Goal: Information Seeking & Learning: Learn about a topic

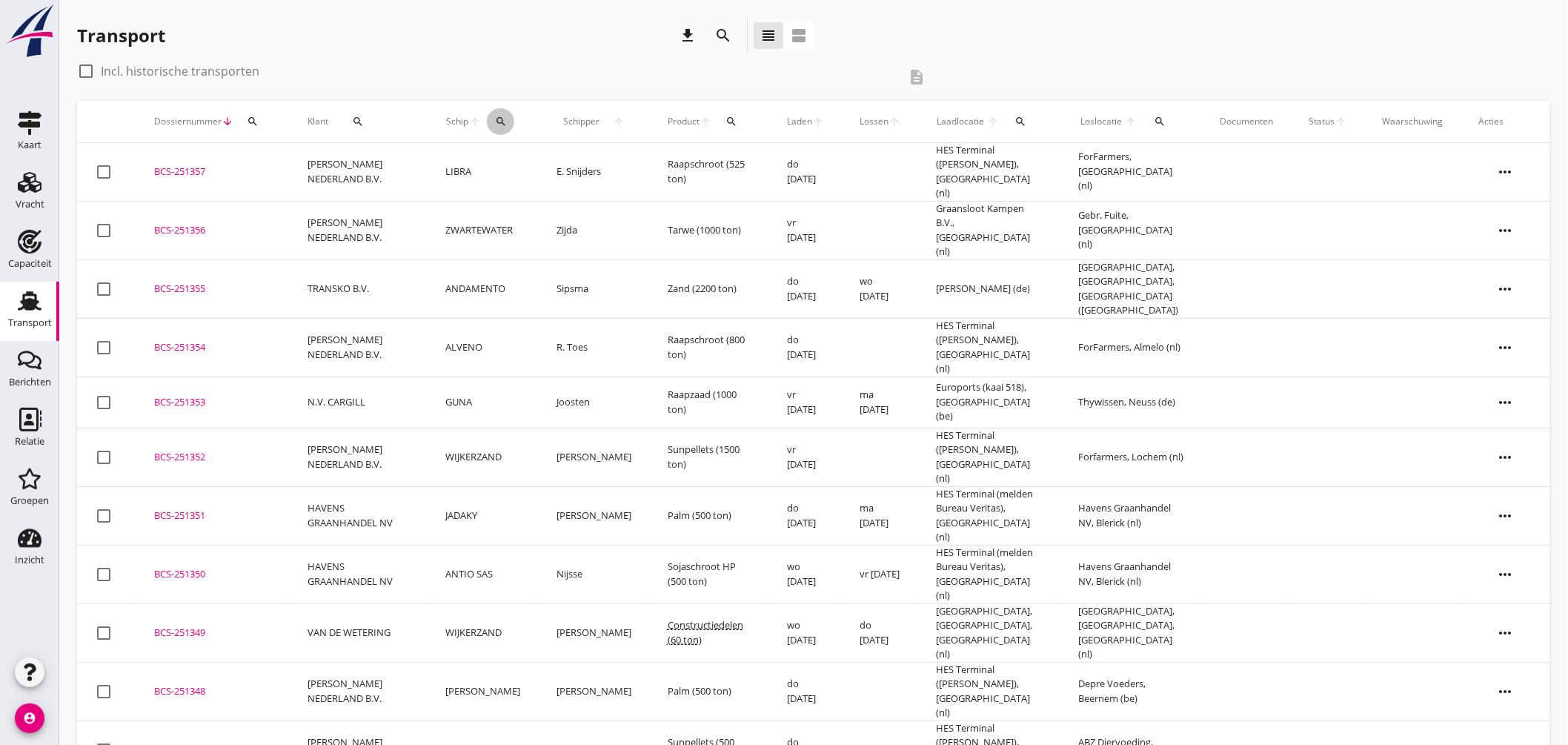
click at [514, 116] on div "search" at bounding box center [500, 122] width 27 height 12
click at [572, 162] on input "Zoek op (scheeps)naam" at bounding box center [579, 165] width 154 height 24
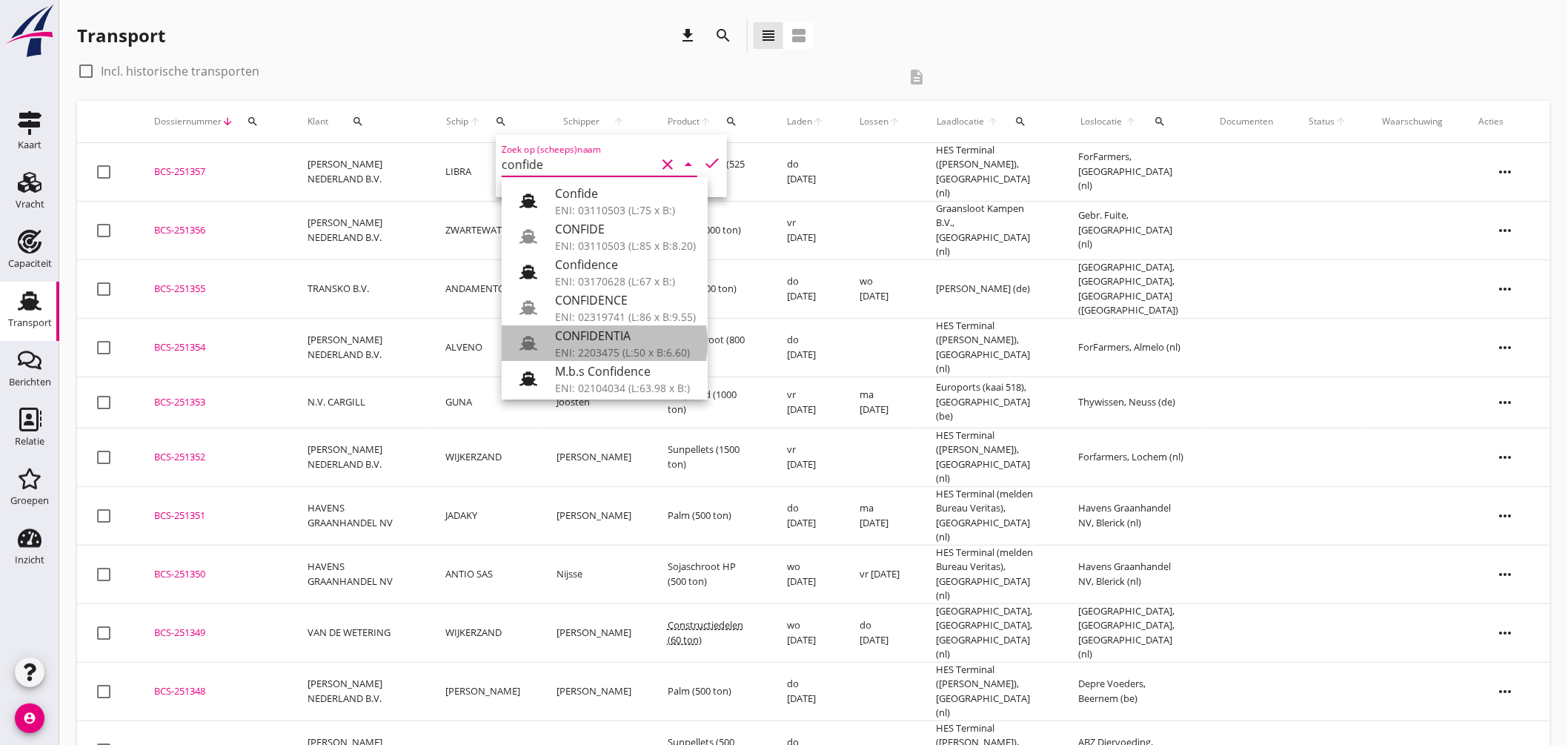
click at [617, 329] on div "CONFIDENTIA" at bounding box center [625, 336] width 141 height 18
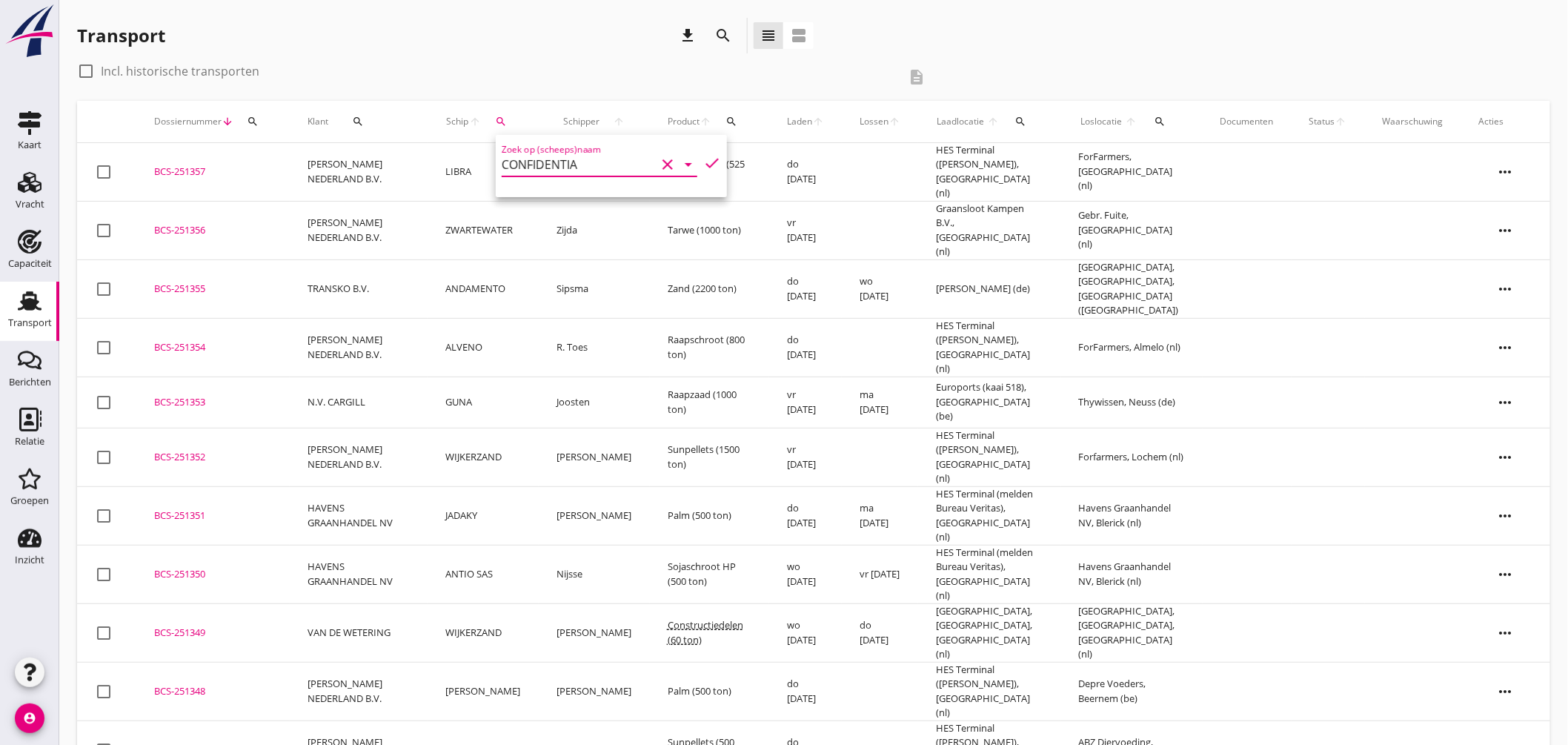
click at [703, 161] on icon "check" at bounding box center [712, 163] width 18 height 18
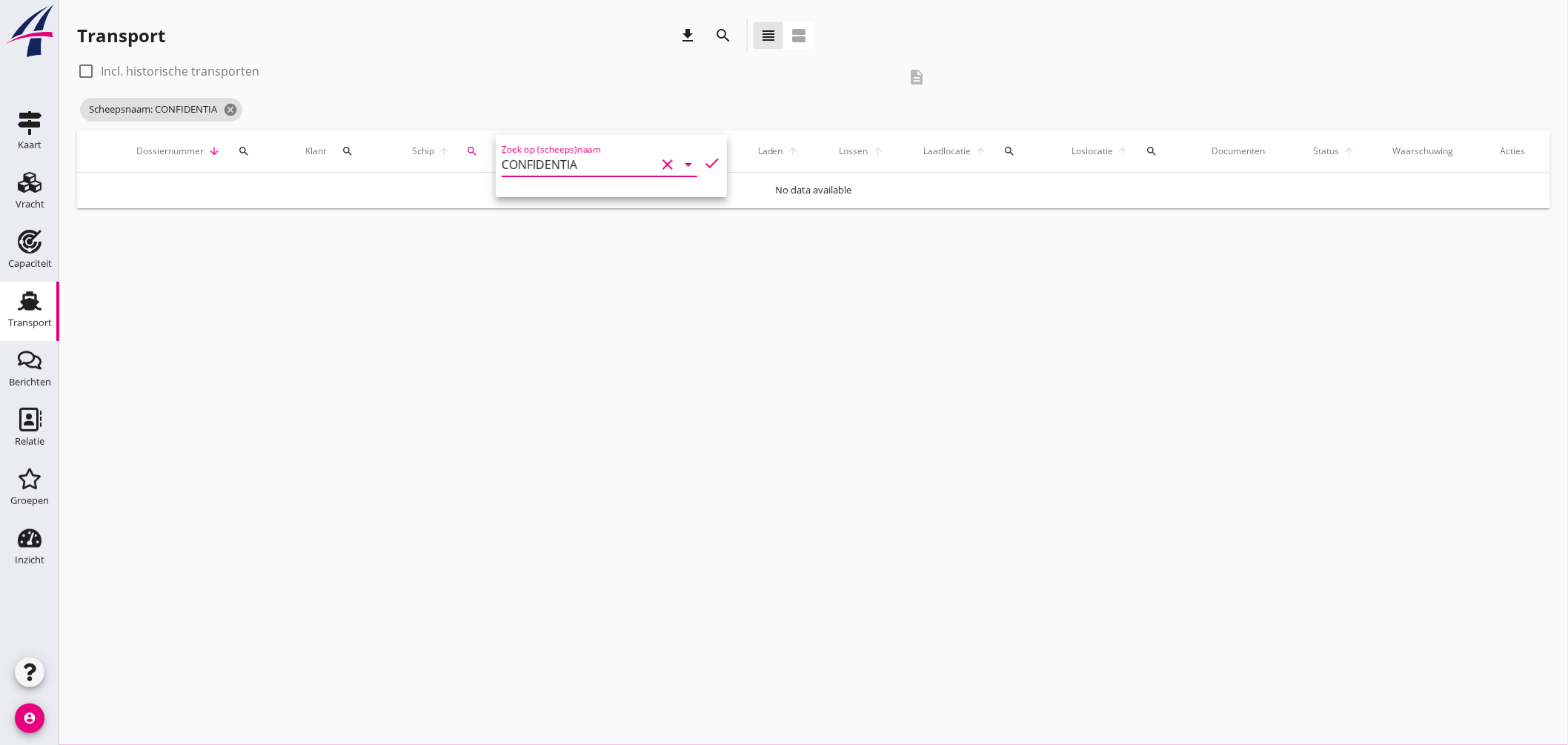
type input "CONFIDENTIA"
click at [161, 64] on label "Incl. historische transporten" at bounding box center [180, 71] width 159 height 15
checkbox input "true"
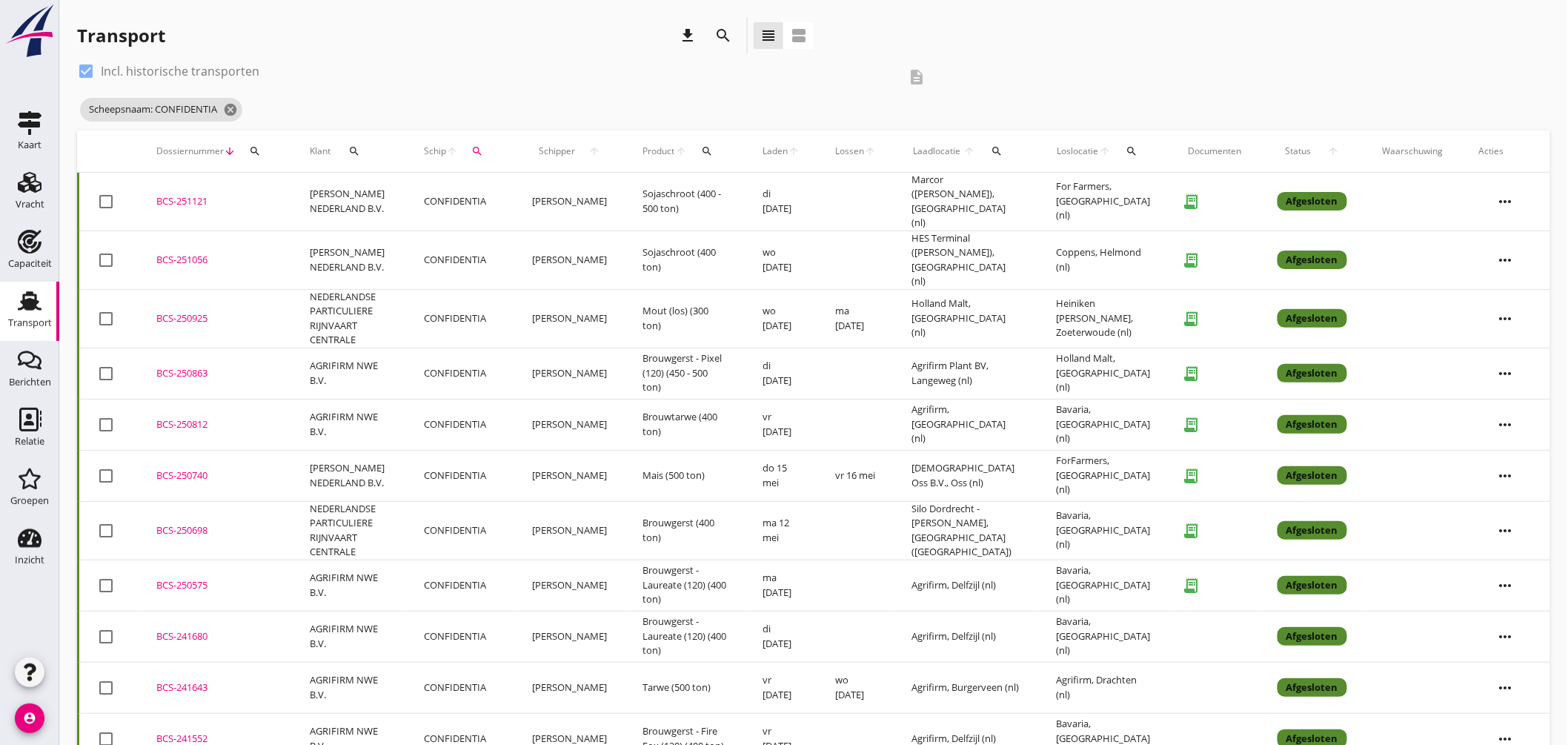
click at [1129, 157] on button "search" at bounding box center [1132, 151] width 28 height 27
click at [1166, 196] on input "text" at bounding box center [1219, 194] width 154 height 24
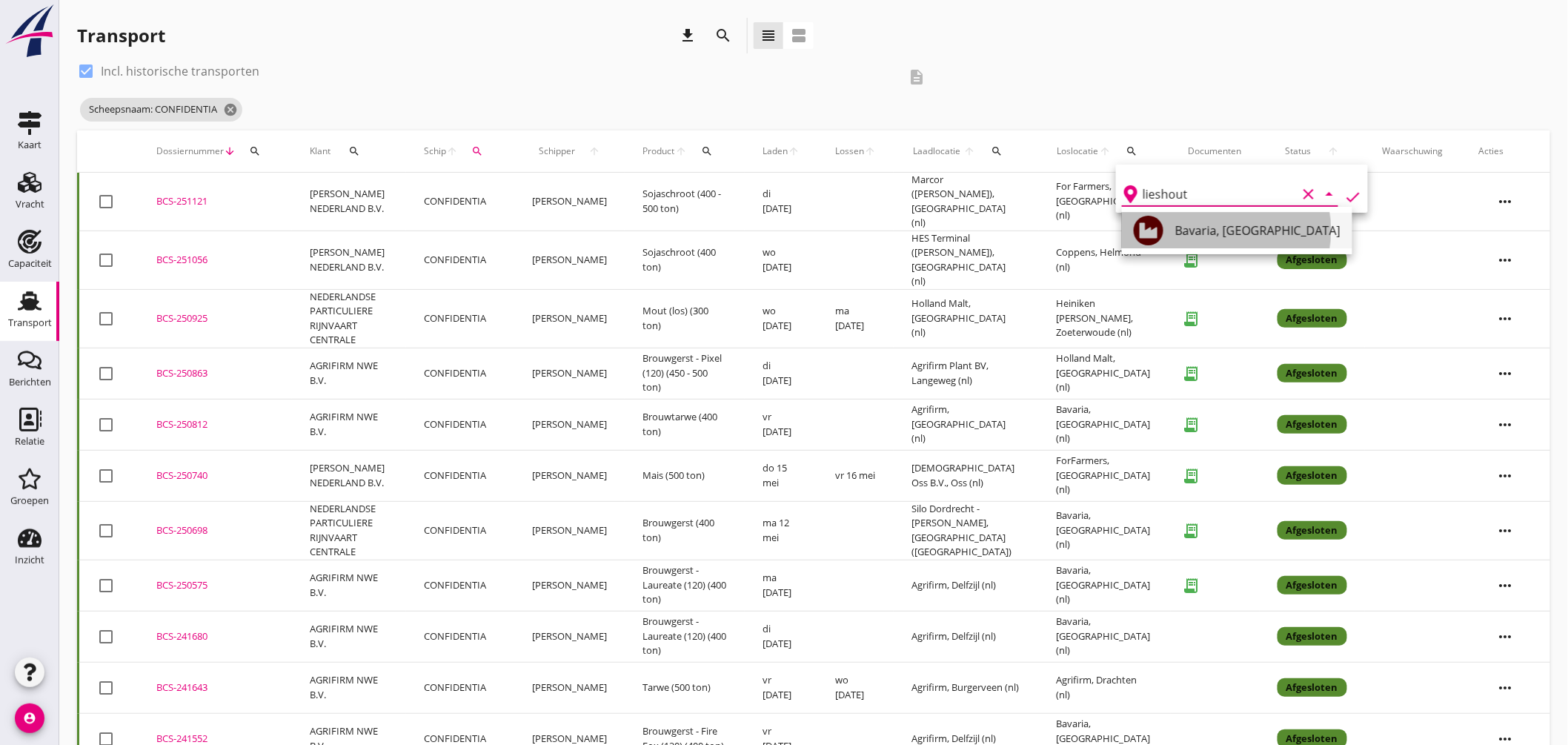
click at [1213, 234] on div "Bavaria, Lieshout" at bounding box center [1257, 231] width 165 height 18
click at [1345, 198] on icon "check" at bounding box center [1353, 197] width 18 height 18
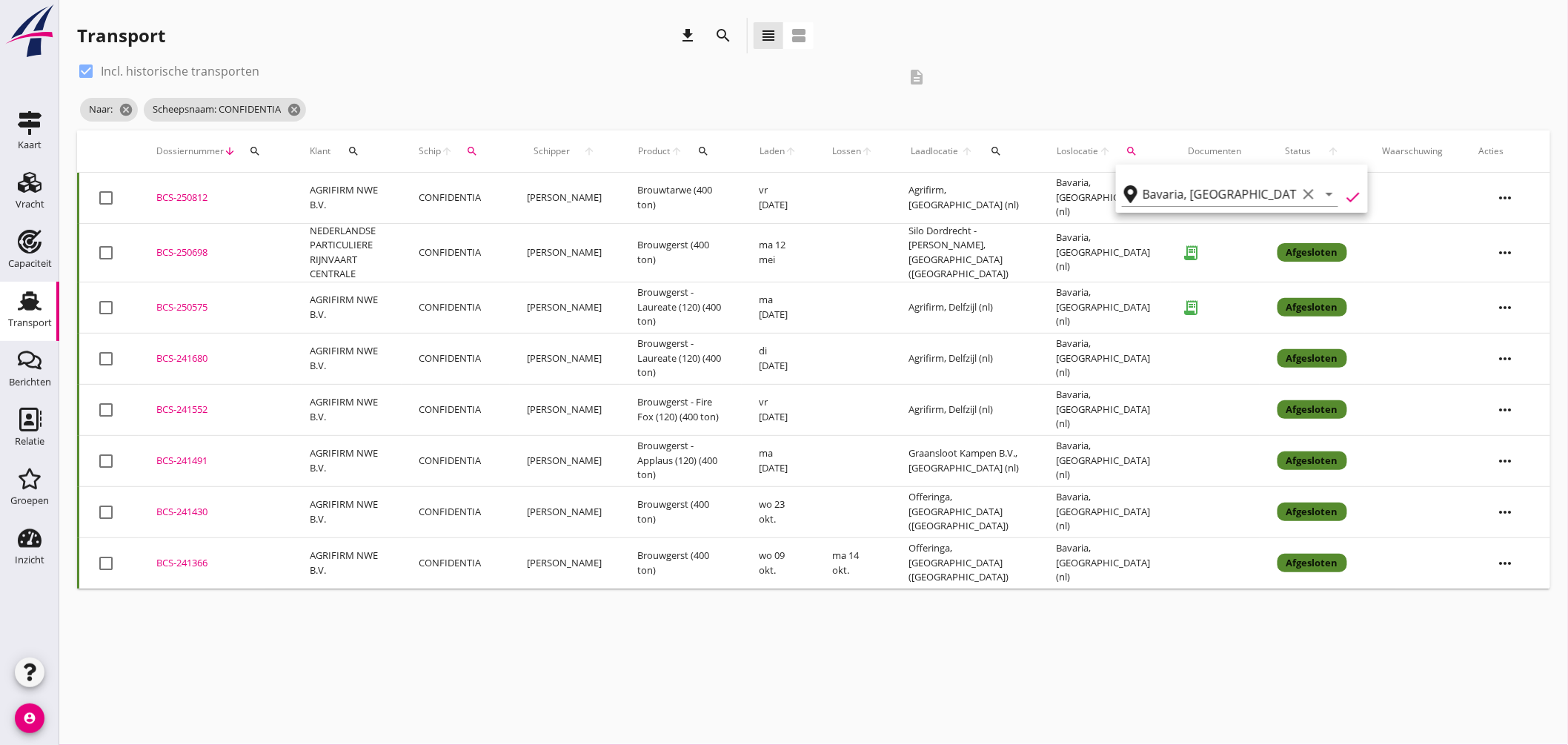
type input "[GEOGRAPHIC_DATA]"
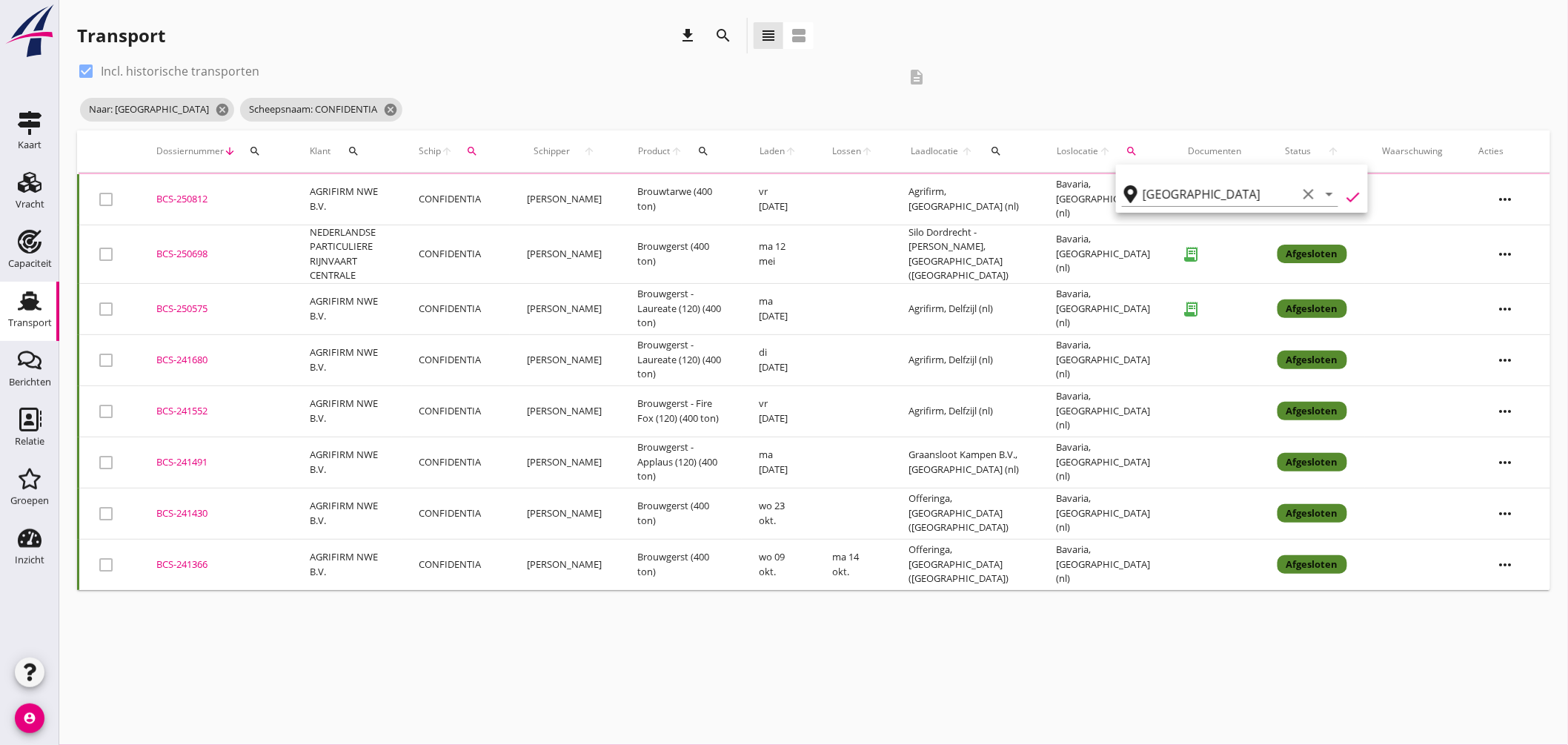
click at [1012, 146] on div "search" at bounding box center [996, 151] width 30 height 12
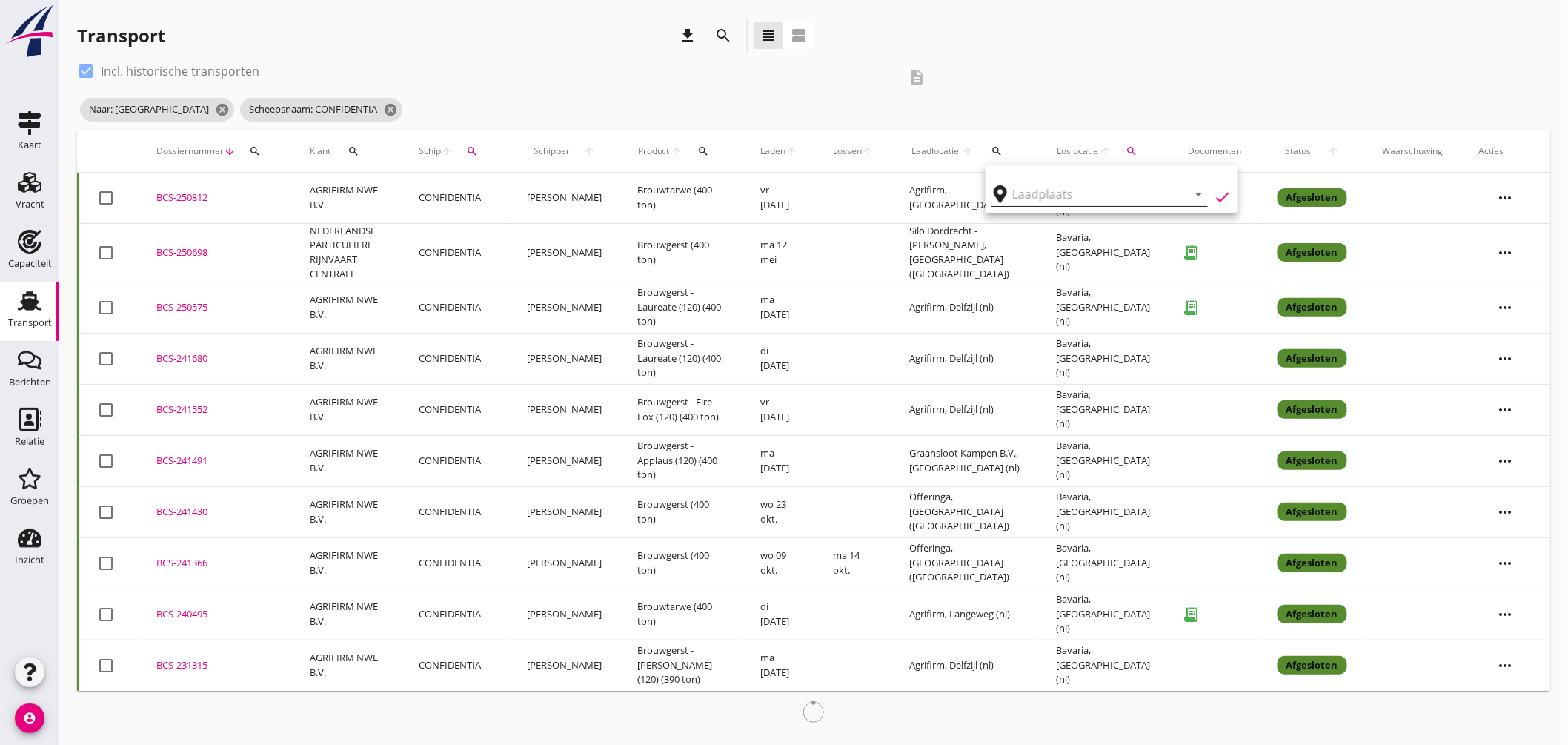
click at [1065, 183] on input "text" at bounding box center [1090, 194] width 154 height 24
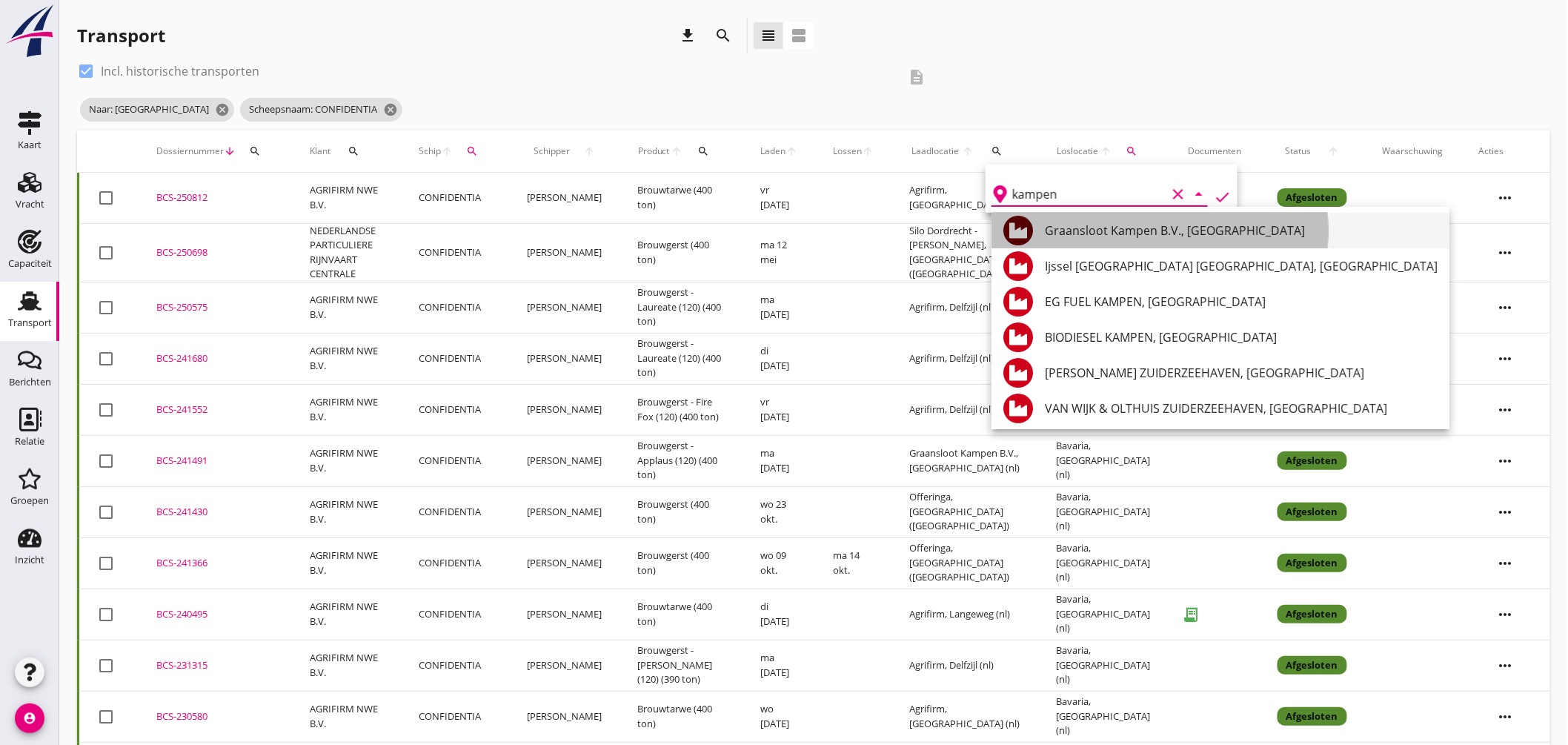
click at [1076, 227] on div "Graansloot Kampen B.V., Kampen" at bounding box center [1241, 231] width 392 height 18
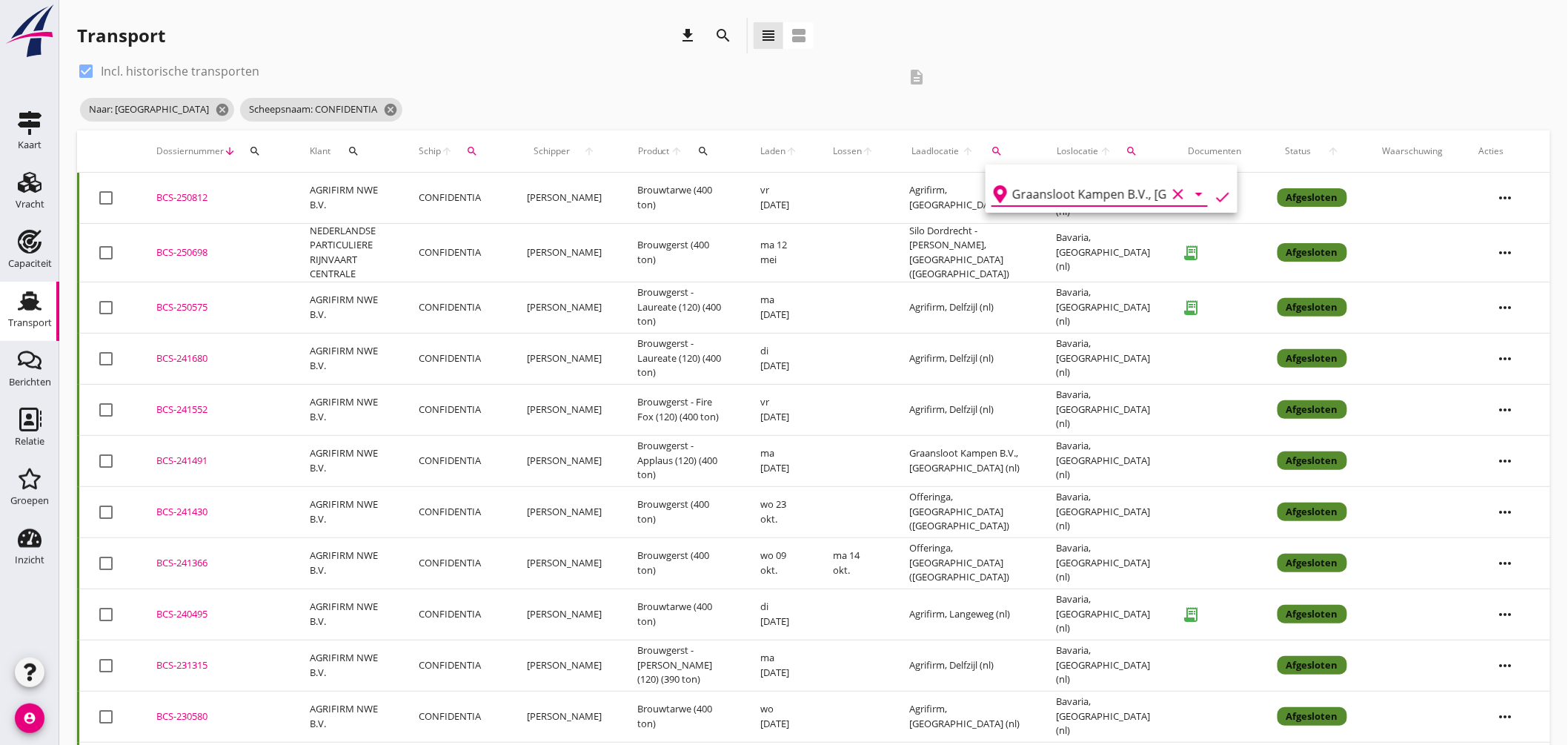
click at [1215, 193] on icon "check" at bounding box center [1222, 197] width 18 height 18
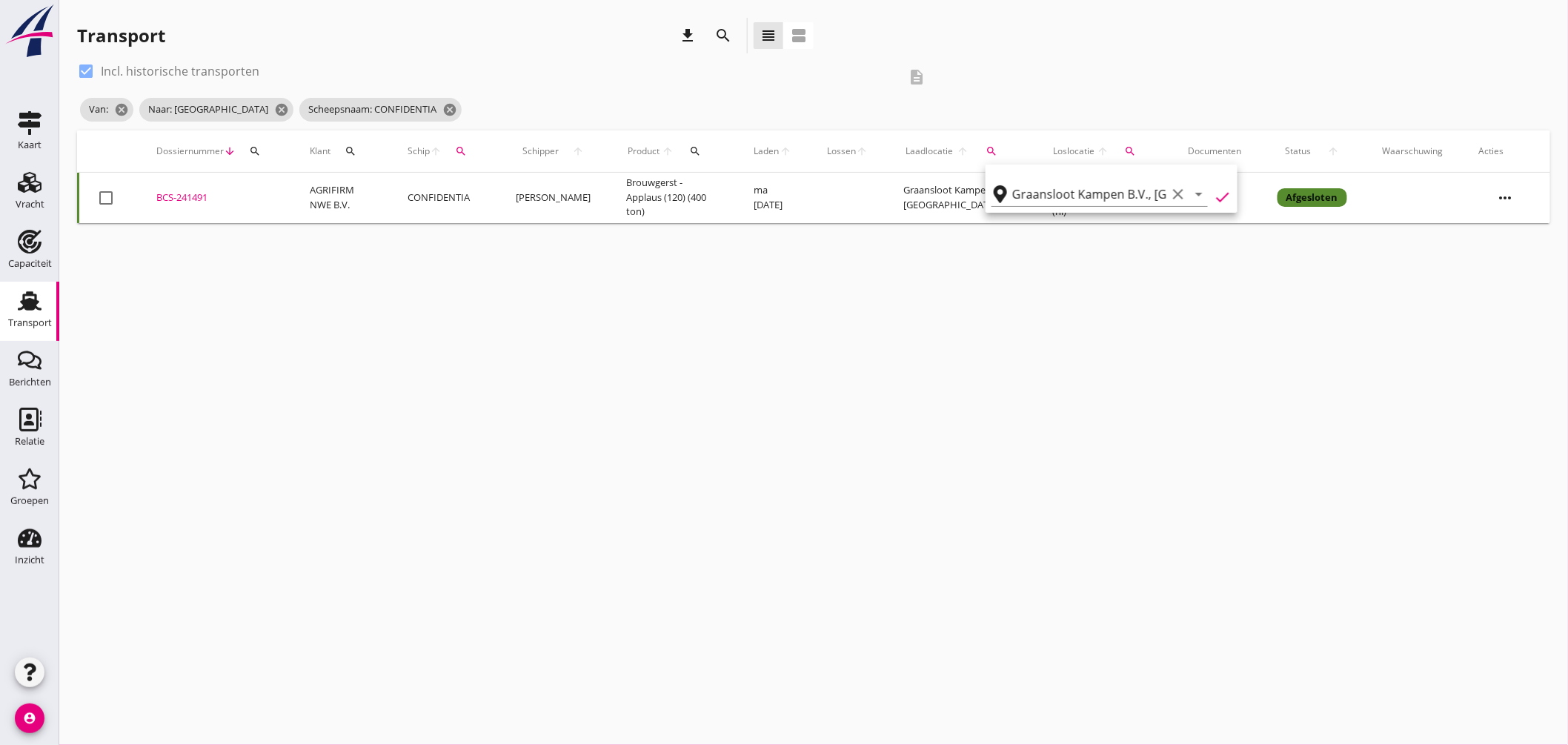
type input "Graansloot Kampen B.V."
click at [1213, 194] on icon "check" at bounding box center [1222, 197] width 18 height 18
click at [734, 292] on div "cancel You are impersonating another user. Transport download search view_headl…" at bounding box center [814, 372] width 1509 height 745
click at [200, 189] on td "BCS-241491 upload_file Drop hier uw bestand om het aan het dossier toe te voegen" at bounding box center [215, 198] width 154 height 50
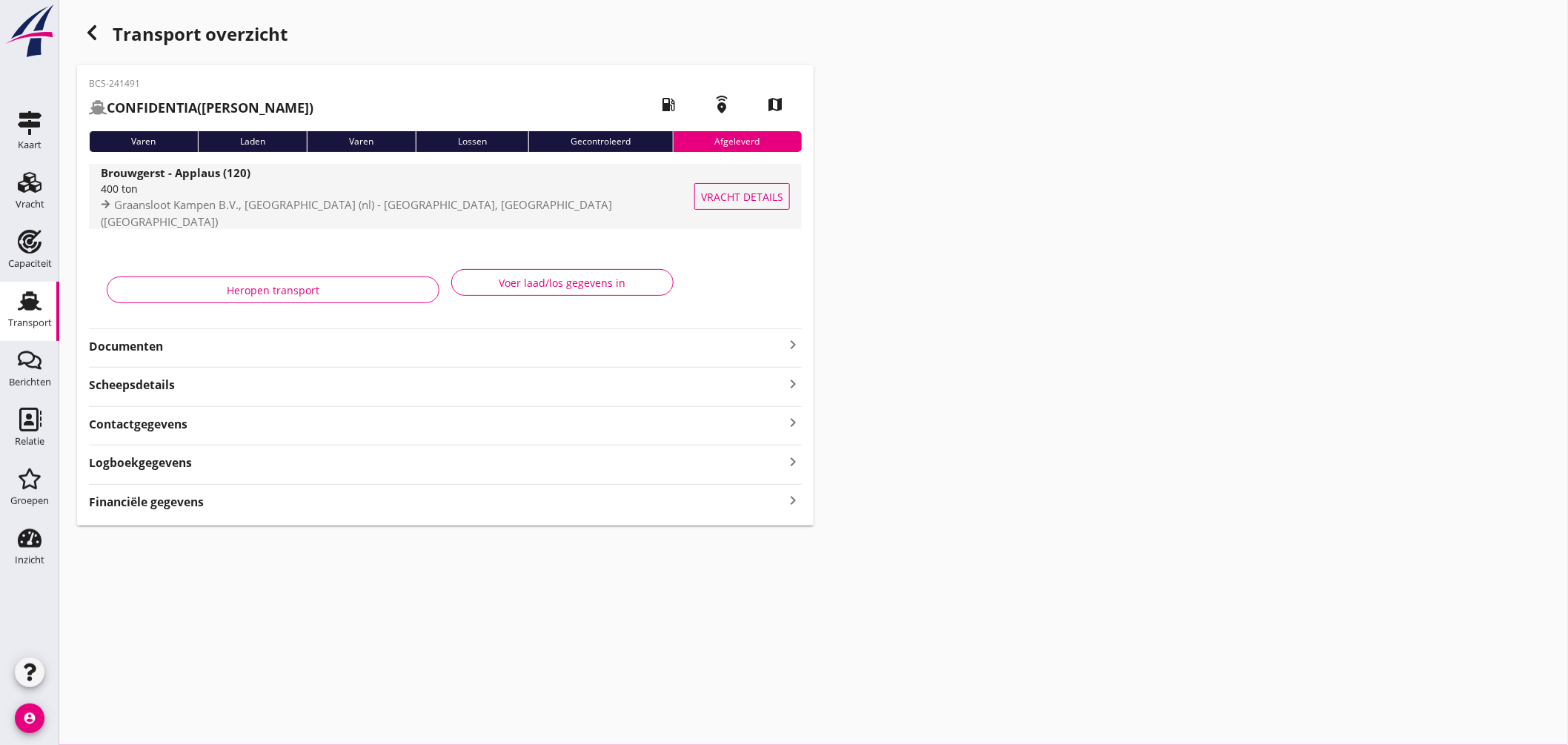
click at [398, 190] on div "400 ton" at bounding box center [400, 188] width 599 height 16
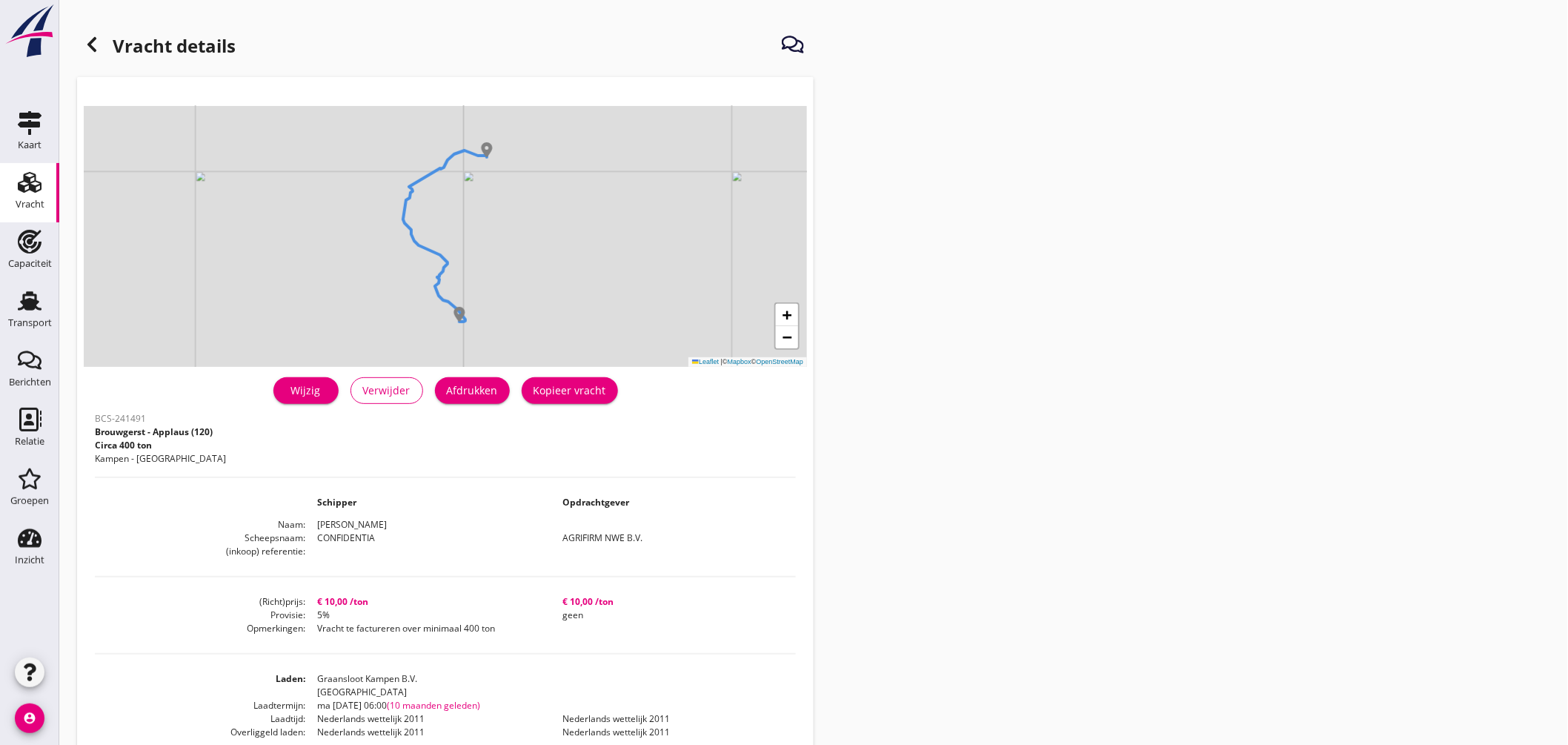
scroll to position [82, 0]
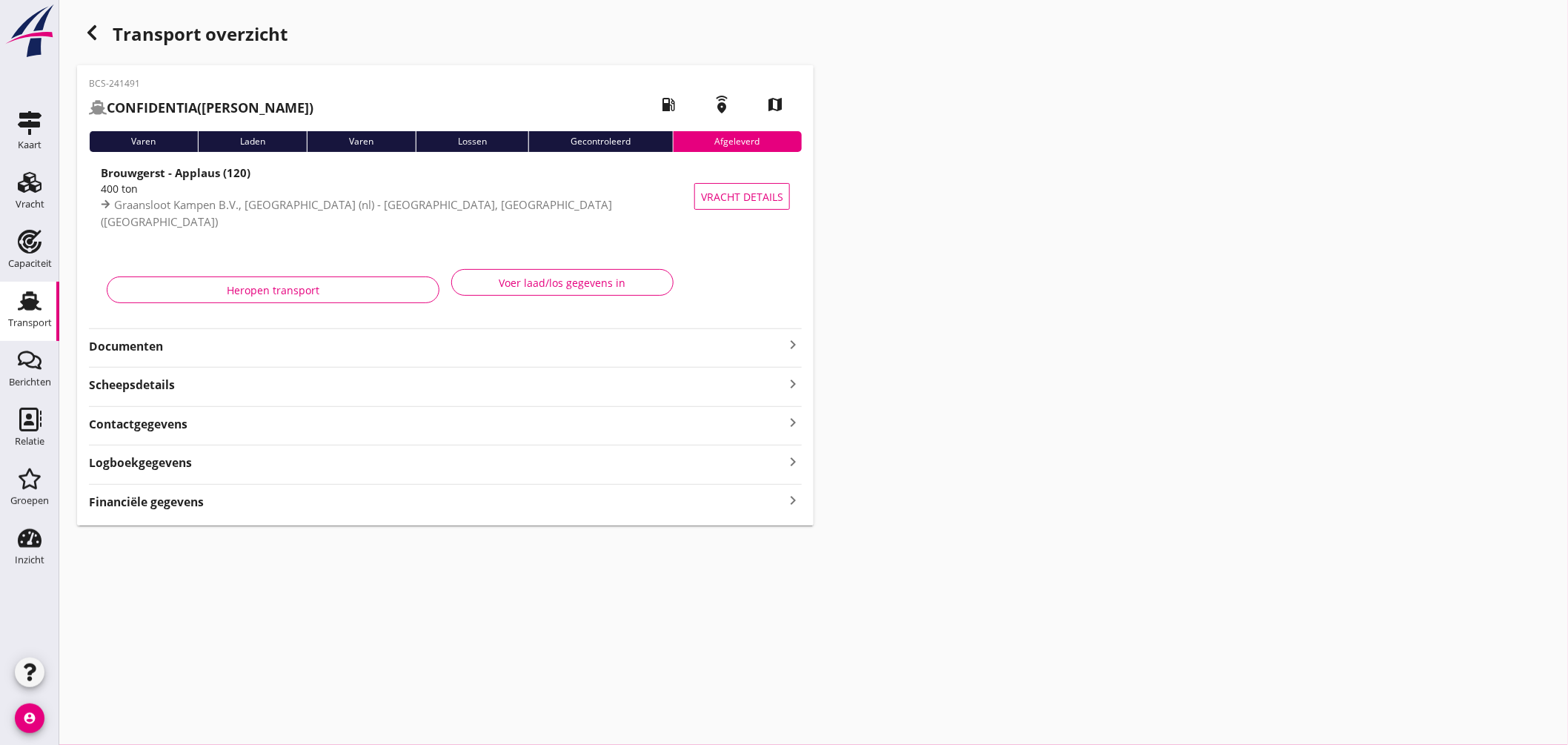
click at [97, 27] on icon "button" at bounding box center [92, 33] width 18 height 18
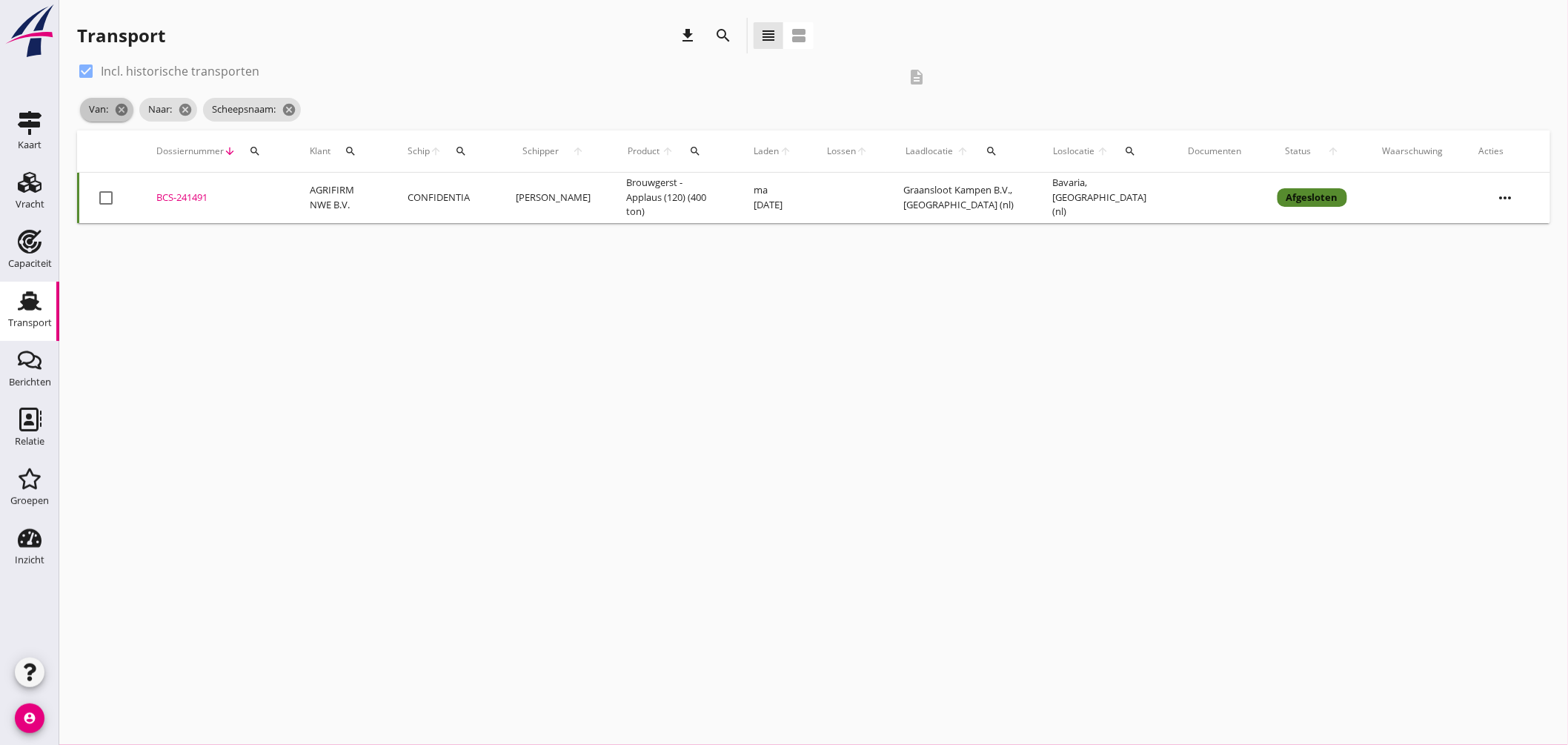
click at [121, 107] on icon "cancel" at bounding box center [122, 110] width 15 height 15
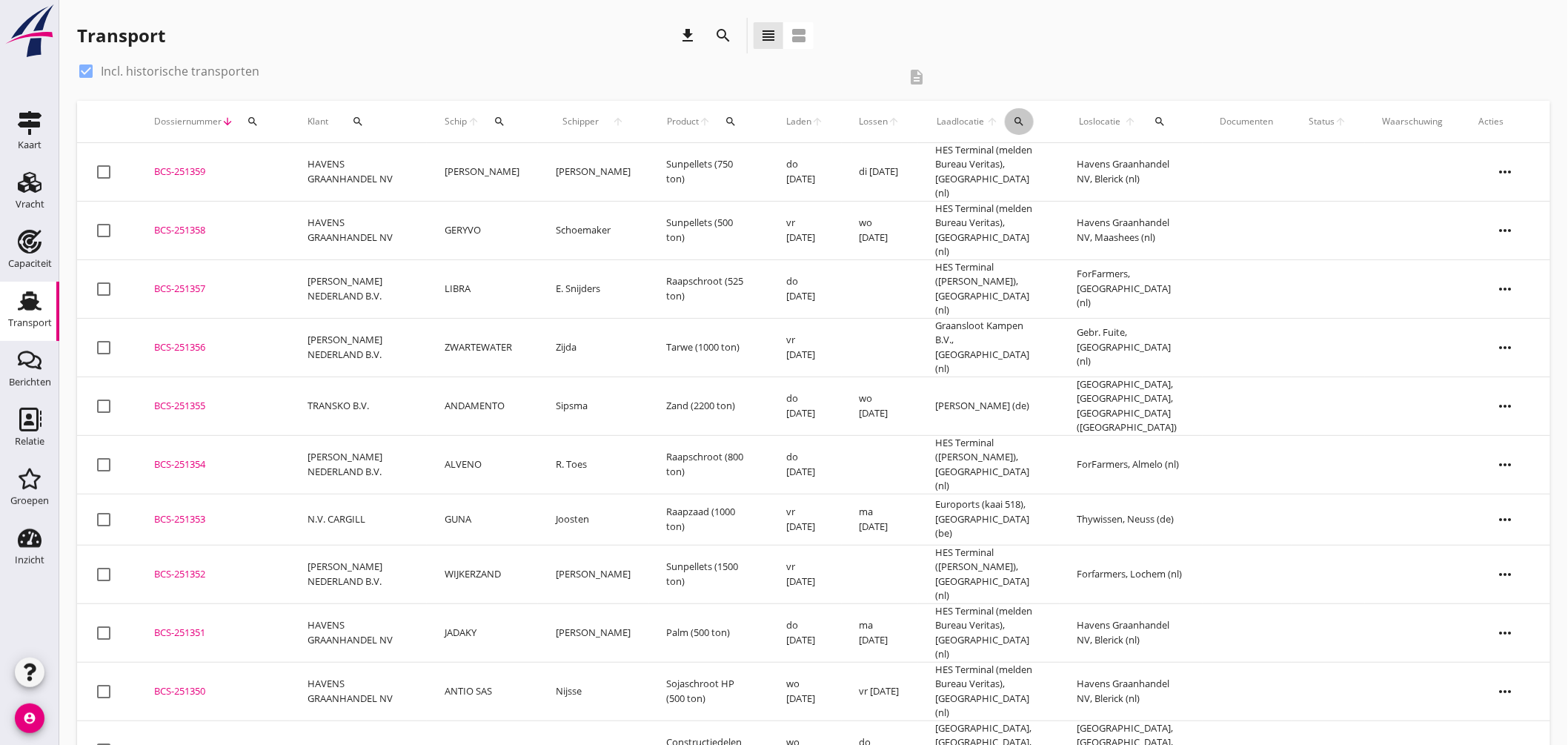
click at [1014, 120] on div "search" at bounding box center [1019, 122] width 29 height 12
click at [1070, 165] on input "text" at bounding box center [1113, 165] width 154 height 24
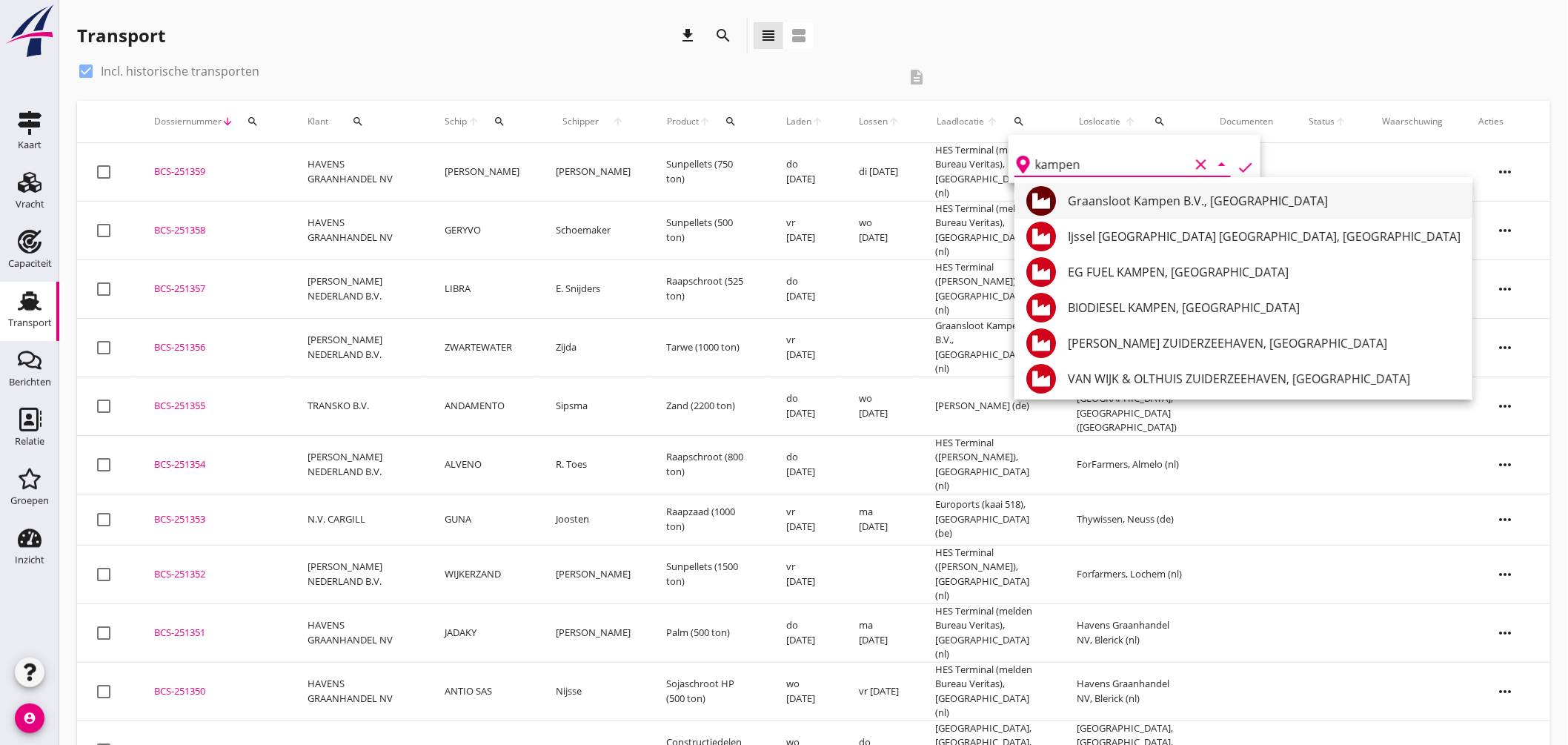
click at [1141, 199] on div "Graansloot Kampen B.V., Kampen" at bounding box center [1264, 201] width 392 height 18
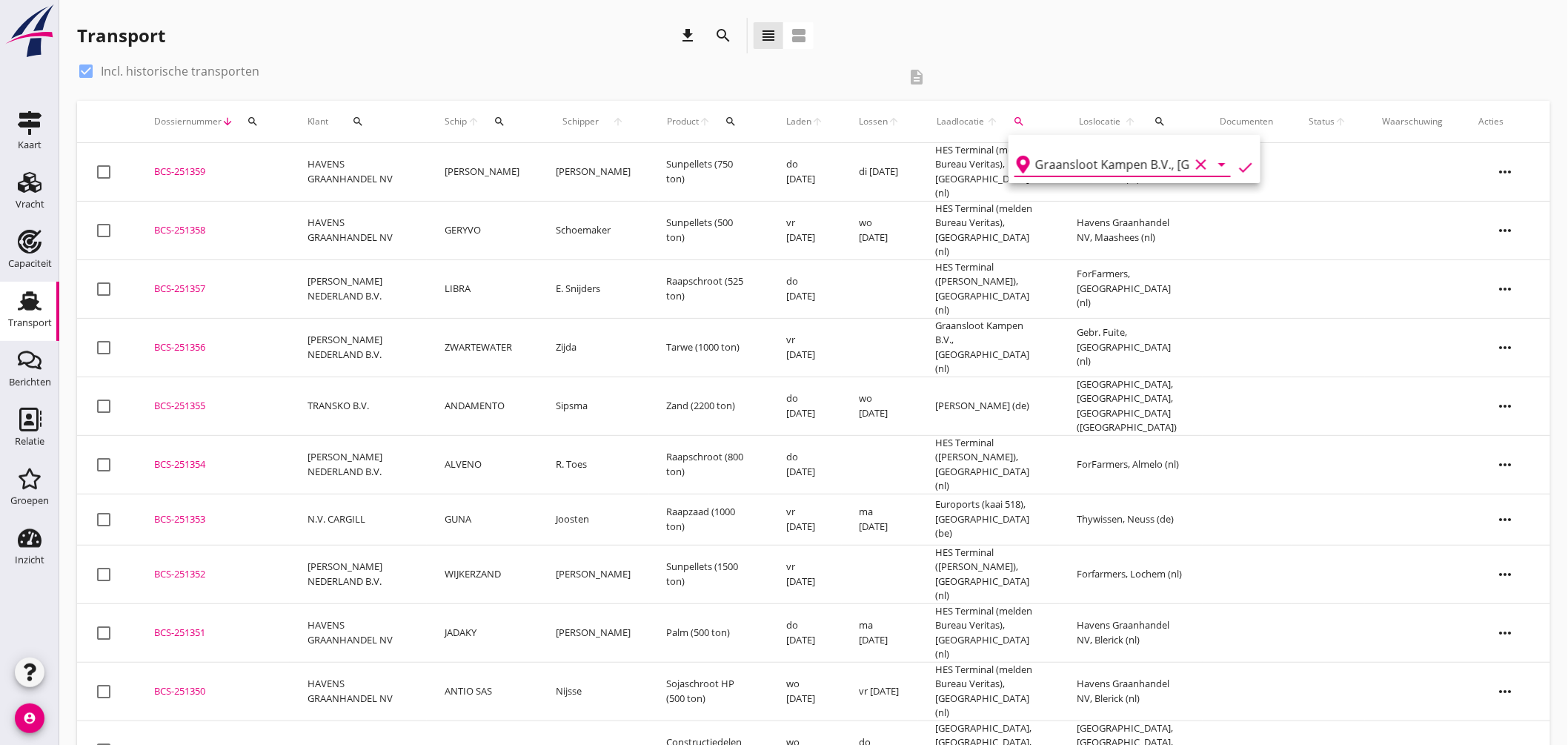
click at [1236, 164] on icon "check" at bounding box center [1245, 168] width 18 height 18
type input "Graansloot Kampen B.V."
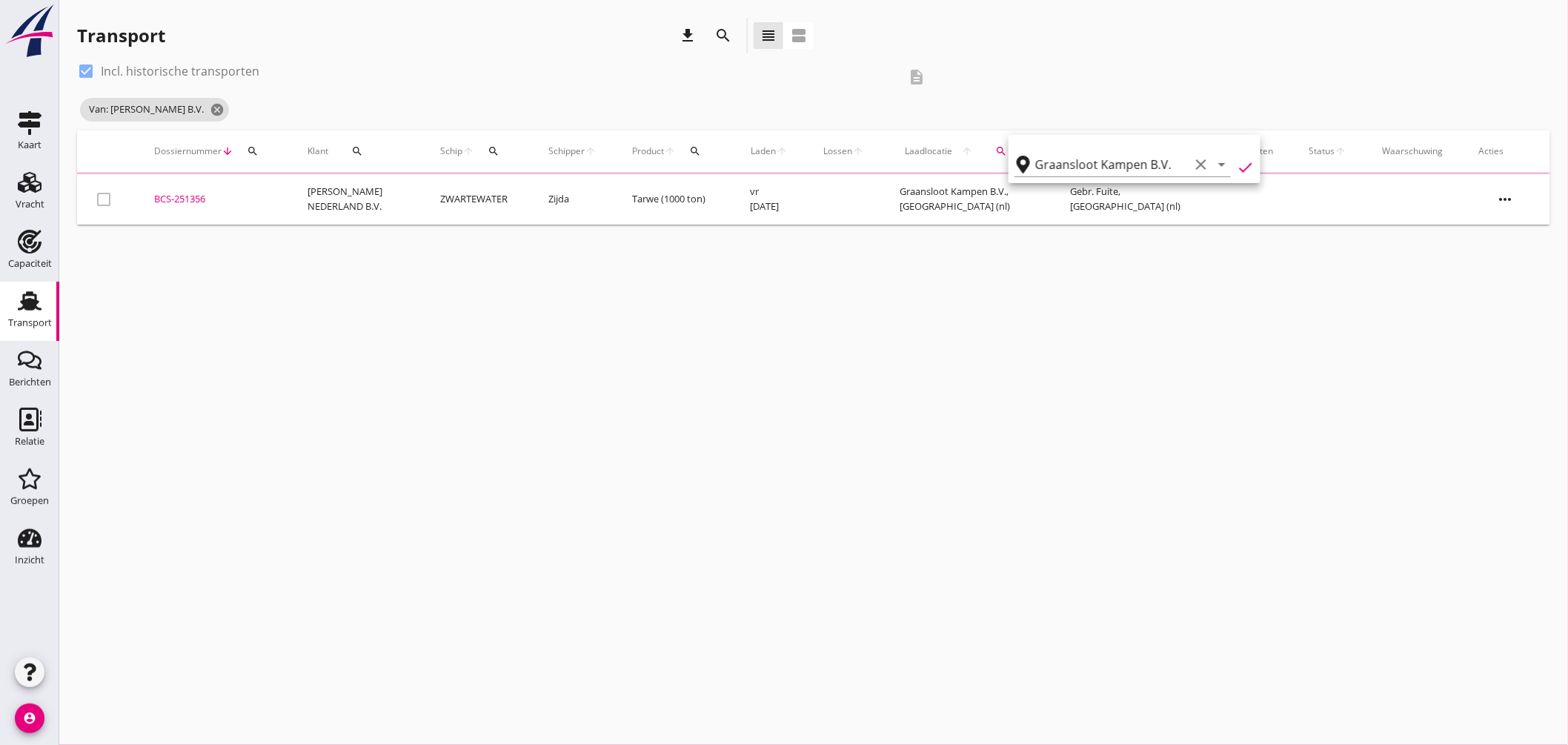
click at [1053, 354] on div "cancel You are impersonating another user. Transport download search view_headl…" at bounding box center [814, 372] width 1509 height 745
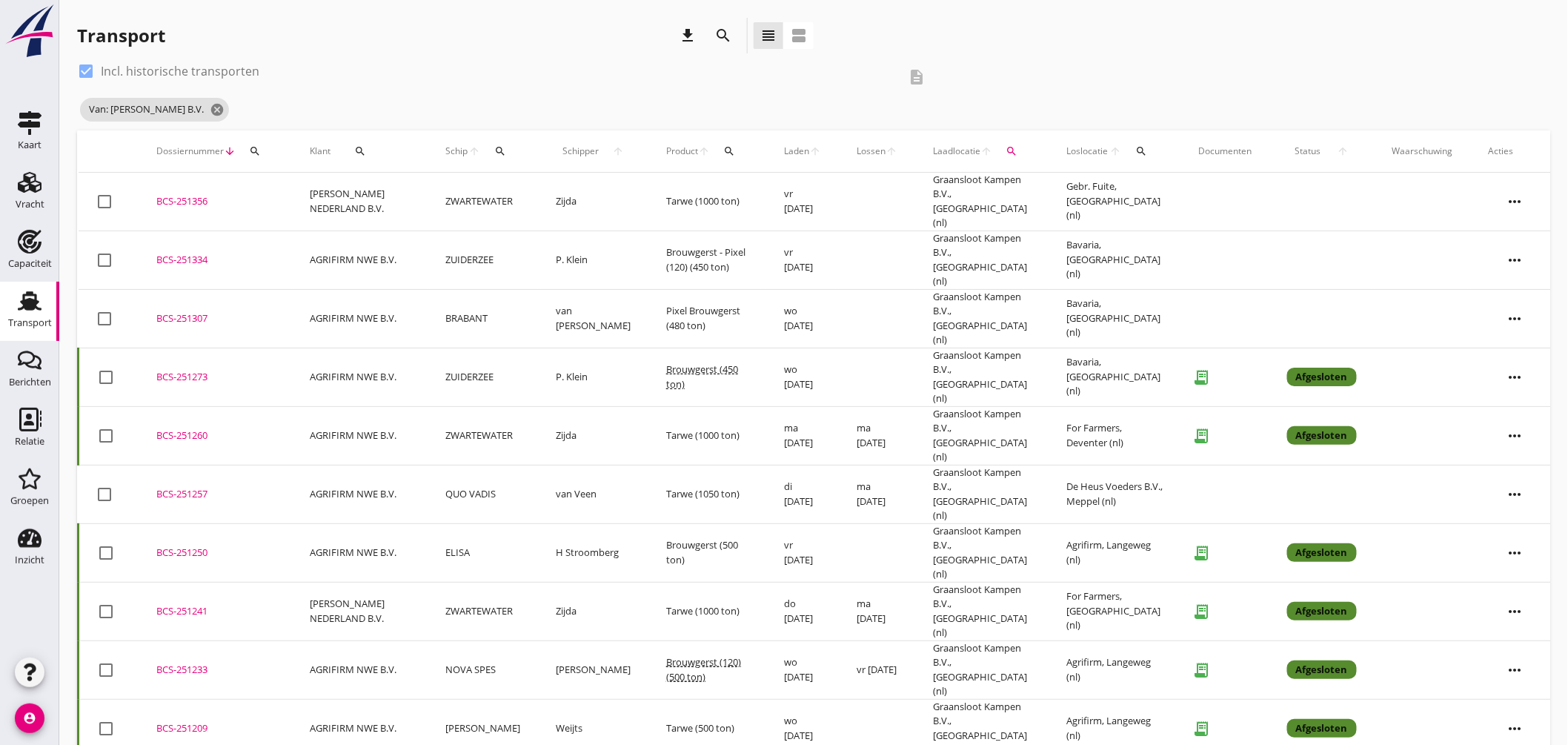
click at [1147, 156] on div "Loslocatie arrow_upward search" at bounding box center [1115, 151] width 96 height 36
drag, startPoint x: 1127, startPoint y: 150, endPoint x: 1135, endPoint y: 154, distance: 8.9
click at [1136, 151] on icon "search" at bounding box center [1142, 151] width 12 height 12
click at [1165, 191] on input "text" at bounding box center [1223, 194] width 154 height 24
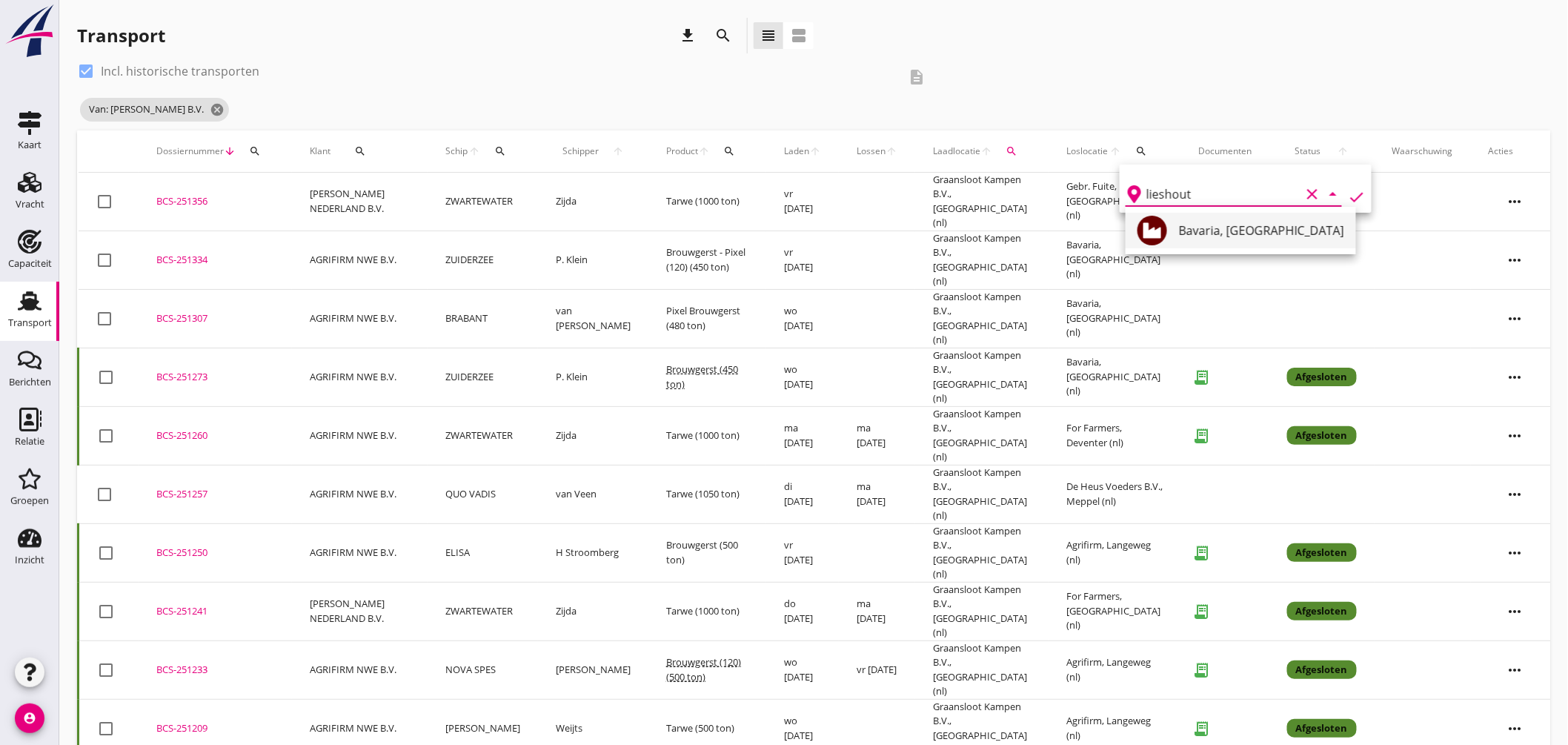
click at [1191, 232] on div "Bavaria, Lieshout" at bounding box center [1261, 231] width 165 height 18
click at [1352, 194] on icon "check" at bounding box center [1357, 197] width 18 height 18
type input "[GEOGRAPHIC_DATA]"
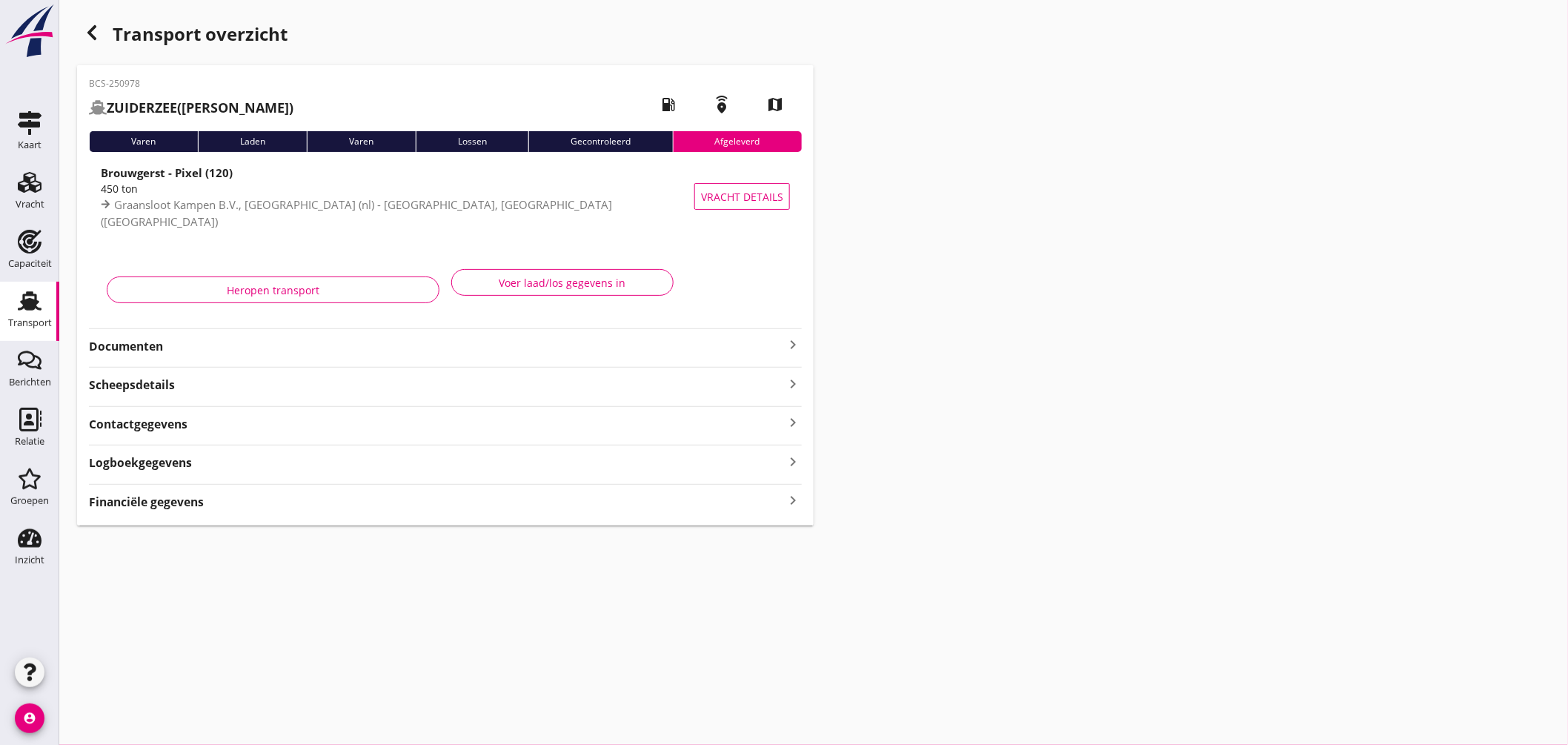
click at [102, 34] on div "button" at bounding box center [92, 33] width 30 height 30
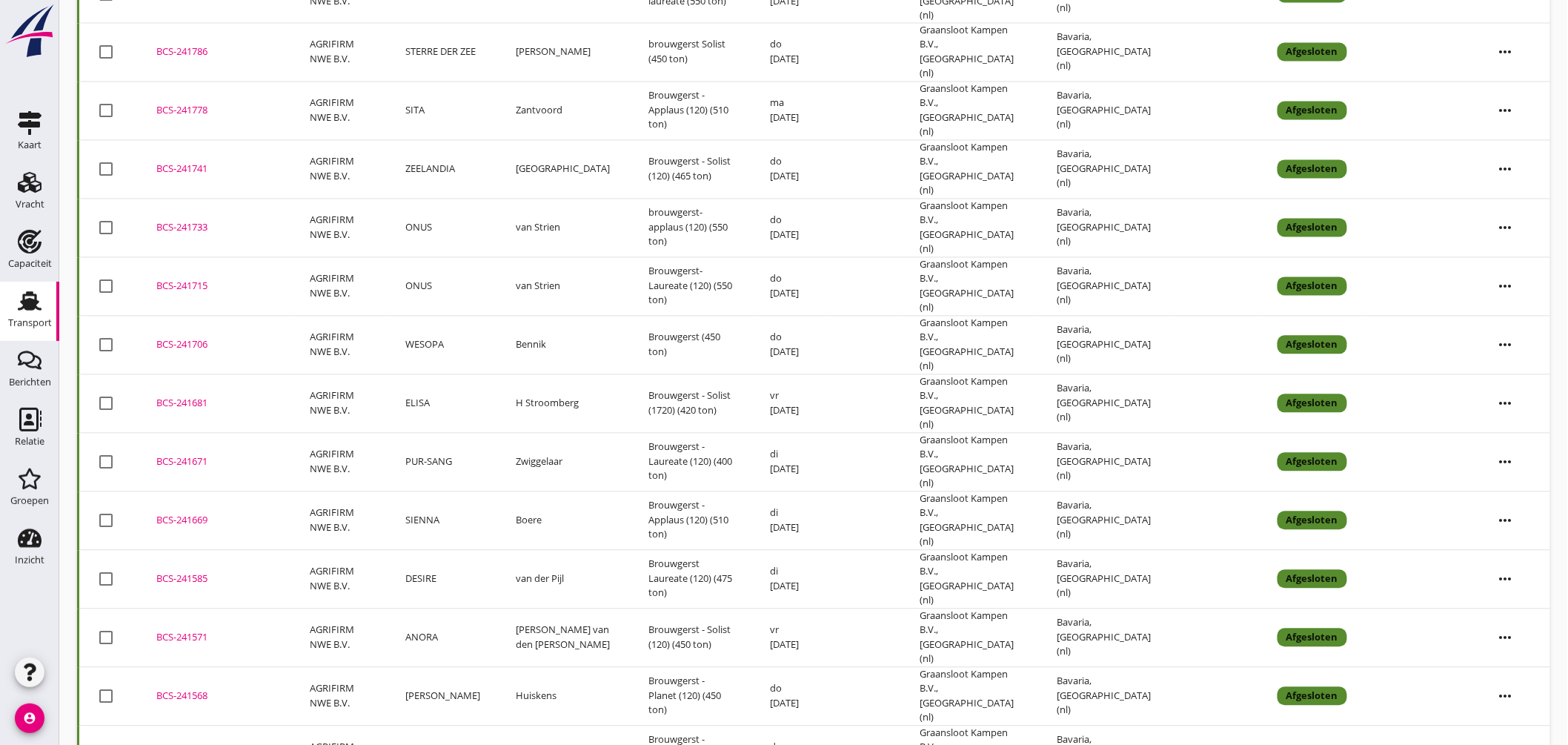
scroll to position [1227, 0]
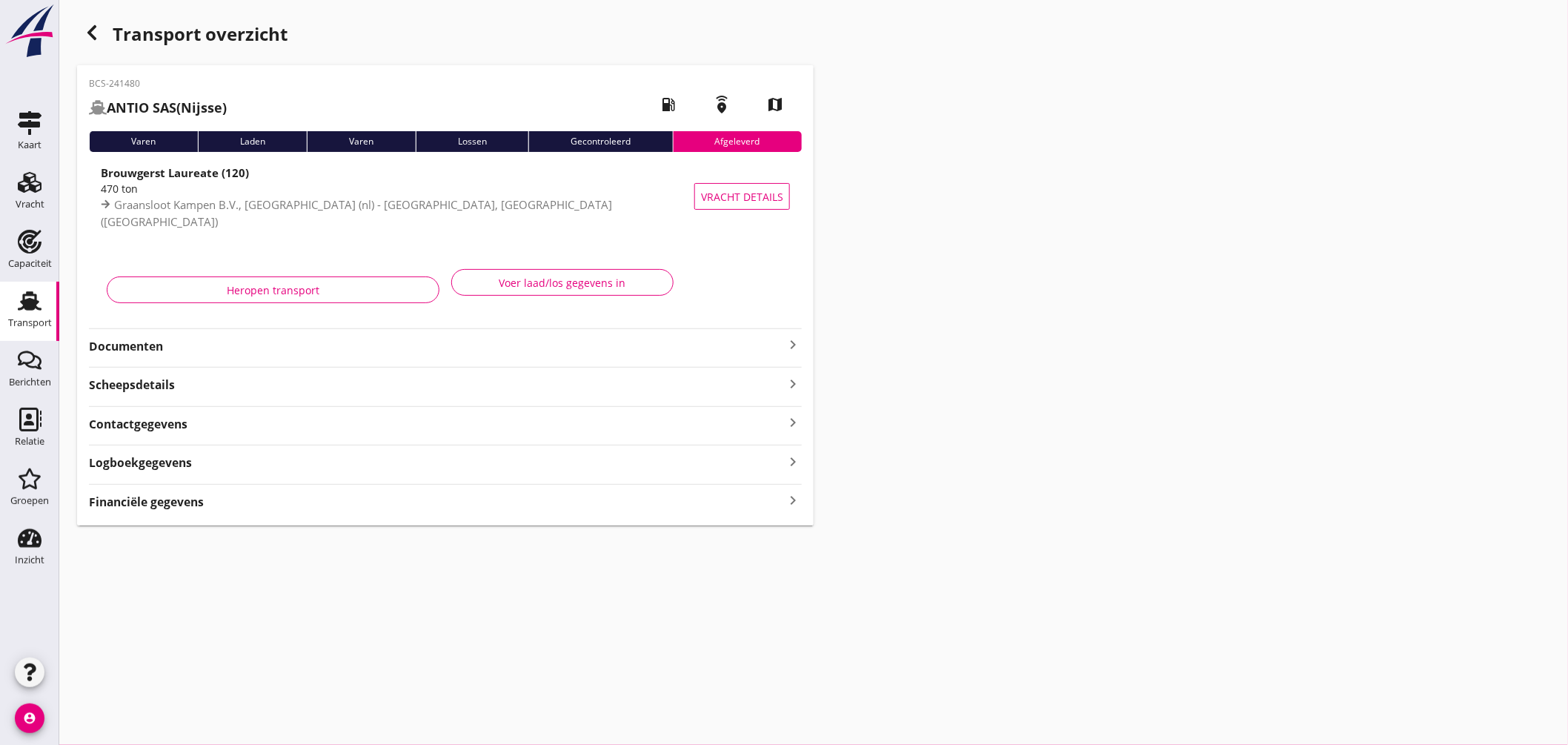
click at [501, 193] on div "470 ton" at bounding box center [400, 188] width 599 height 16
click at [95, 35] on icon "button" at bounding box center [92, 33] width 18 height 18
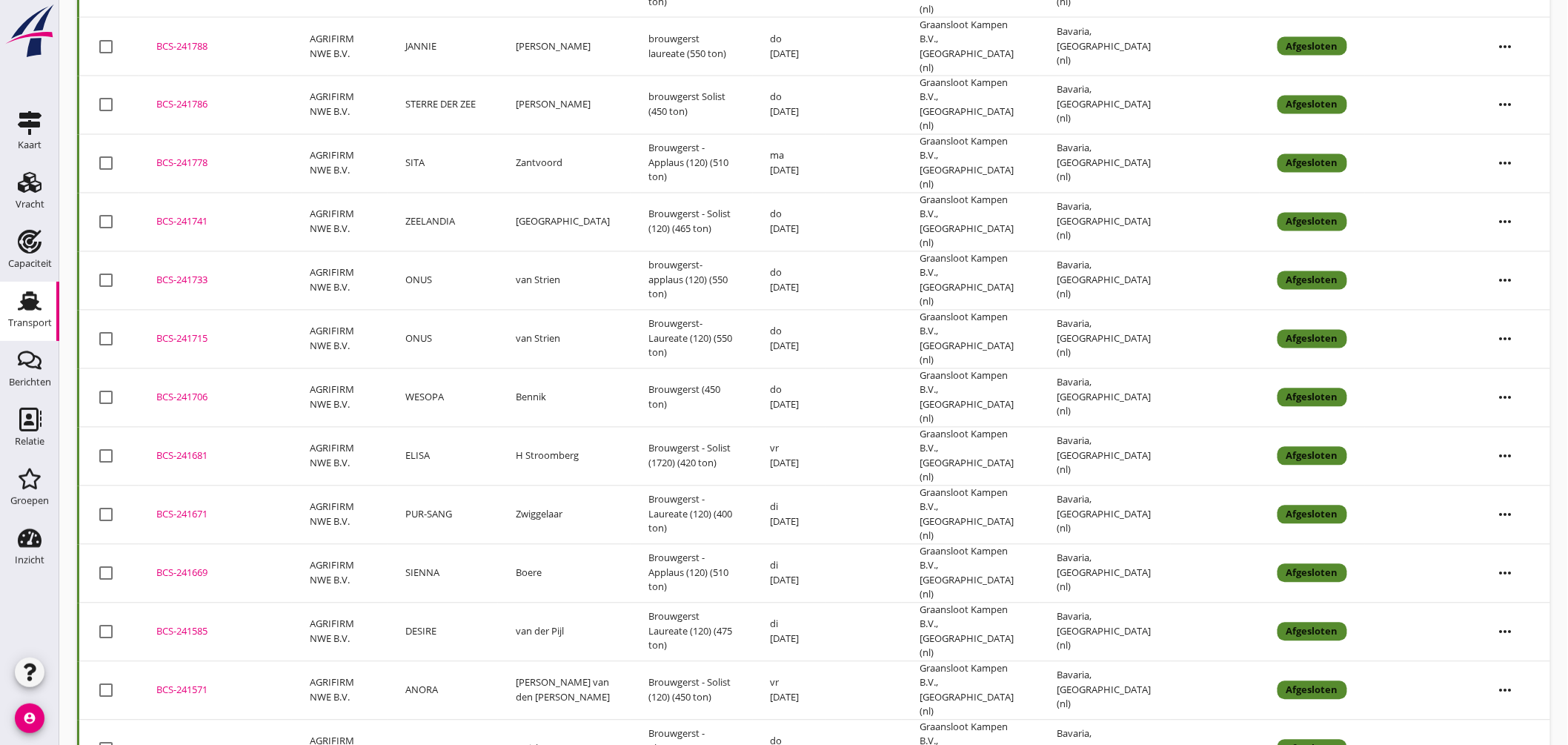
scroll to position [1174, 0]
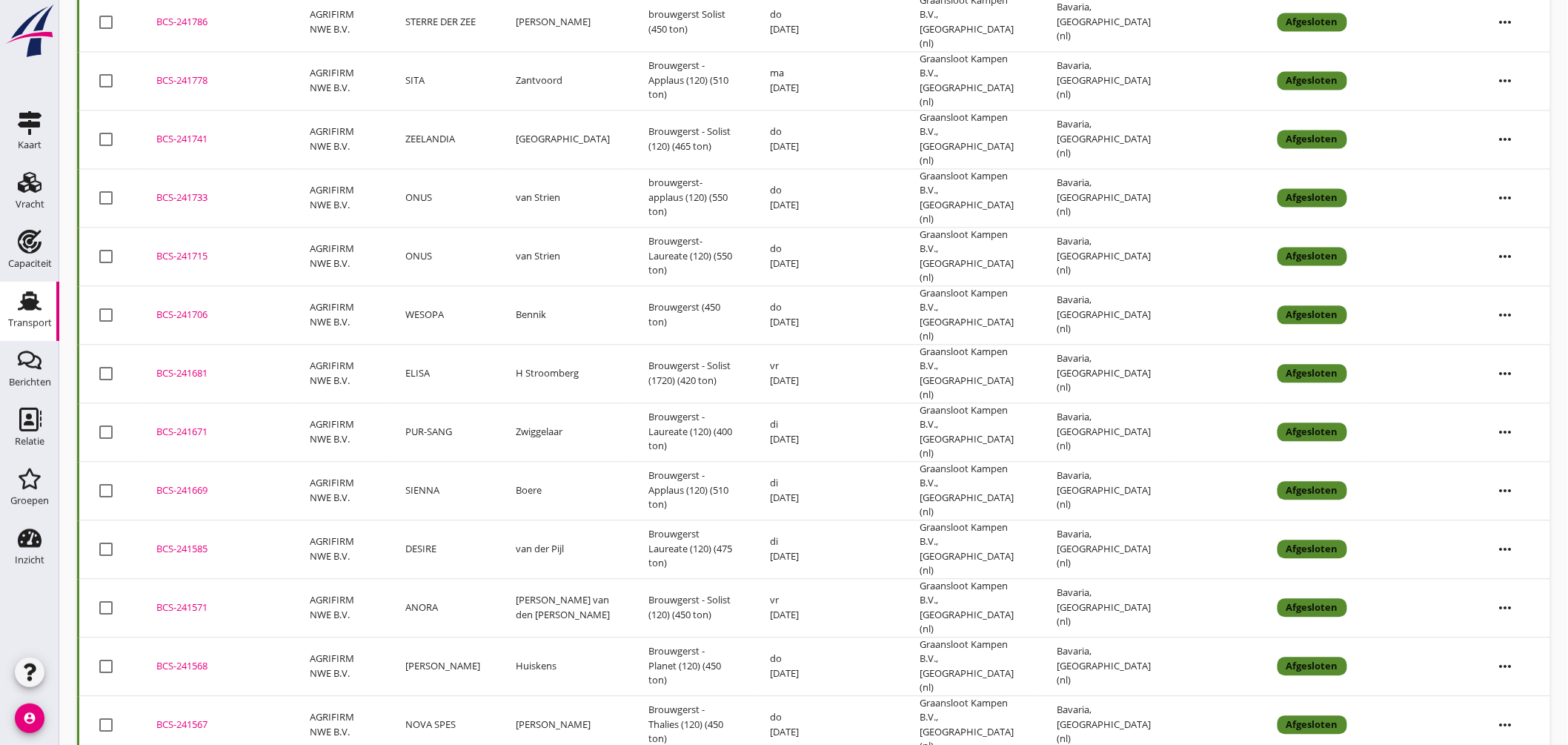
click at [541, 696] on td "van Aken" at bounding box center [564, 725] width 133 height 59
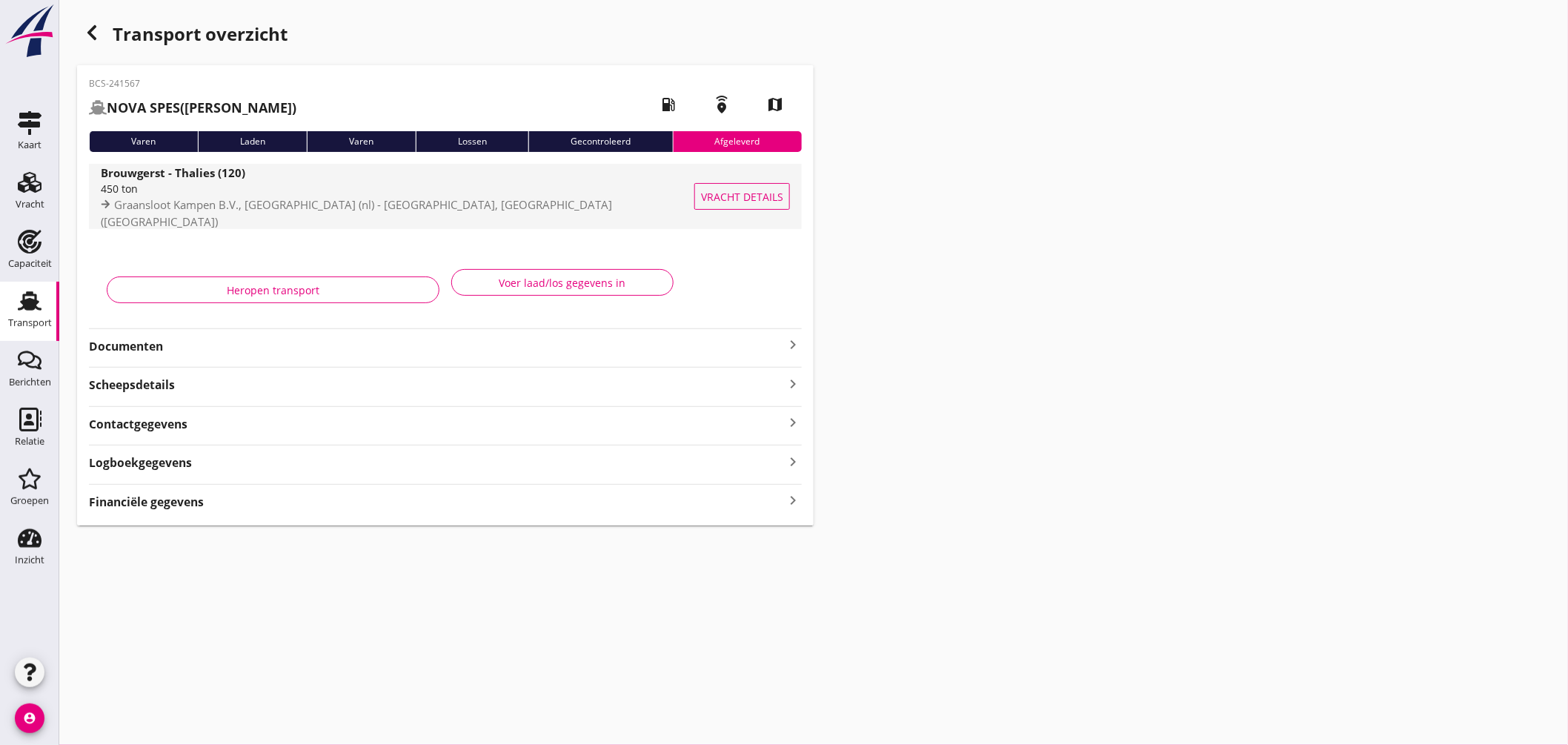
click at [527, 204] on div "Graansloot Kampen B.V., Kampen (nl) - Bavaria, Lieshout (nl)" at bounding box center [400, 213] width 599 height 33
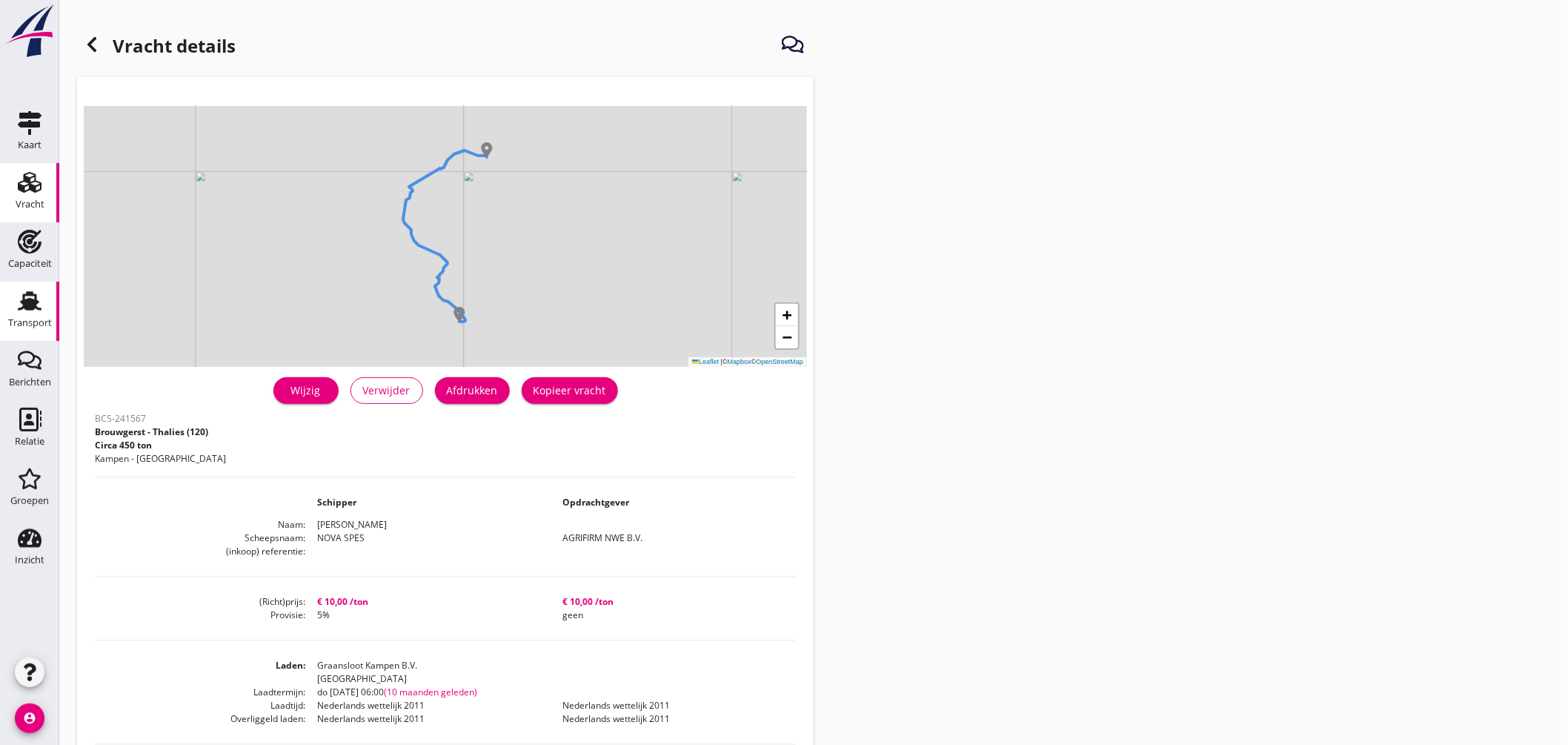
click at [22, 301] on use at bounding box center [30, 301] width 24 height 19
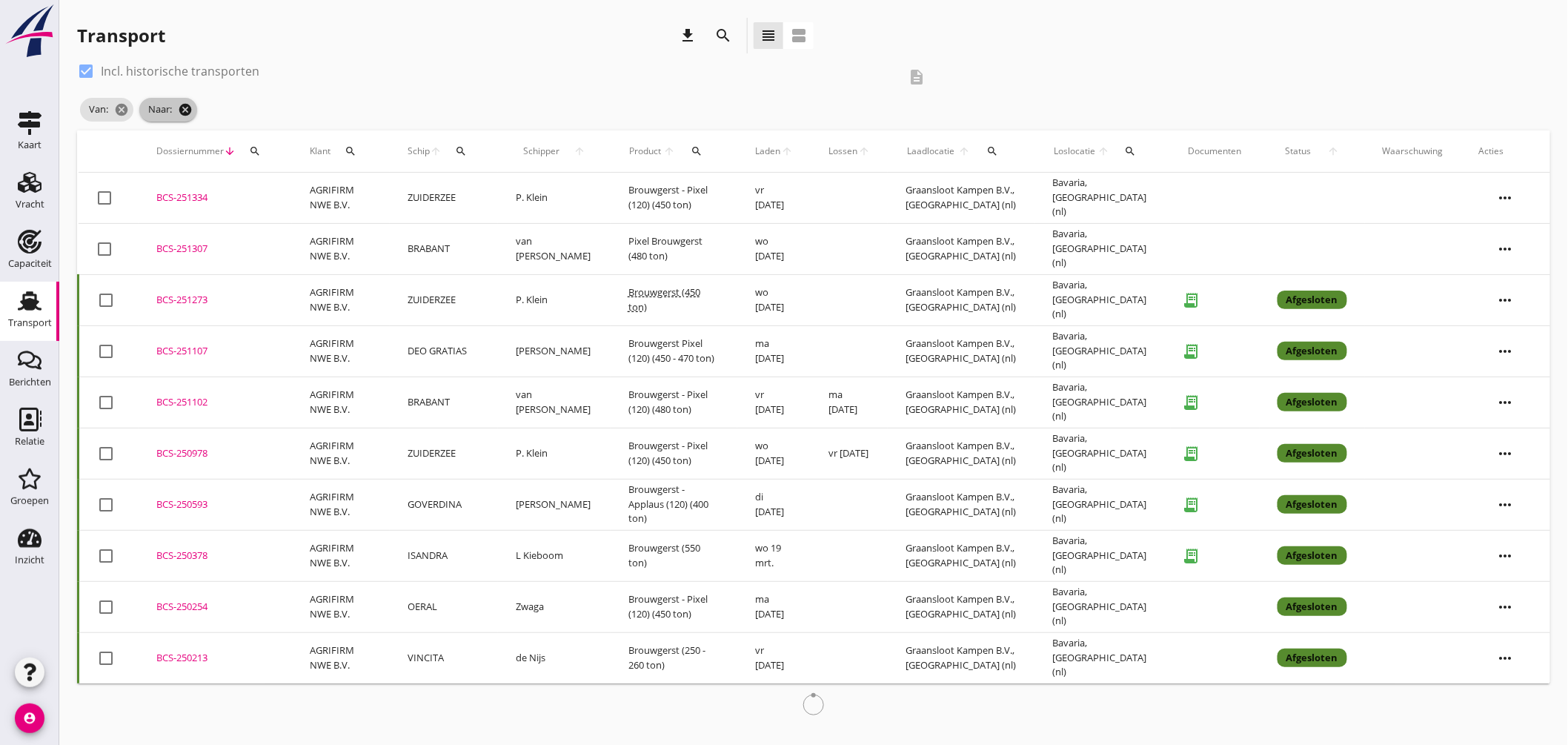
click at [183, 107] on icon "cancel" at bounding box center [185, 110] width 15 height 15
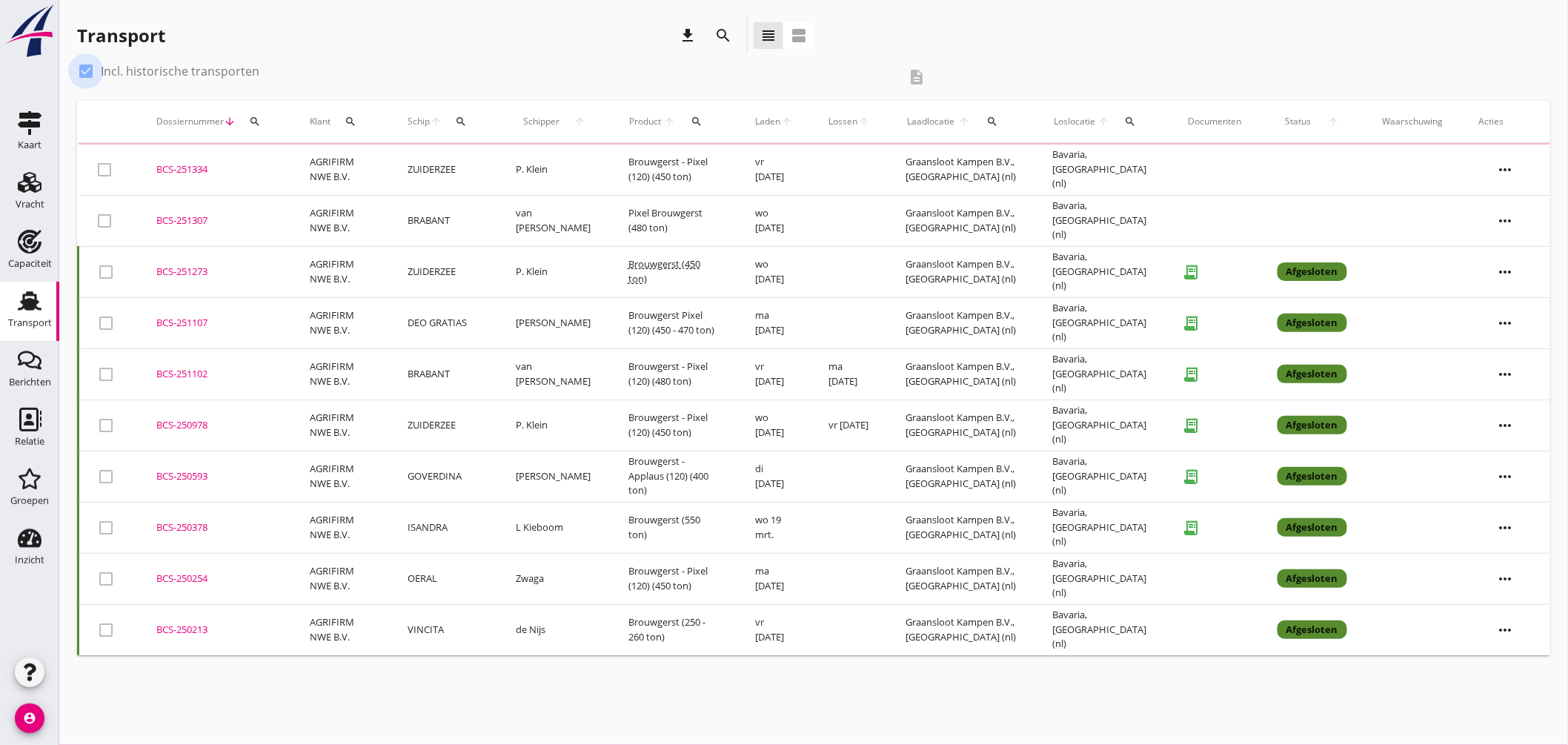
click at [82, 68] on div at bounding box center [86, 71] width 25 height 25
checkbox input "false"
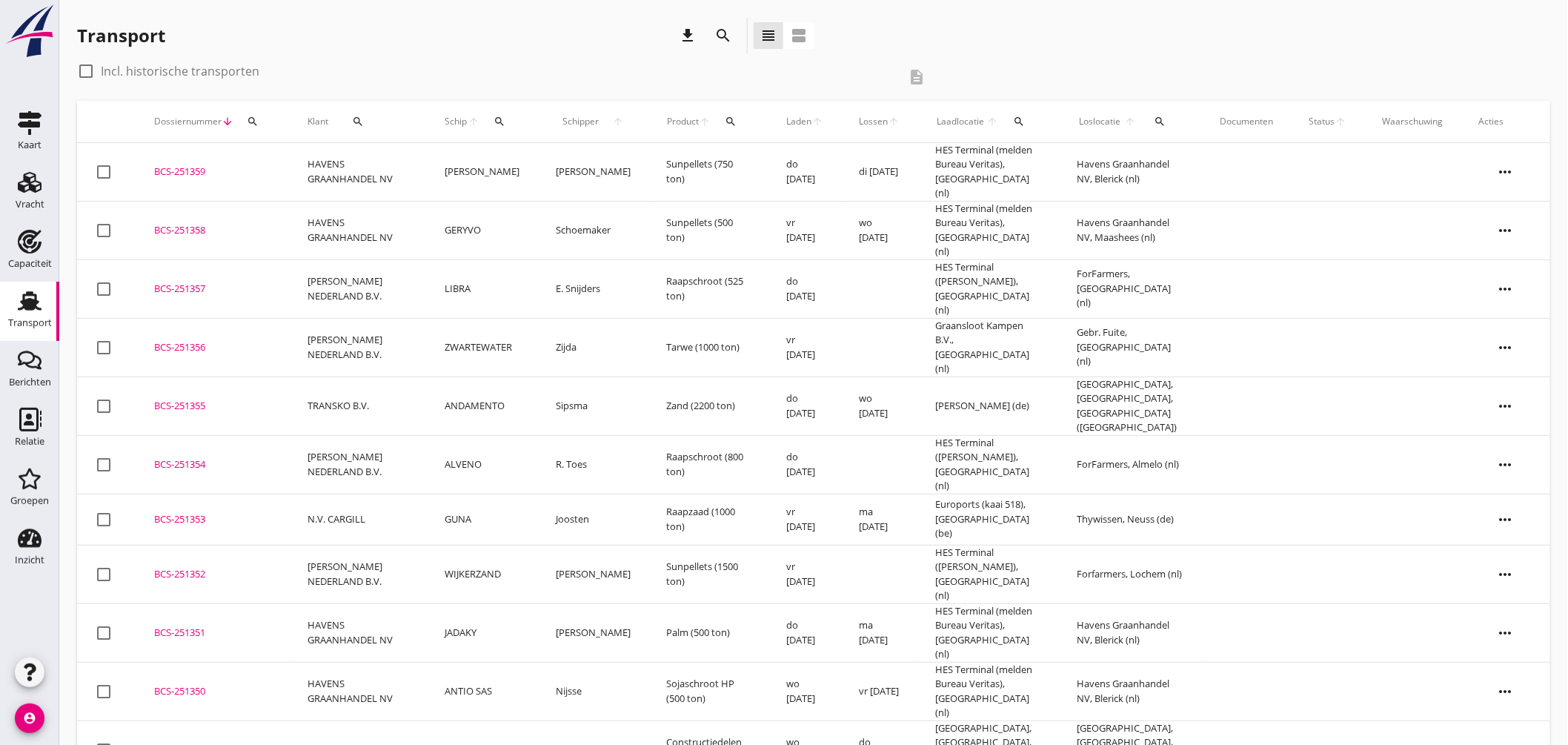
click at [199, 168] on div "BCS-251359" at bounding box center [213, 172] width 118 height 15
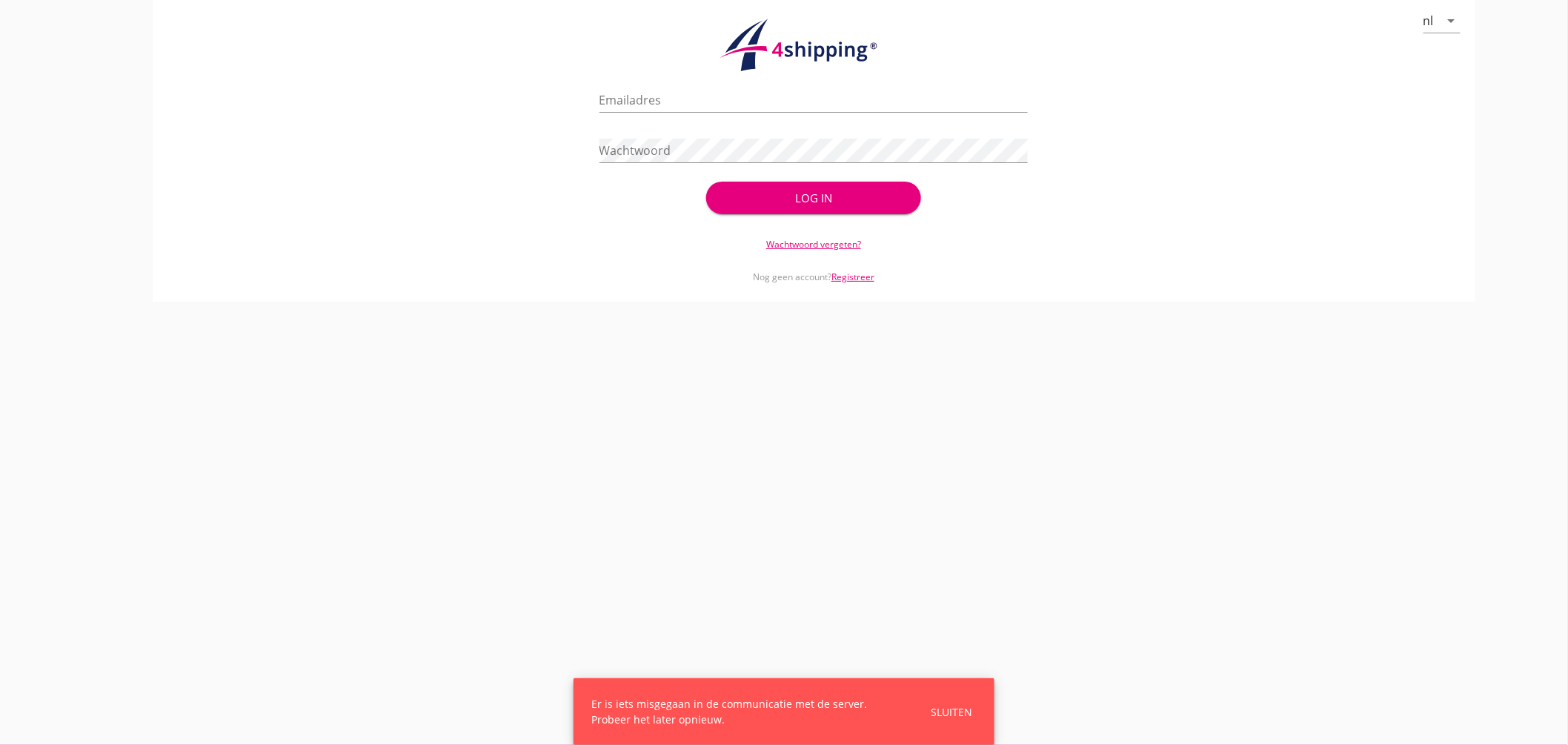
type input "jasper@stoffersbevrachtingen.nl"
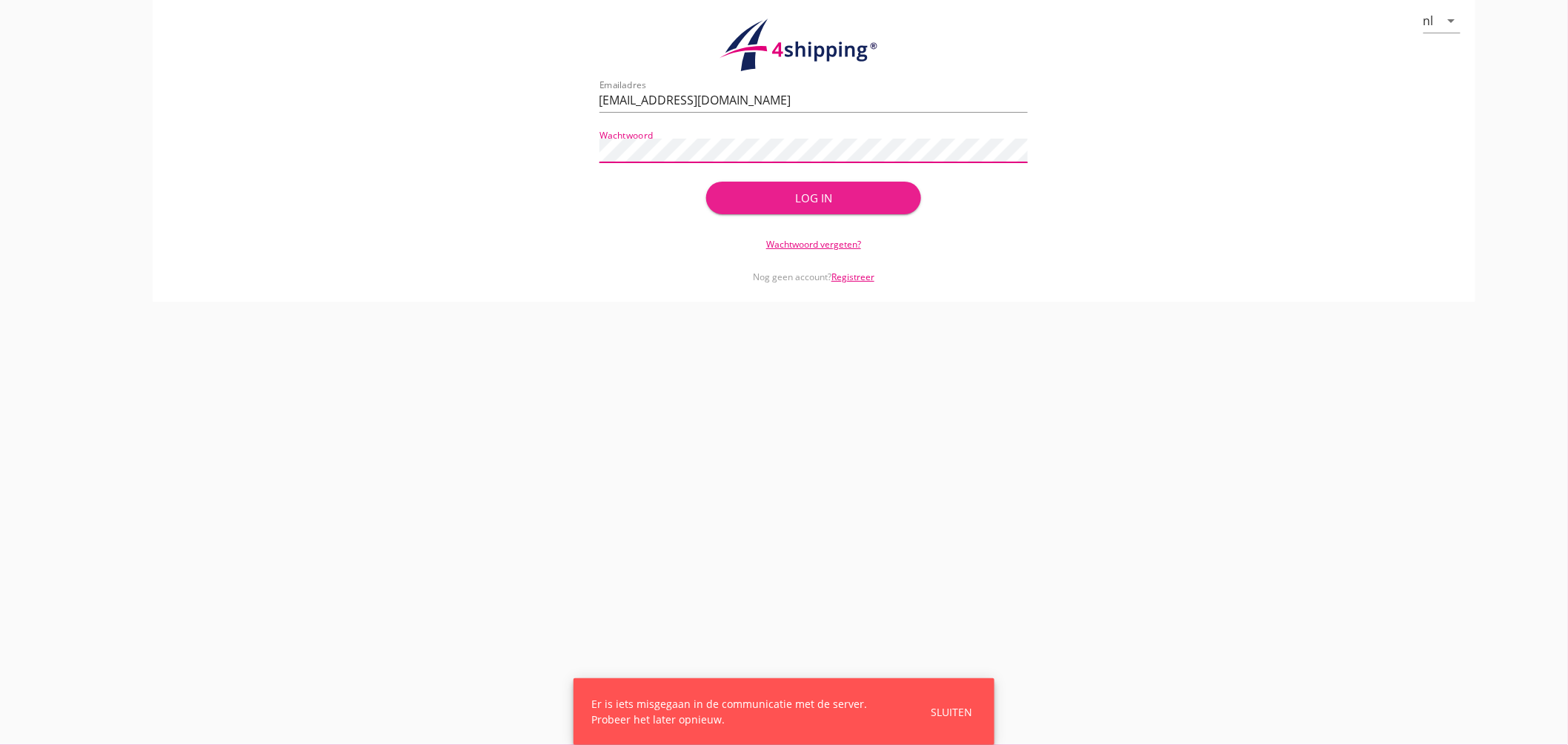
click at [775, 190] on div "Log in" at bounding box center [813, 198] width 167 height 17
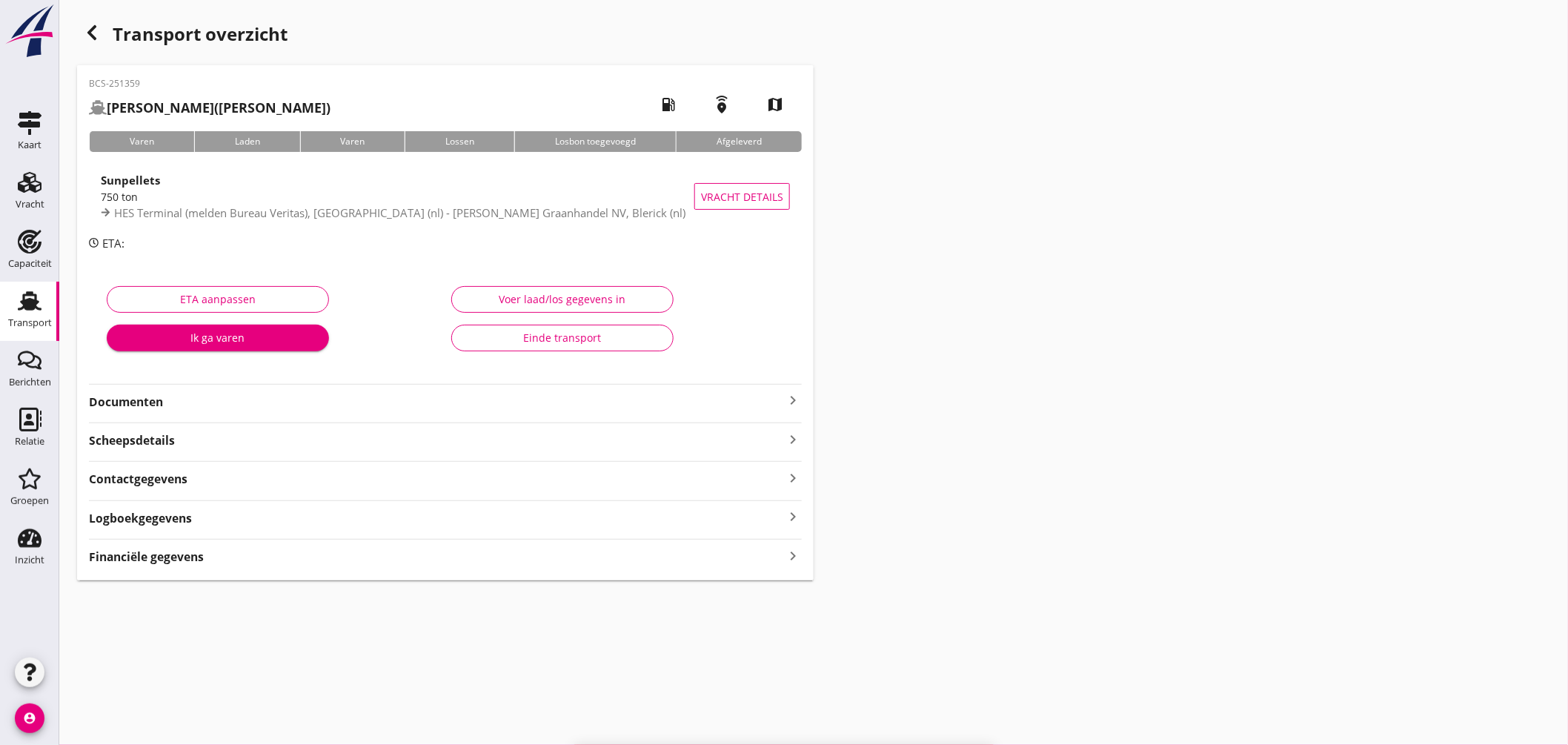
click at [791, 396] on icon "keyboard_arrow_right" at bounding box center [793, 400] width 18 height 18
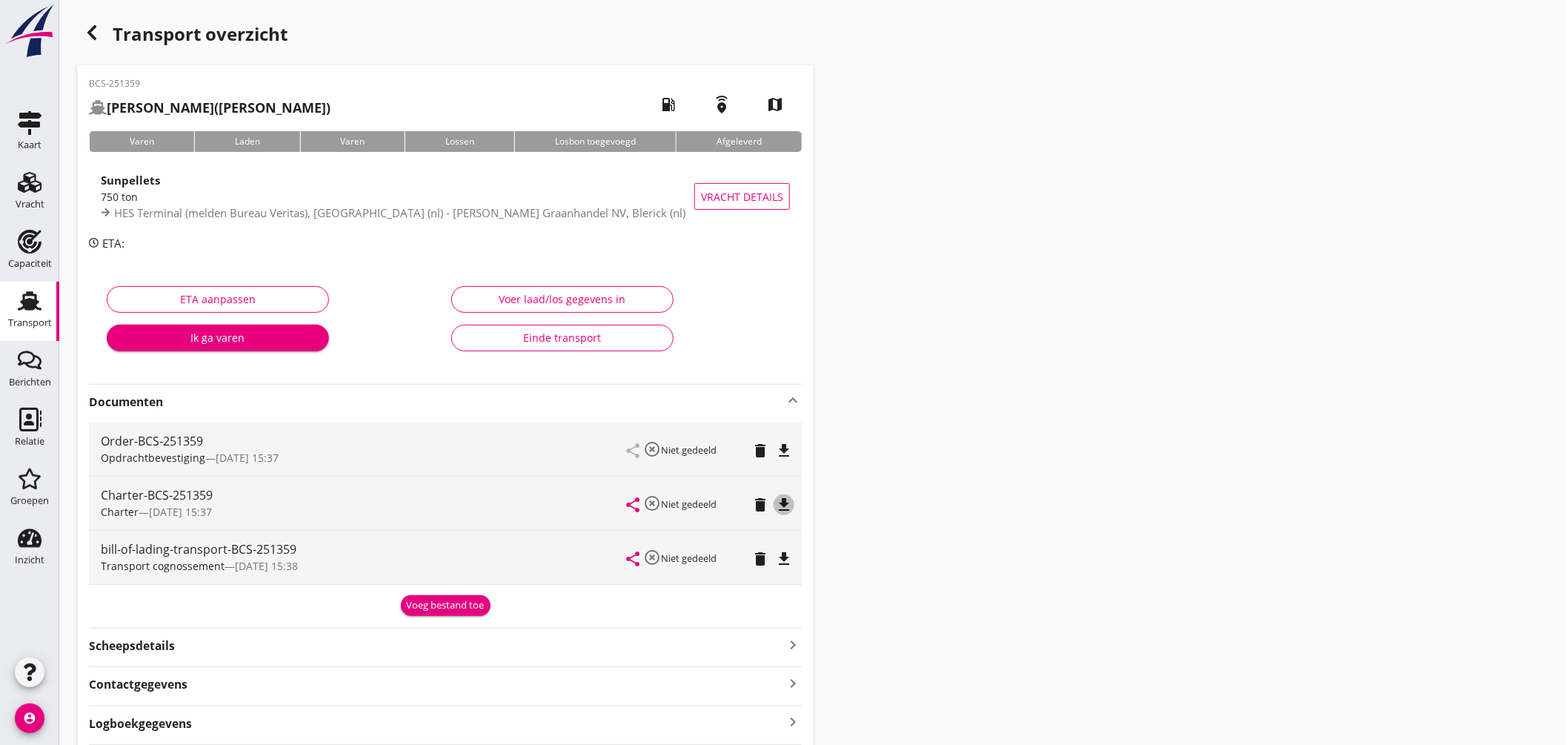
click at [777, 498] on icon "file_download" at bounding box center [784, 505] width 18 height 18
click at [31, 298] on icon "Transport" at bounding box center [30, 301] width 24 height 24
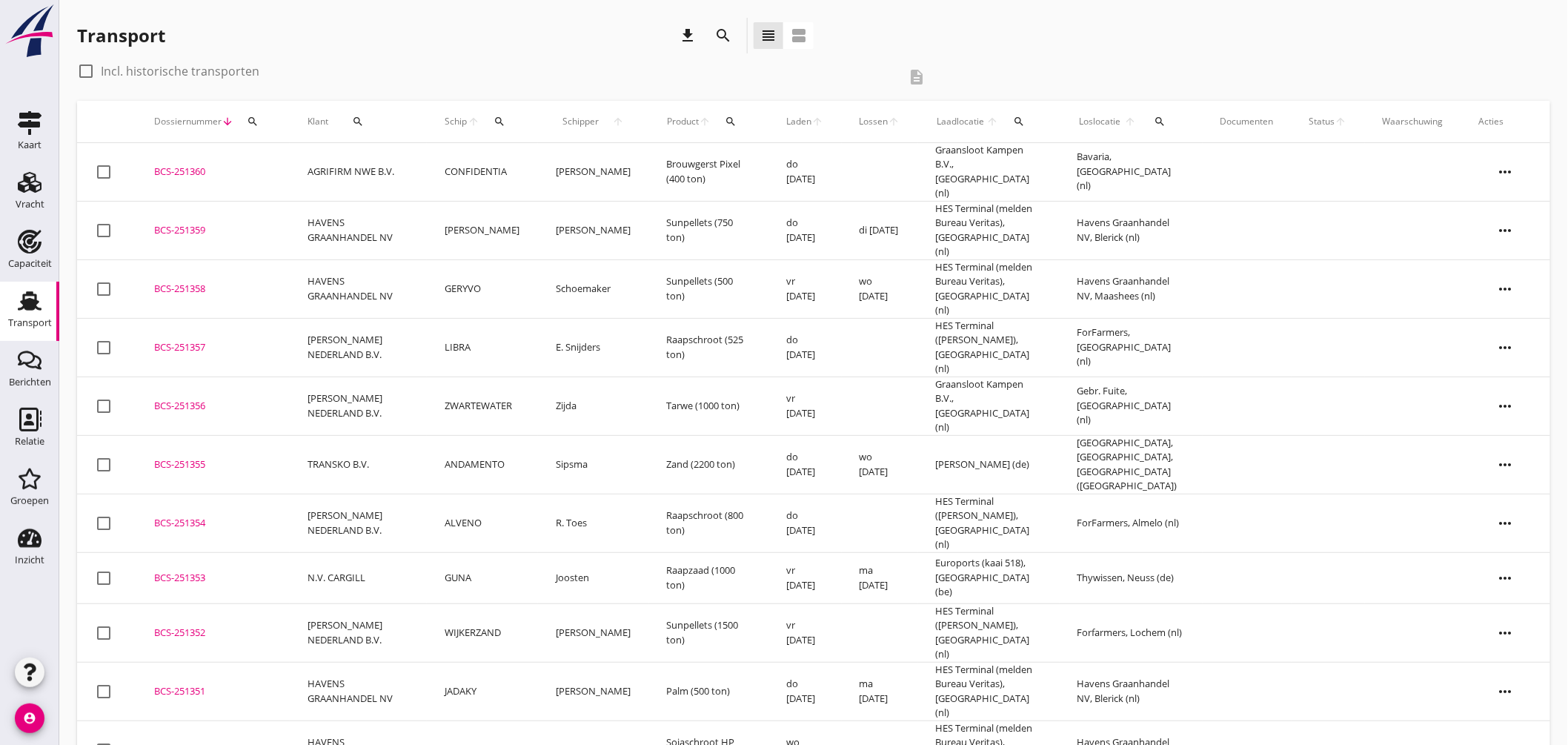
click at [506, 116] on icon "search" at bounding box center [500, 122] width 12 height 12
click at [559, 156] on input "Zoek op (scheeps)naam" at bounding box center [574, 165] width 154 height 24
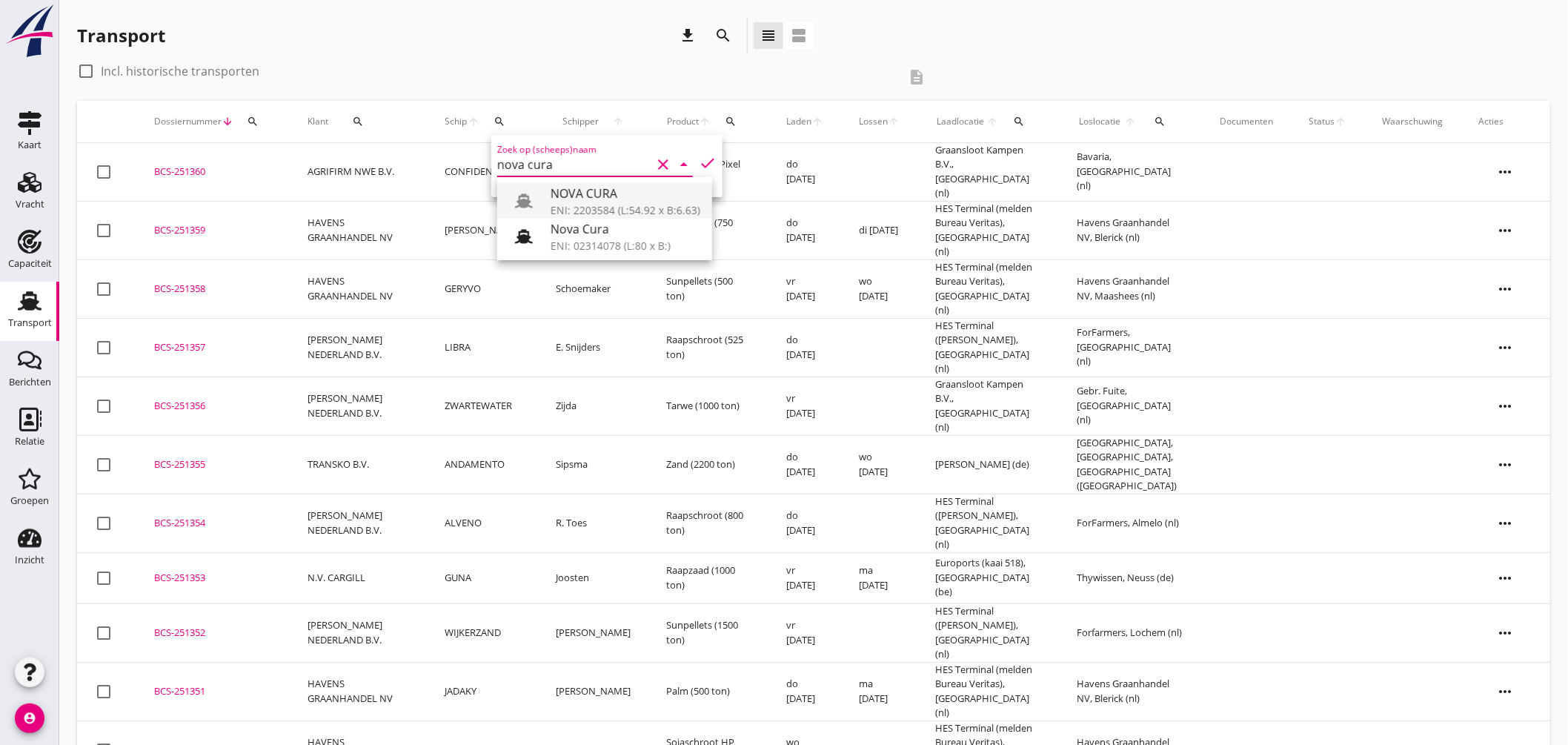
click at [588, 196] on div "NOVA CURA" at bounding box center [625, 194] width 150 height 18
click at [699, 165] on icon "check" at bounding box center [708, 163] width 18 height 18
type input "NOVA CURA"
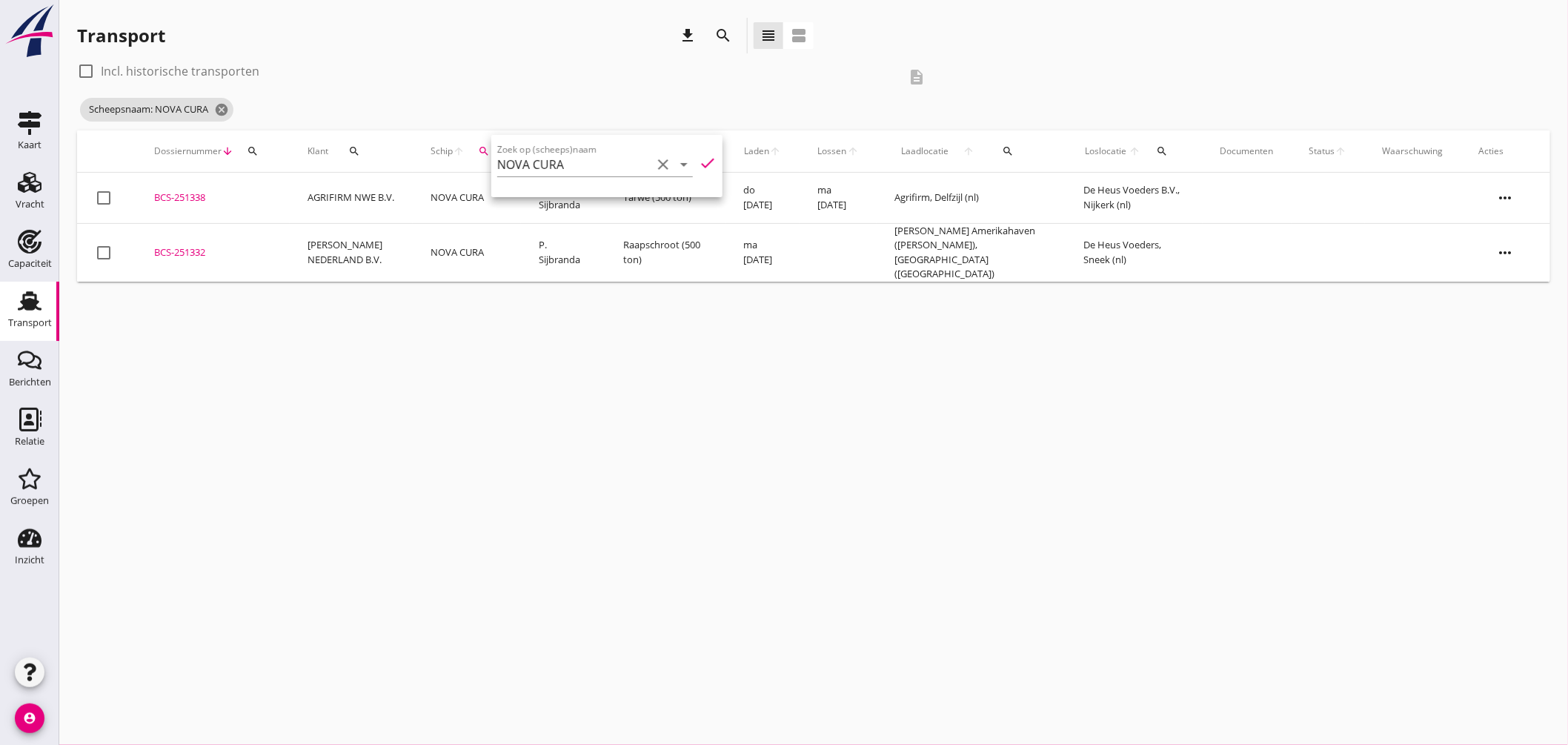
click at [515, 358] on div "cancel You are impersonating another user. Transport download search view_headl…" at bounding box center [814, 372] width 1509 height 745
click at [173, 246] on div "BCS-251332" at bounding box center [213, 253] width 118 height 15
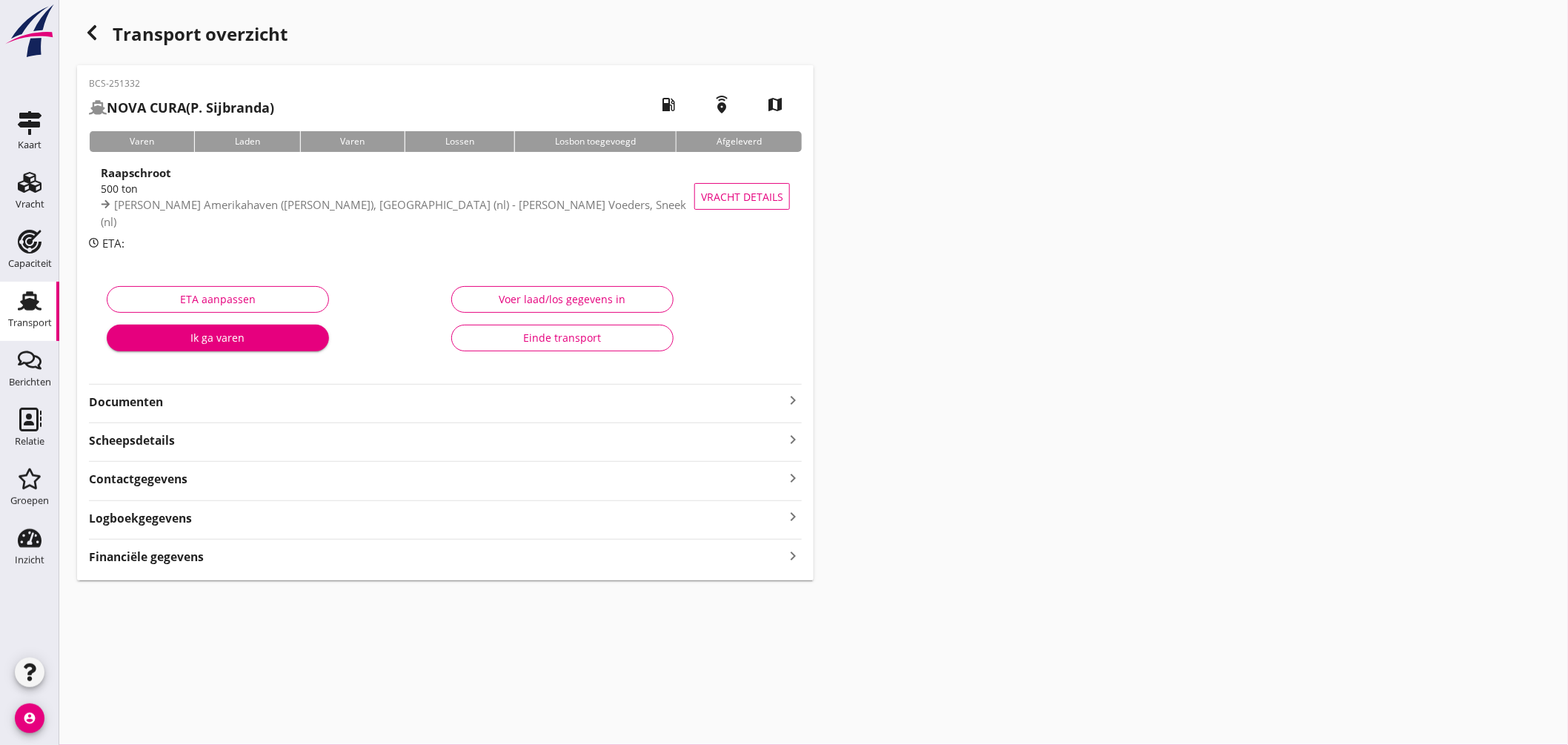
click at [797, 401] on icon "keyboard_arrow_right" at bounding box center [793, 400] width 18 height 18
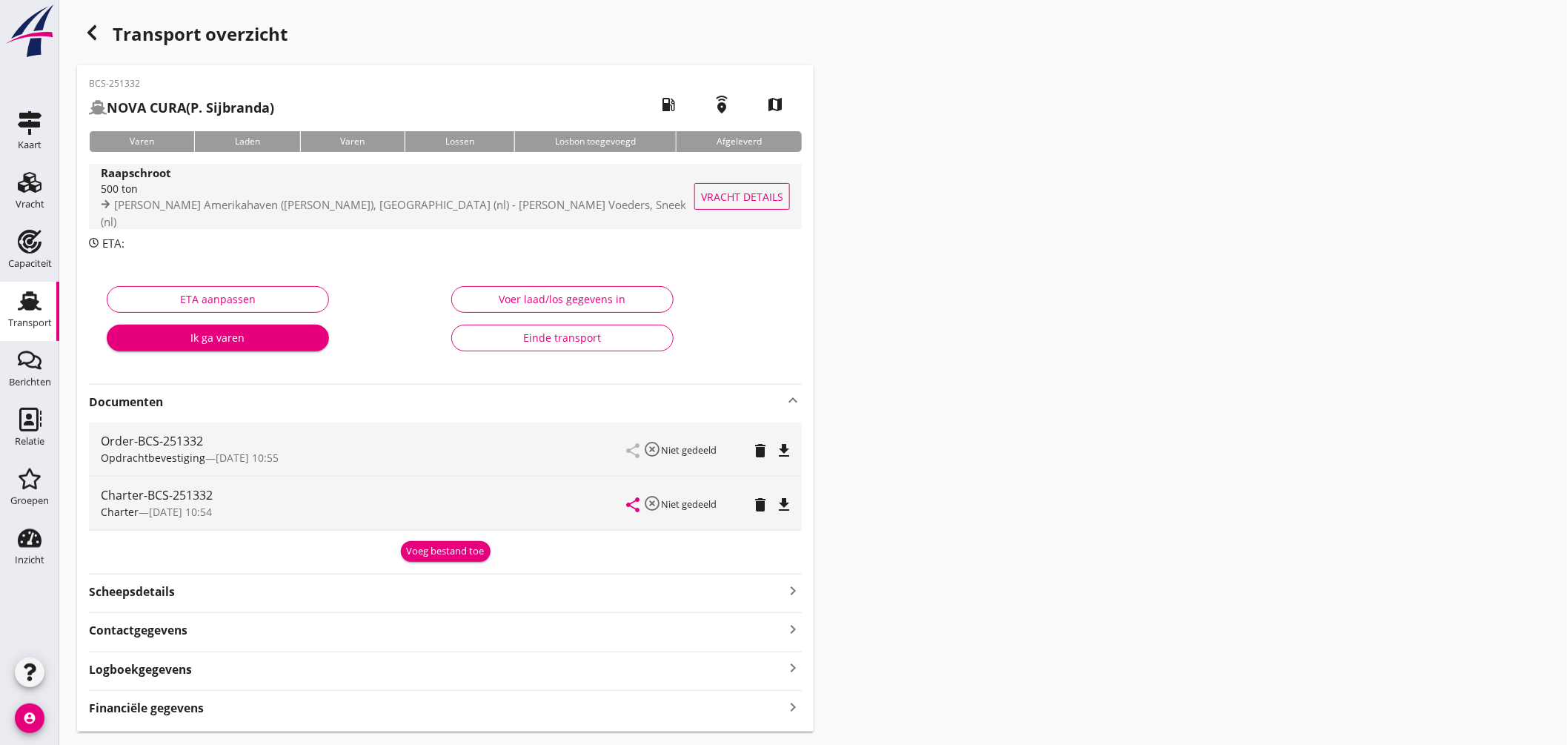
click at [522, 216] on span "Cargill Amerikahaven (melden Peterson), Amsterdam (nl) - De Heus Voeders, Sneek…" at bounding box center [393, 213] width 585 height 32
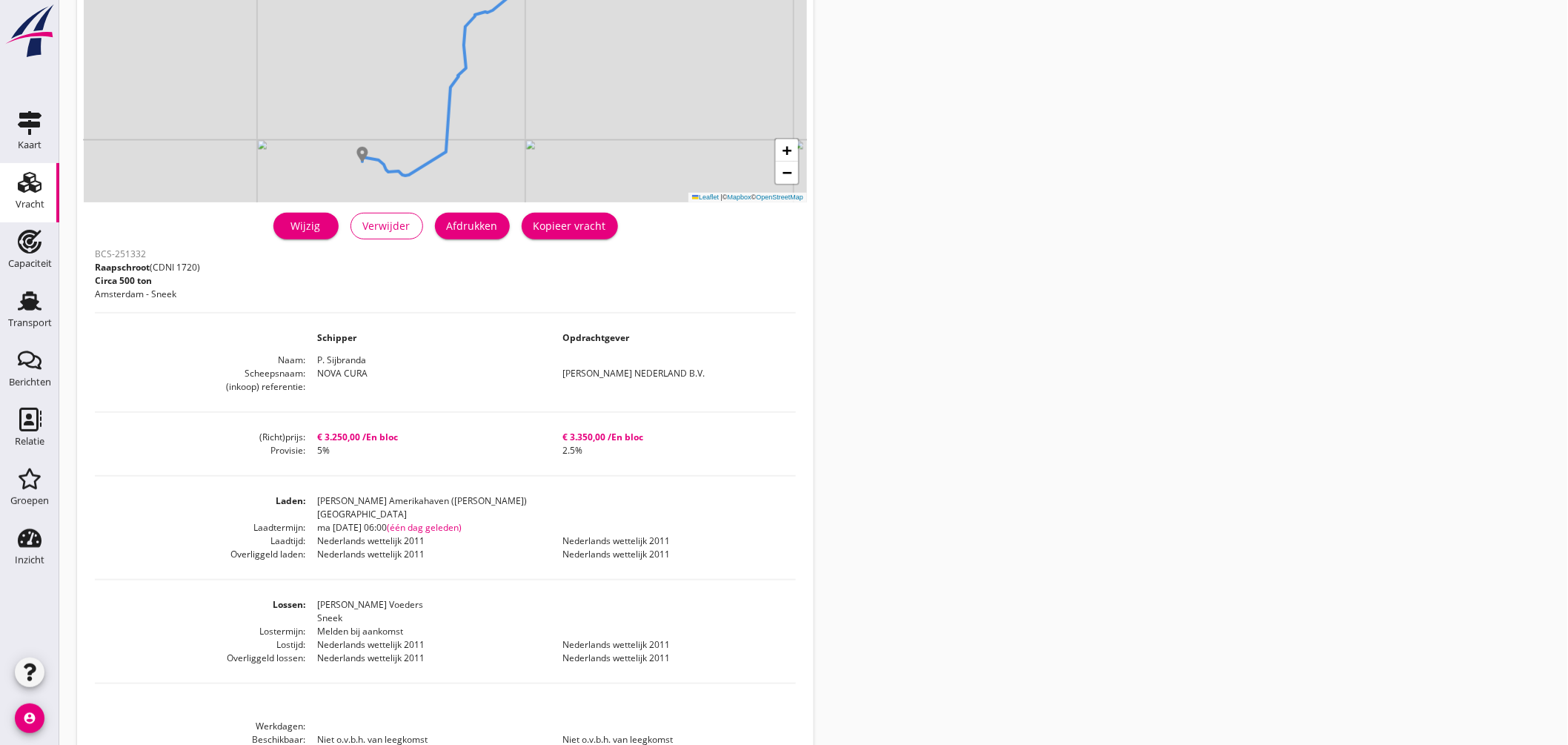
scroll to position [247, 0]
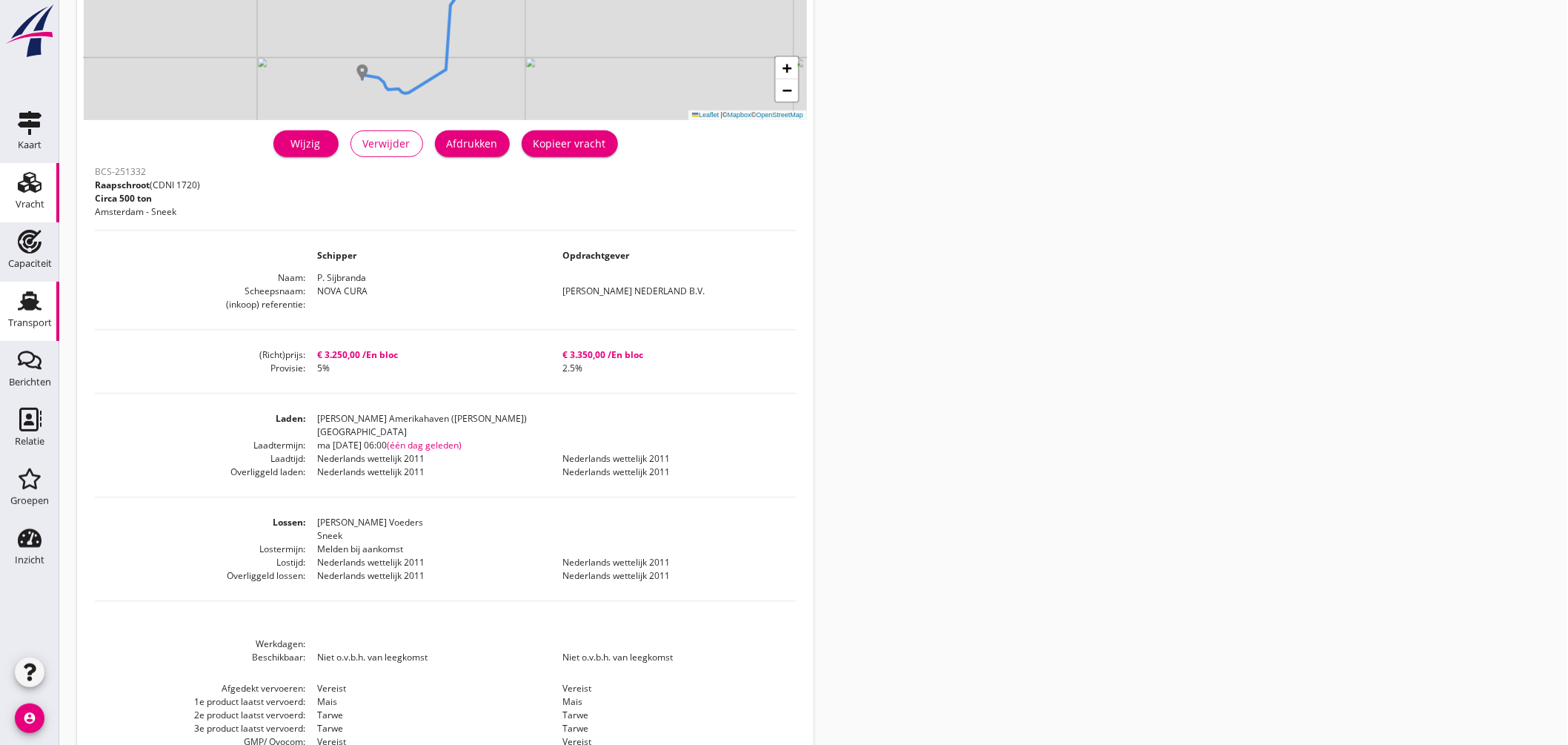
click at [30, 301] on use at bounding box center [30, 301] width 24 height 19
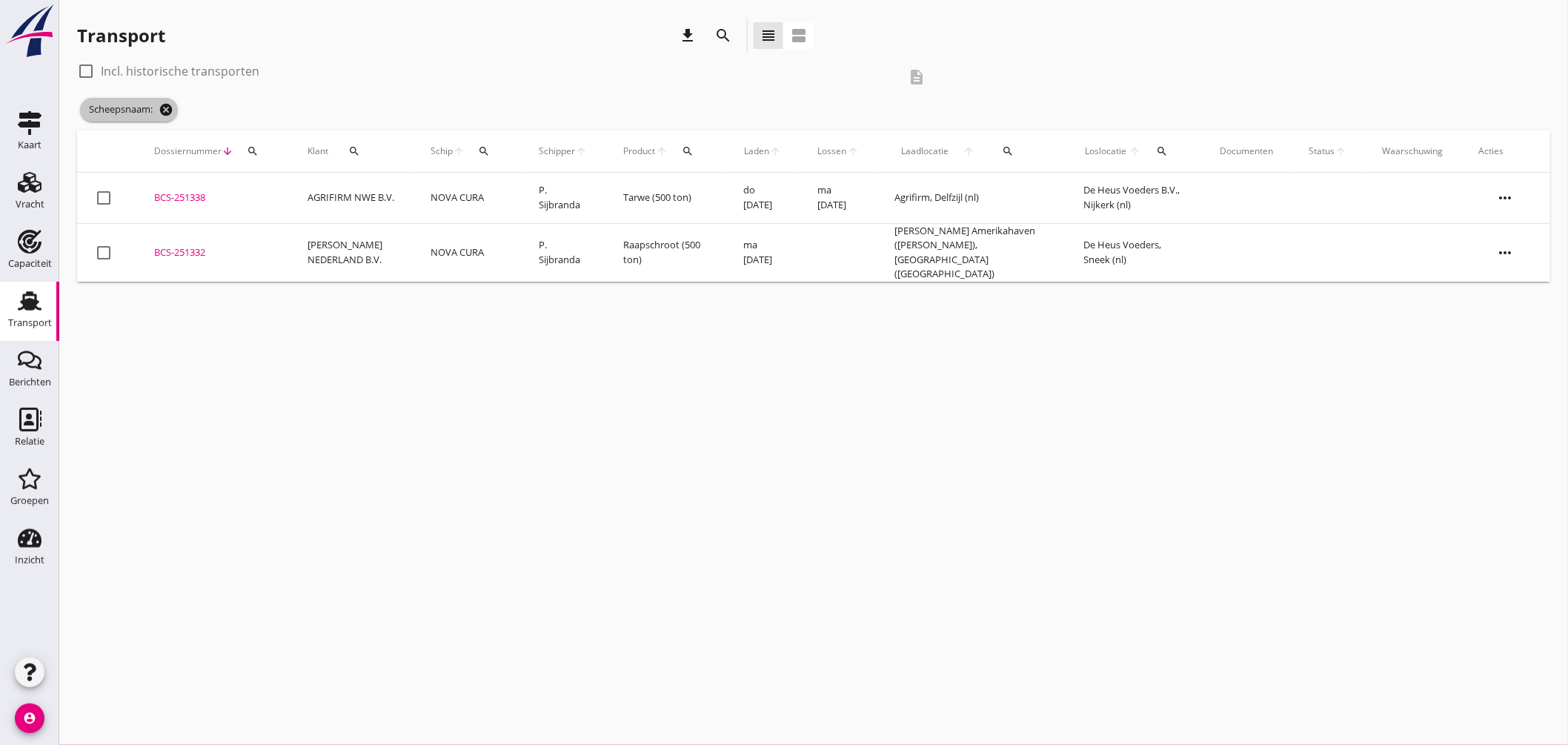
click at [174, 104] on icon "cancel" at bounding box center [166, 110] width 15 height 15
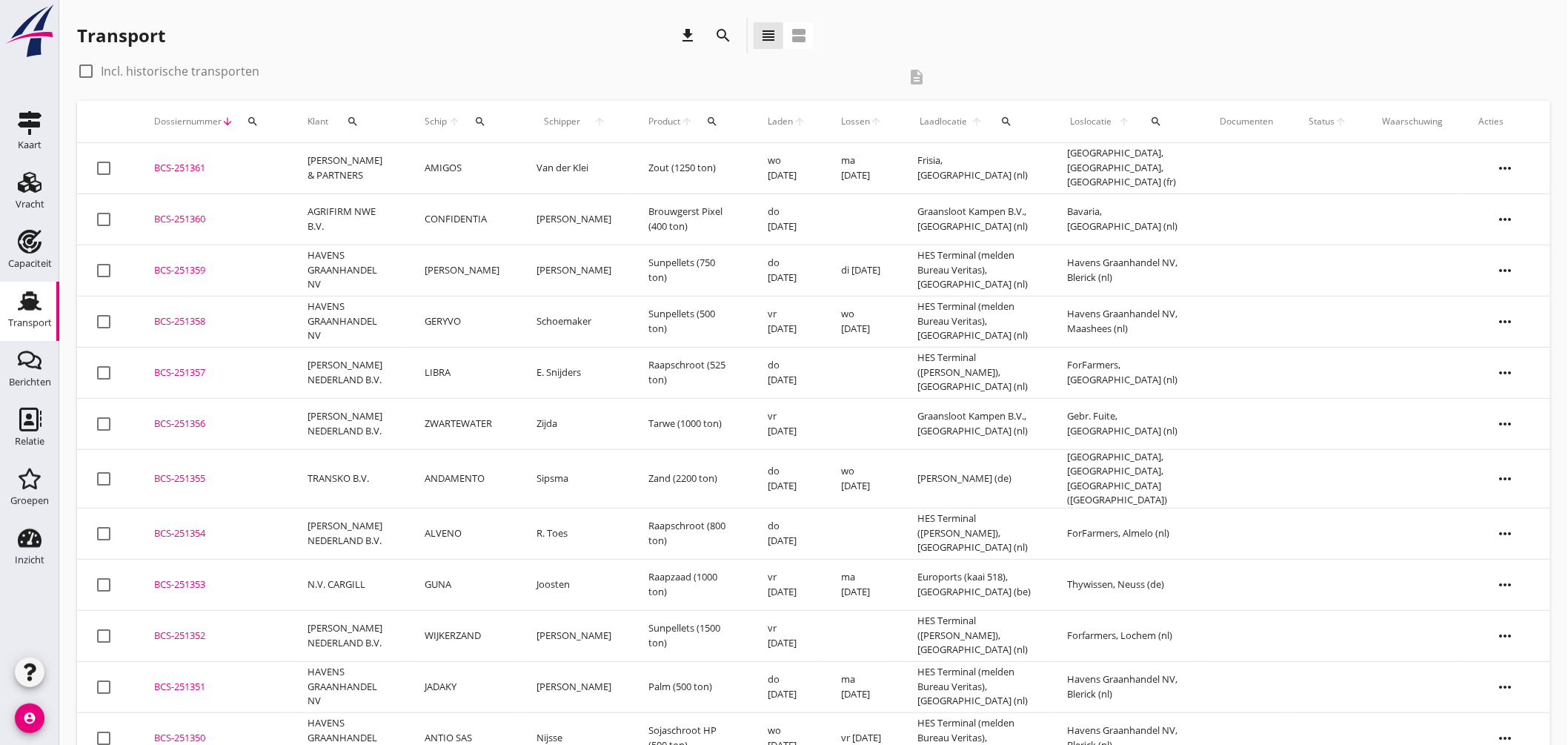
click at [174, 164] on div "BCS-251361" at bounding box center [213, 168] width 118 height 15
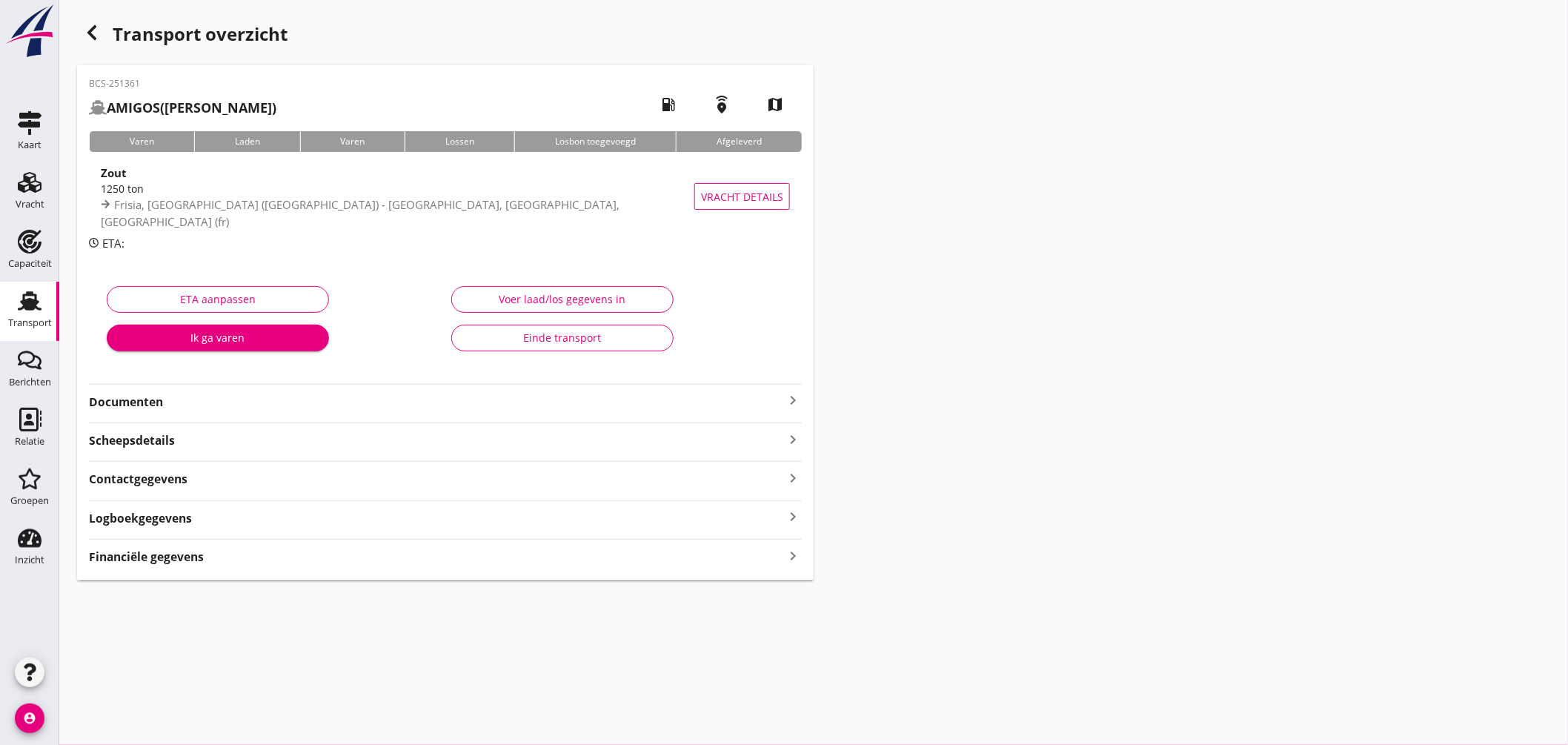
click at [794, 396] on icon "keyboard_arrow_right" at bounding box center [793, 400] width 18 height 18
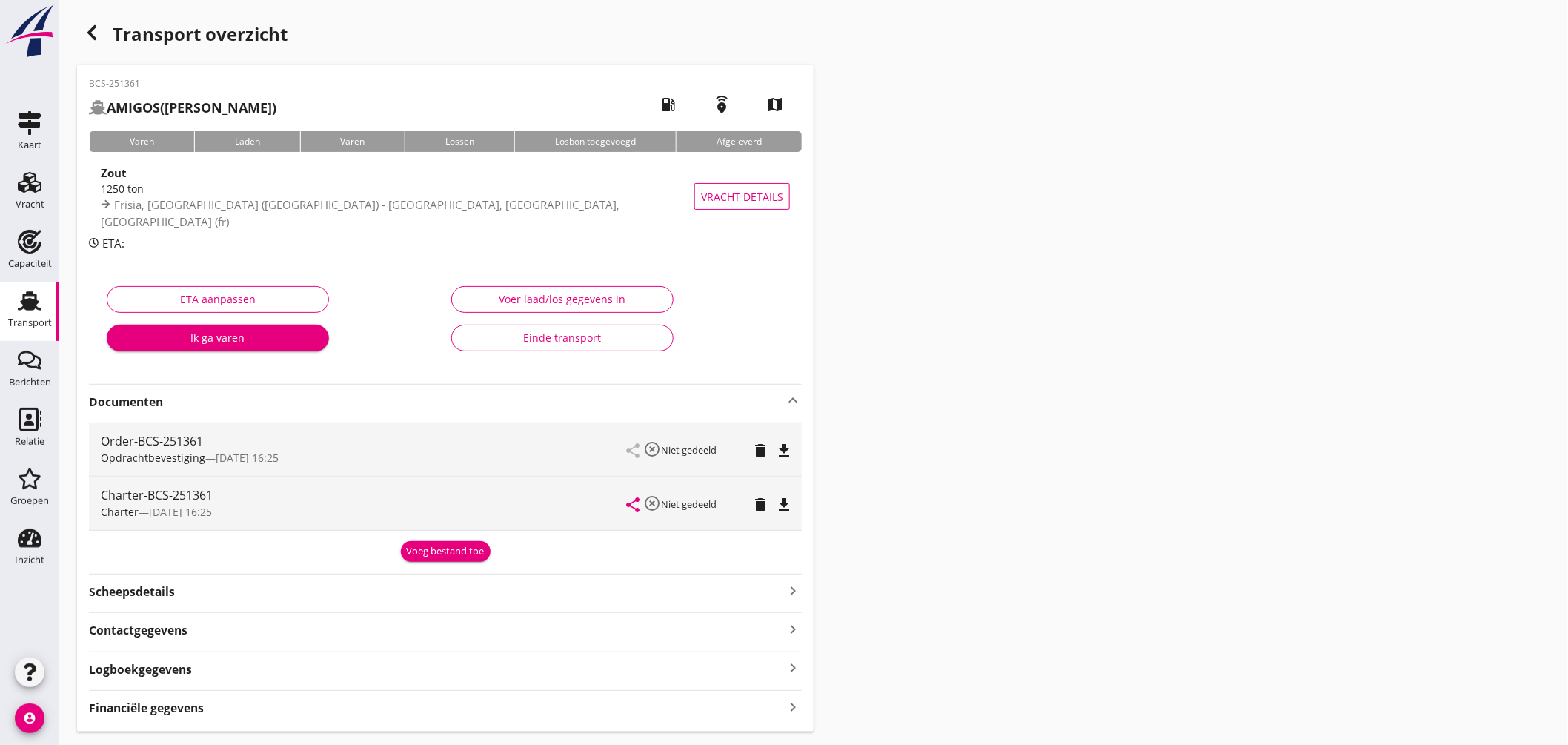
click at [785, 450] on icon "file_download" at bounding box center [784, 450] width 18 height 18
click at [780, 504] on icon "file_download" at bounding box center [784, 505] width 18 height 18
click at [282, 181] on div "Zout" at bounding box center [401, 172] width 601 height 17
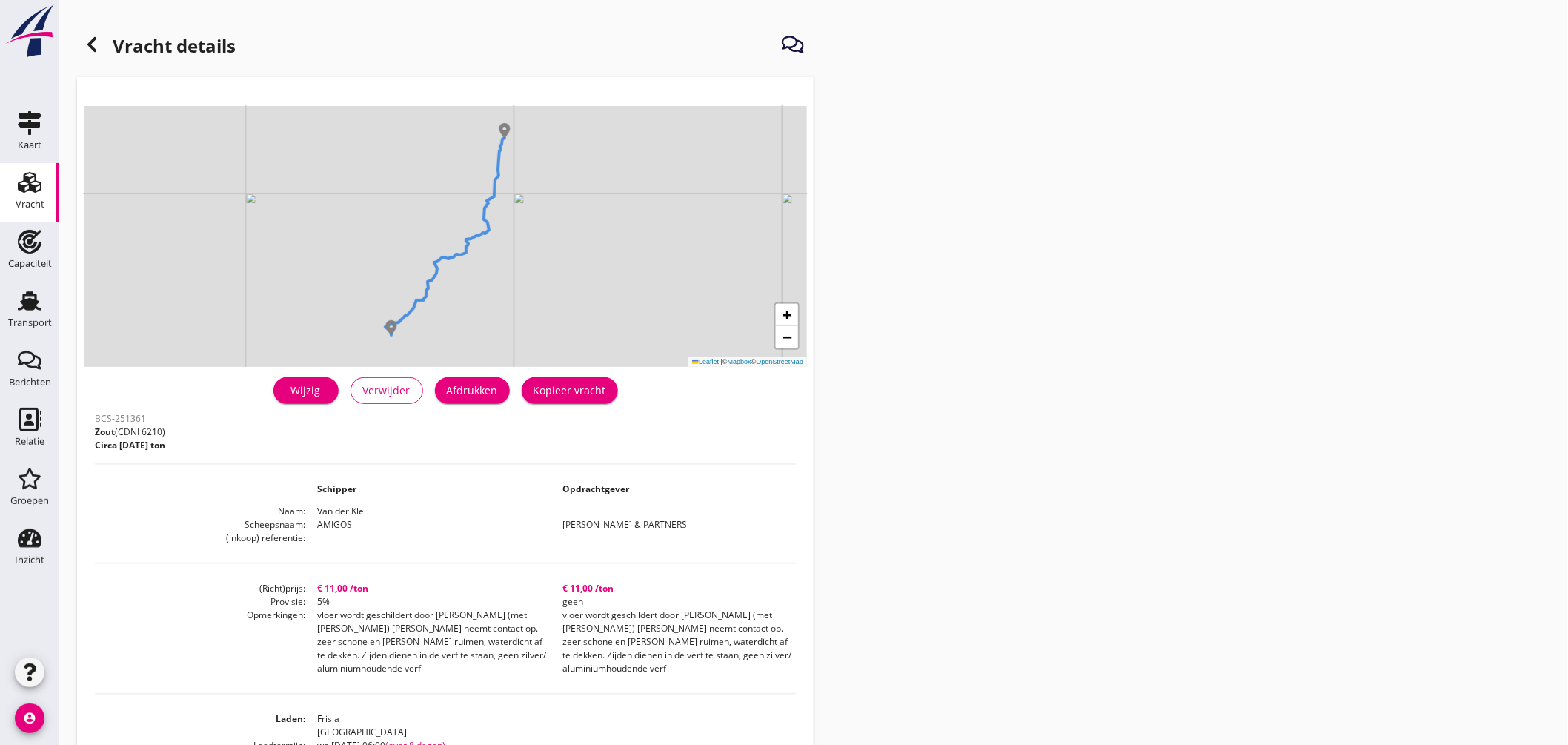
click at [483, 394] on div "Afdrukken" at bounding box center [472, 390] width 51 height 16
click at [28, 292] on icon "Transport" at bounding box center [30, 301] width 24 height 24
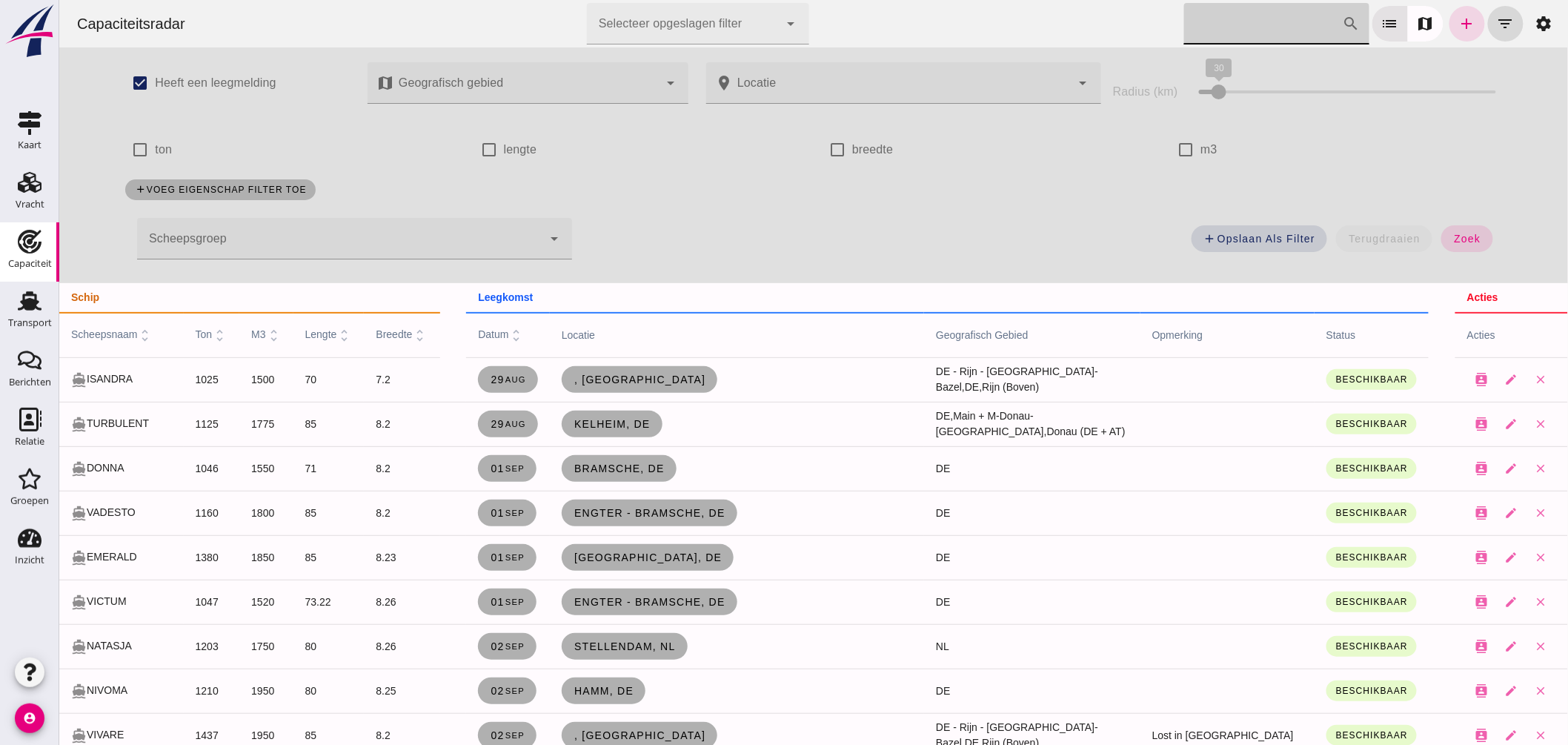
click input "[PERSON_NAME] op scheepsnaam"
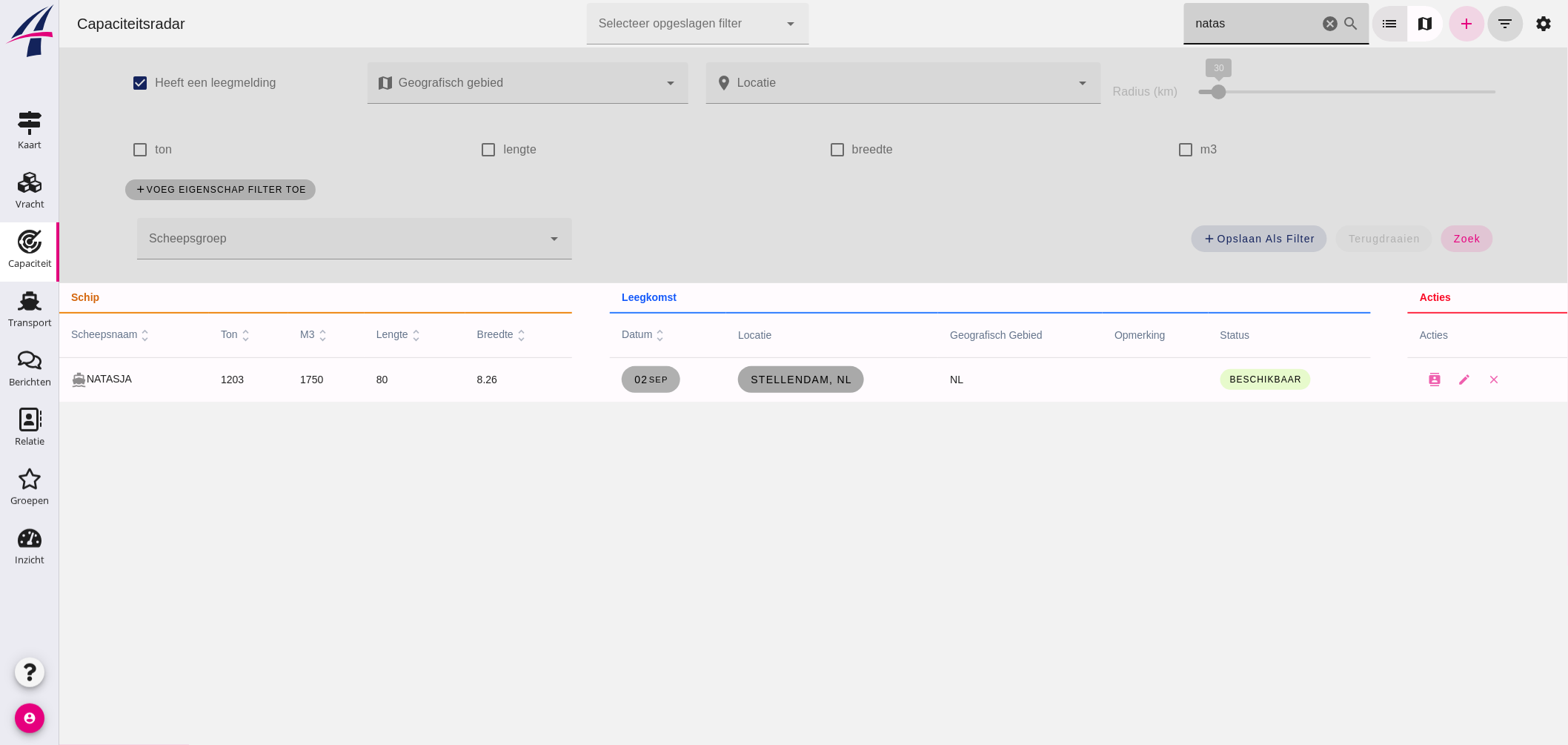
type input "natas"
click span "Stellendam, nl"
checkbox input "true"
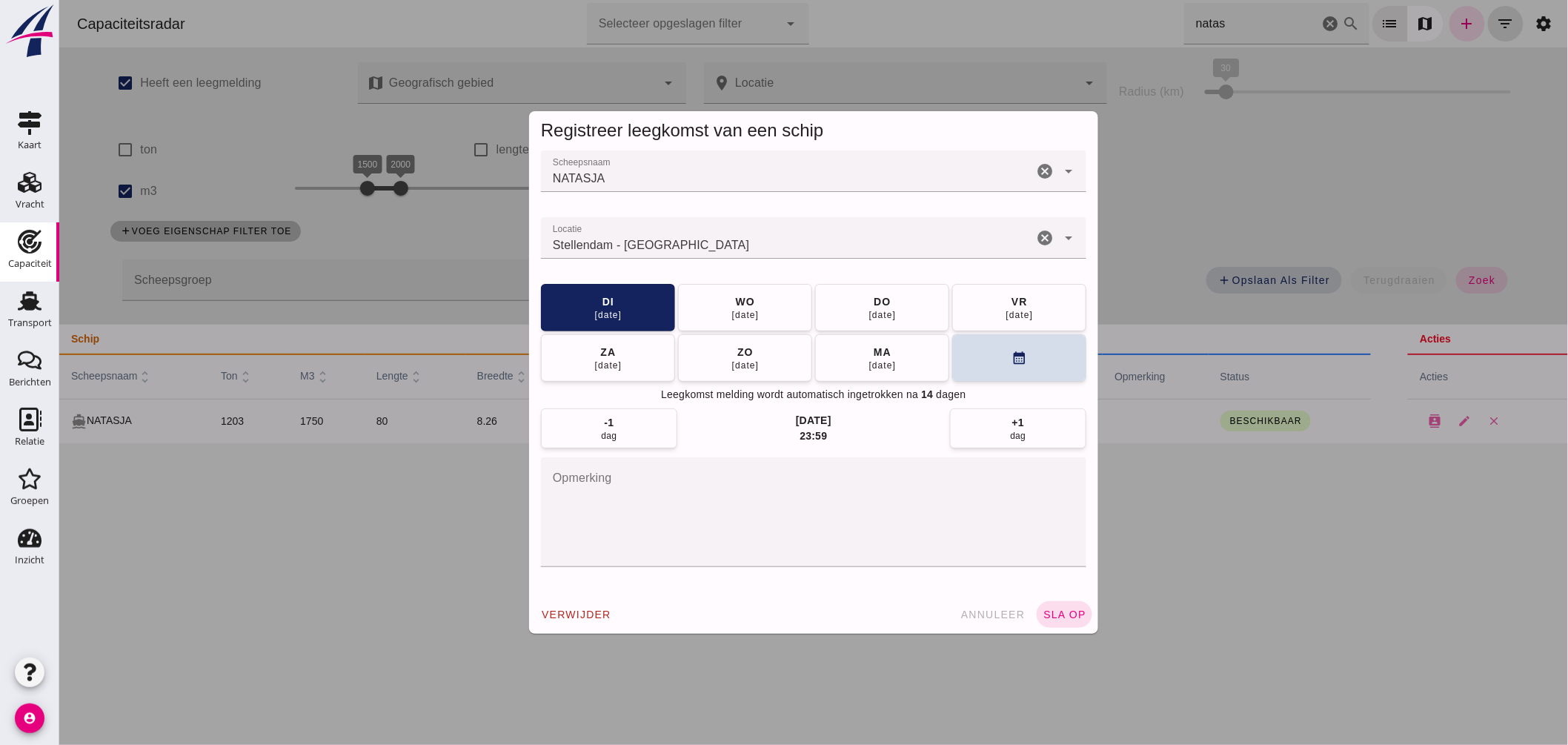
click input "Locatie"
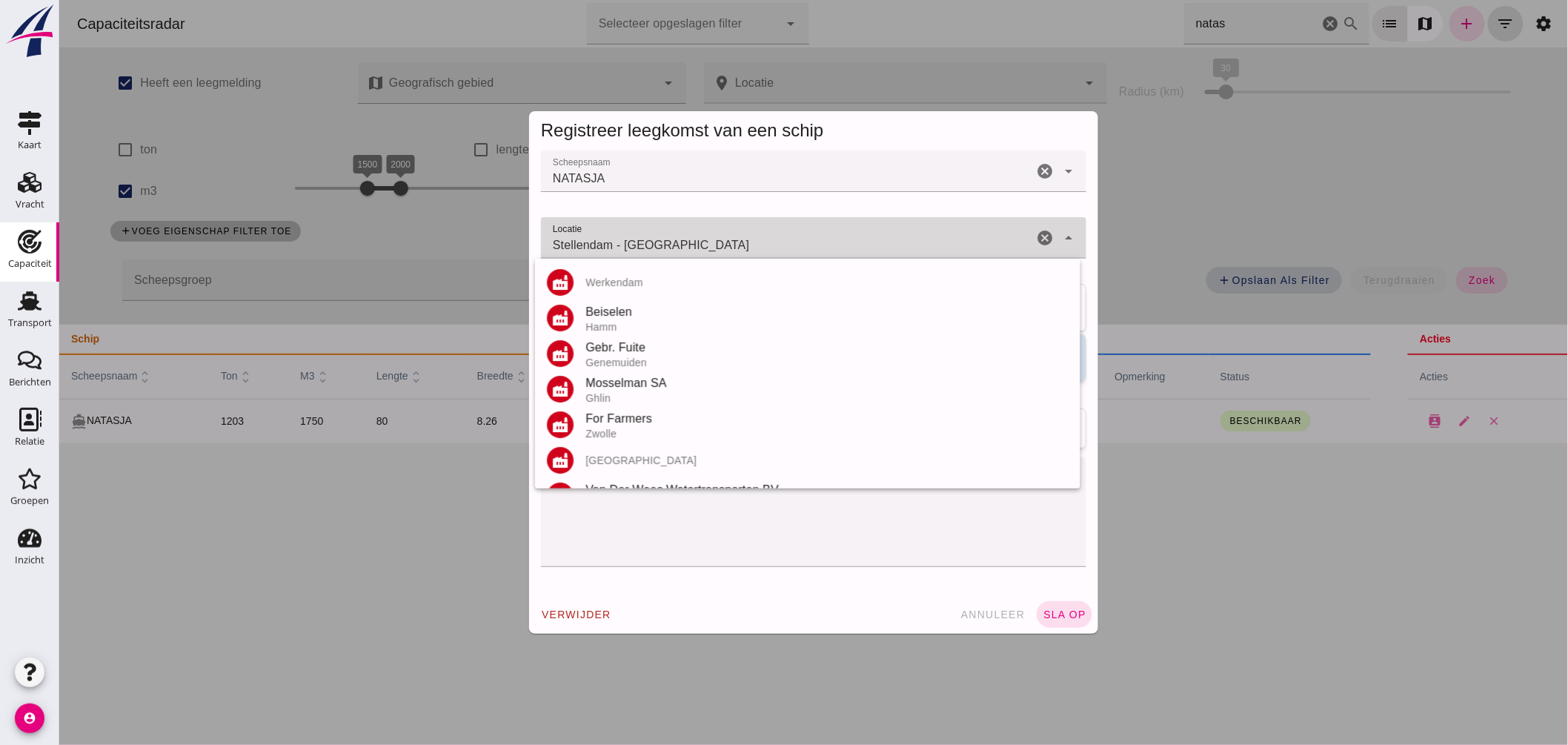
click input "Stellendam - [GEOGRAPHIC_DATA]"
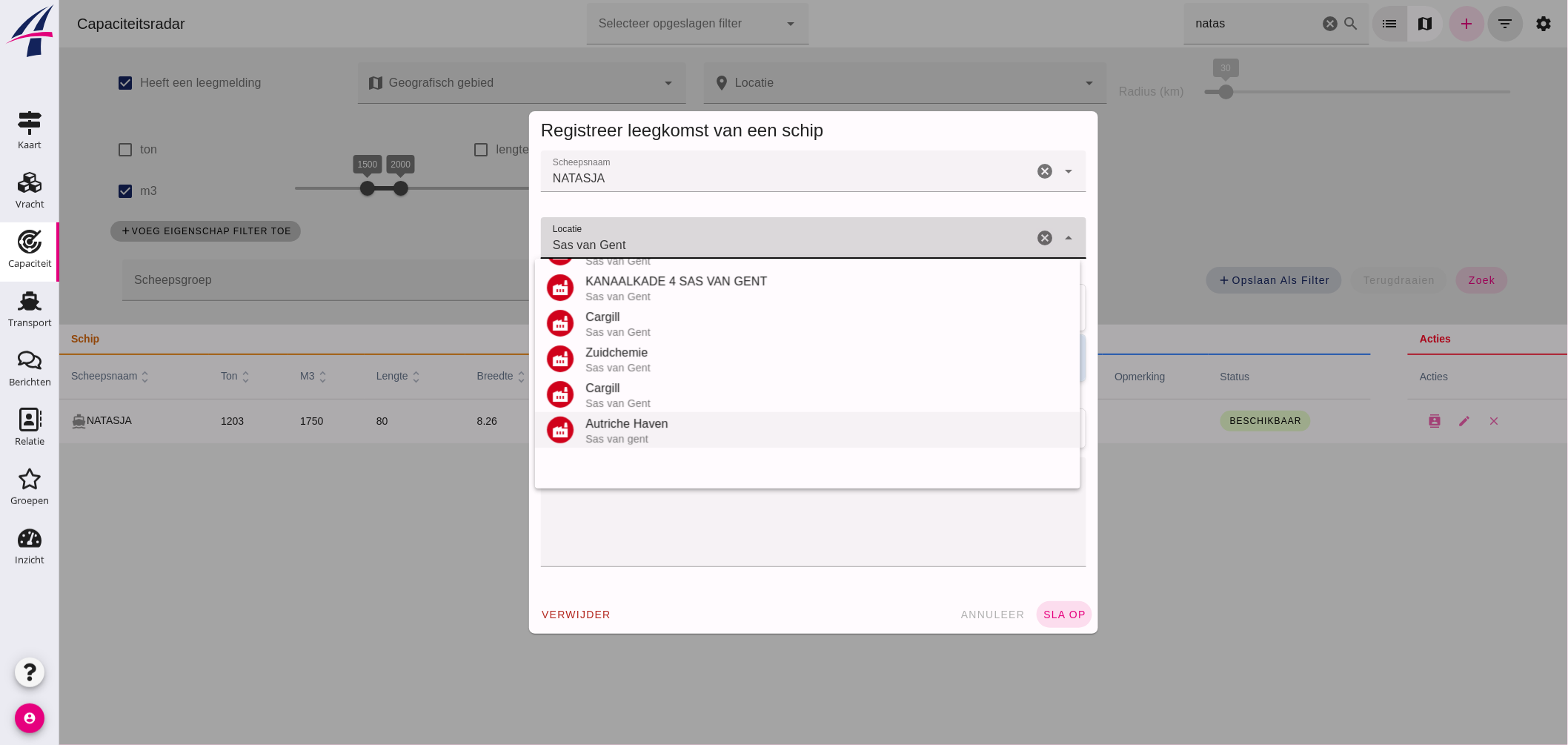
scroll to position [174, 0]
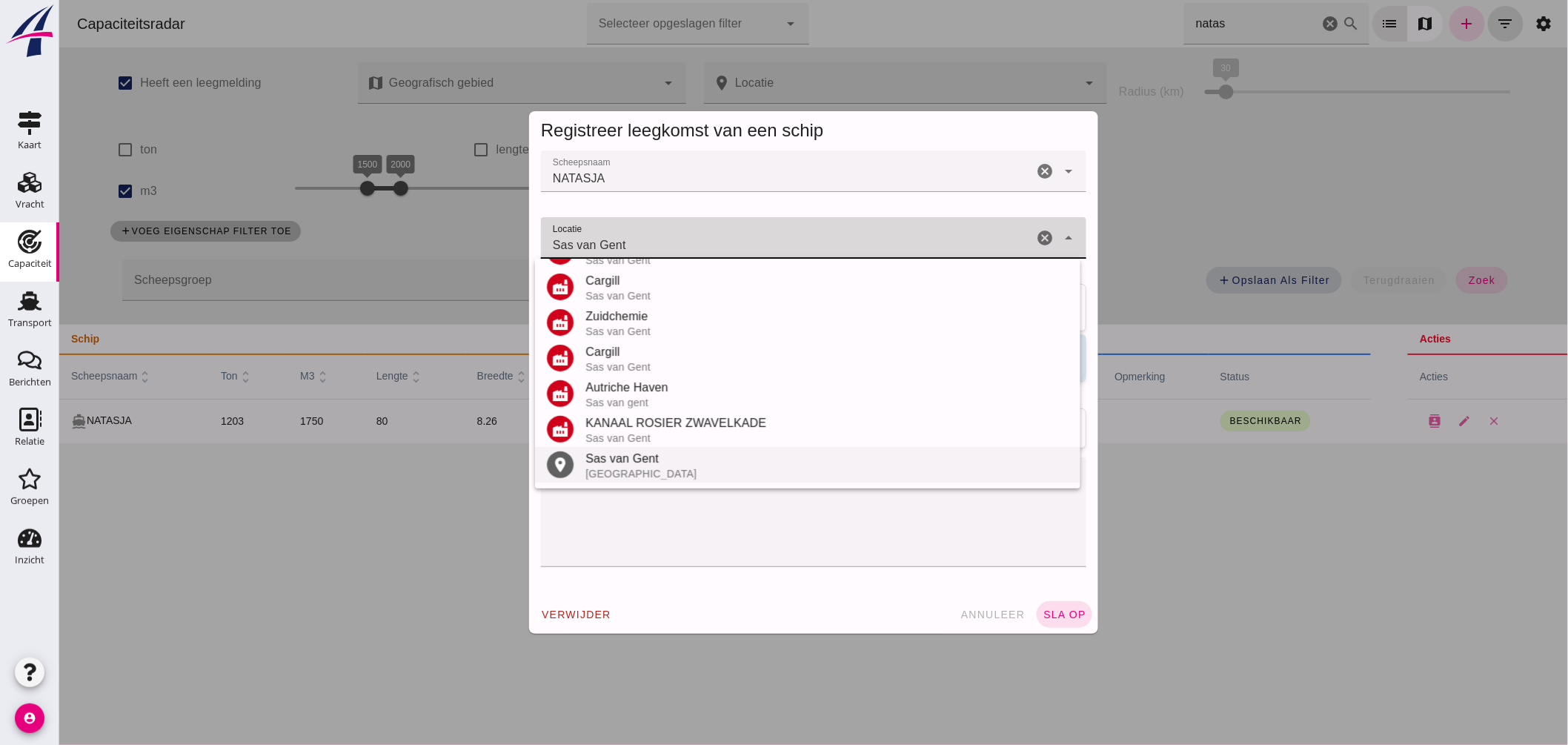
click at [625, 464] on div "Sas van Gent" at bounding box center [826, 459] width 483 height 18
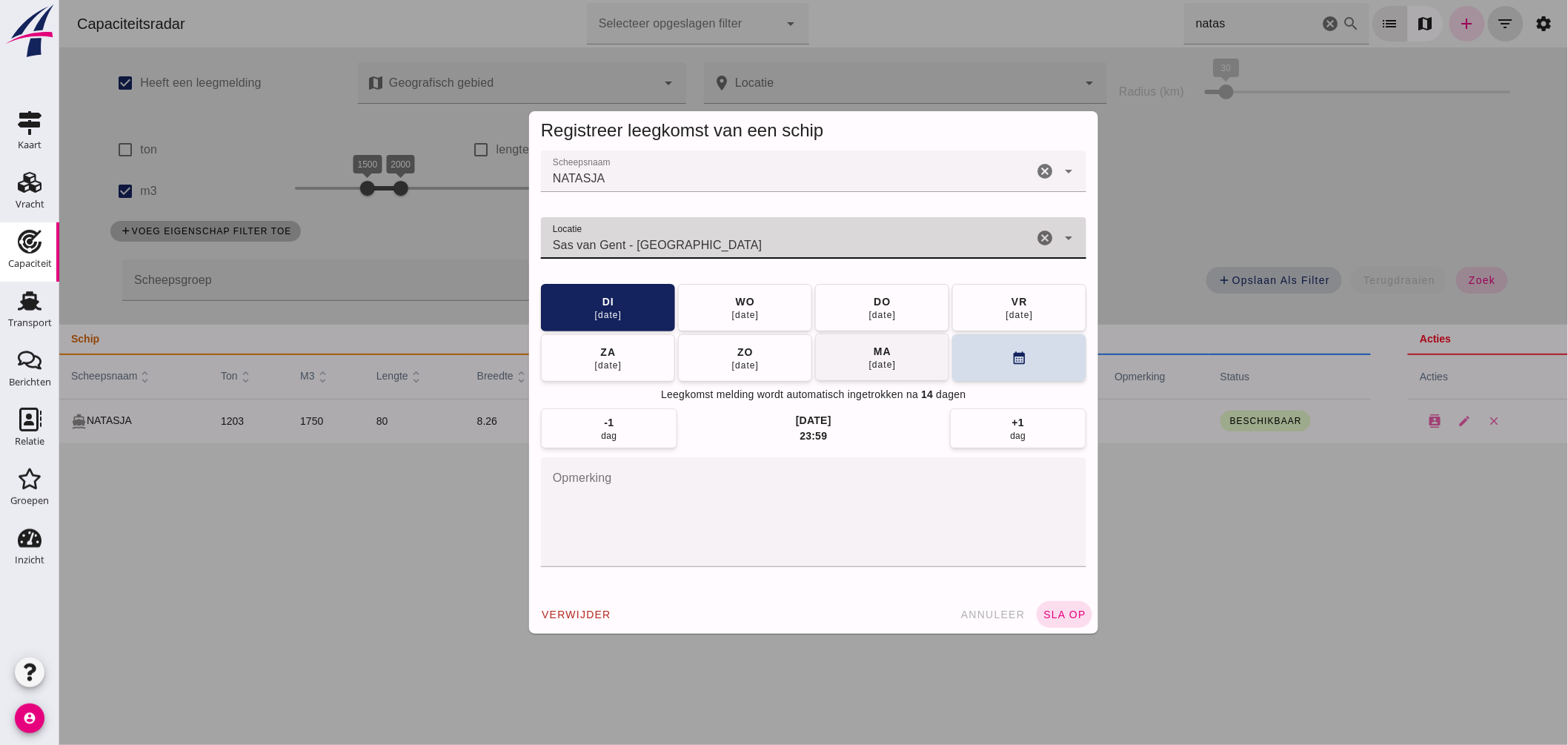
type input "Sas van Gent - [GEOGRAPHIC_DATA]"
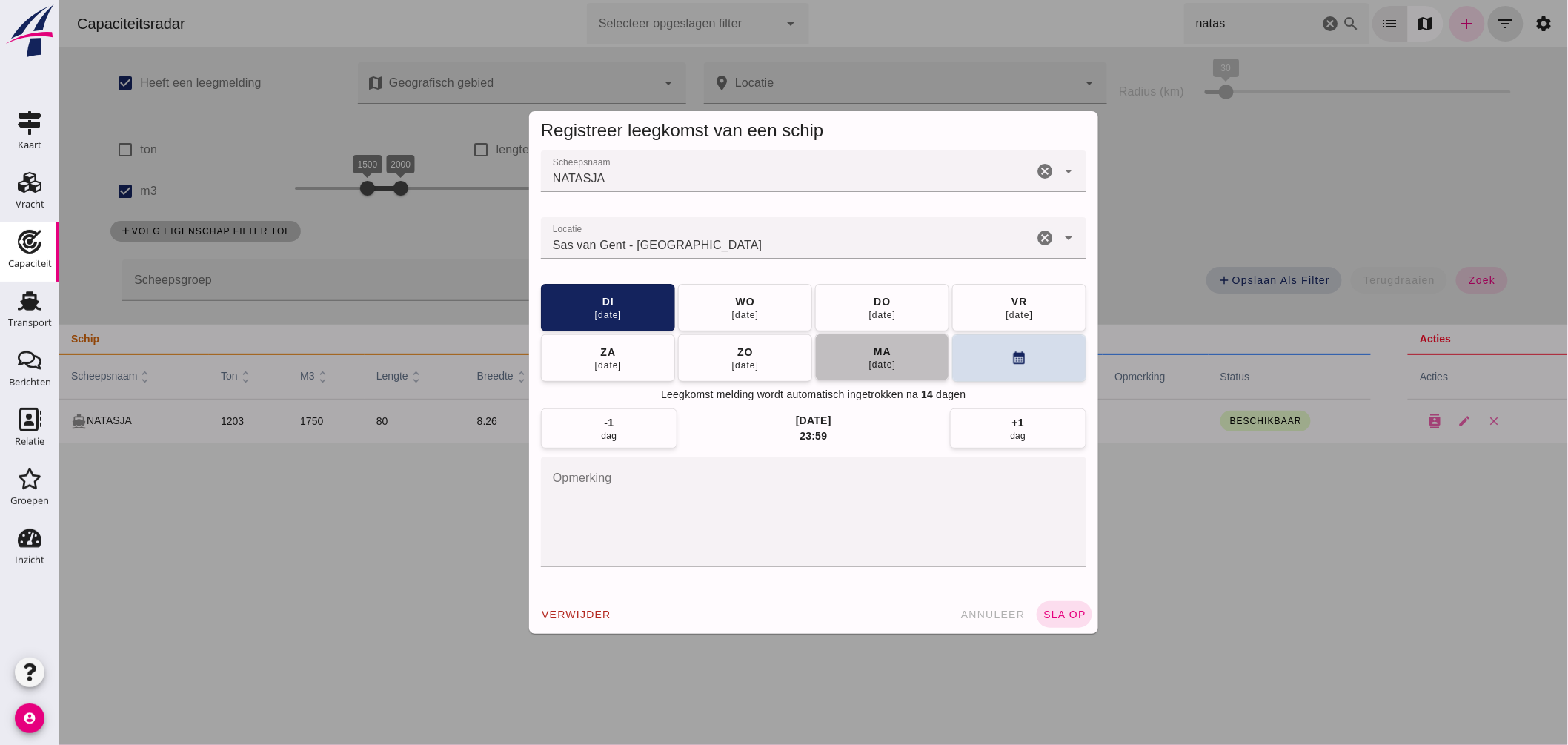
click div "[DATE]"
click span "sla op"
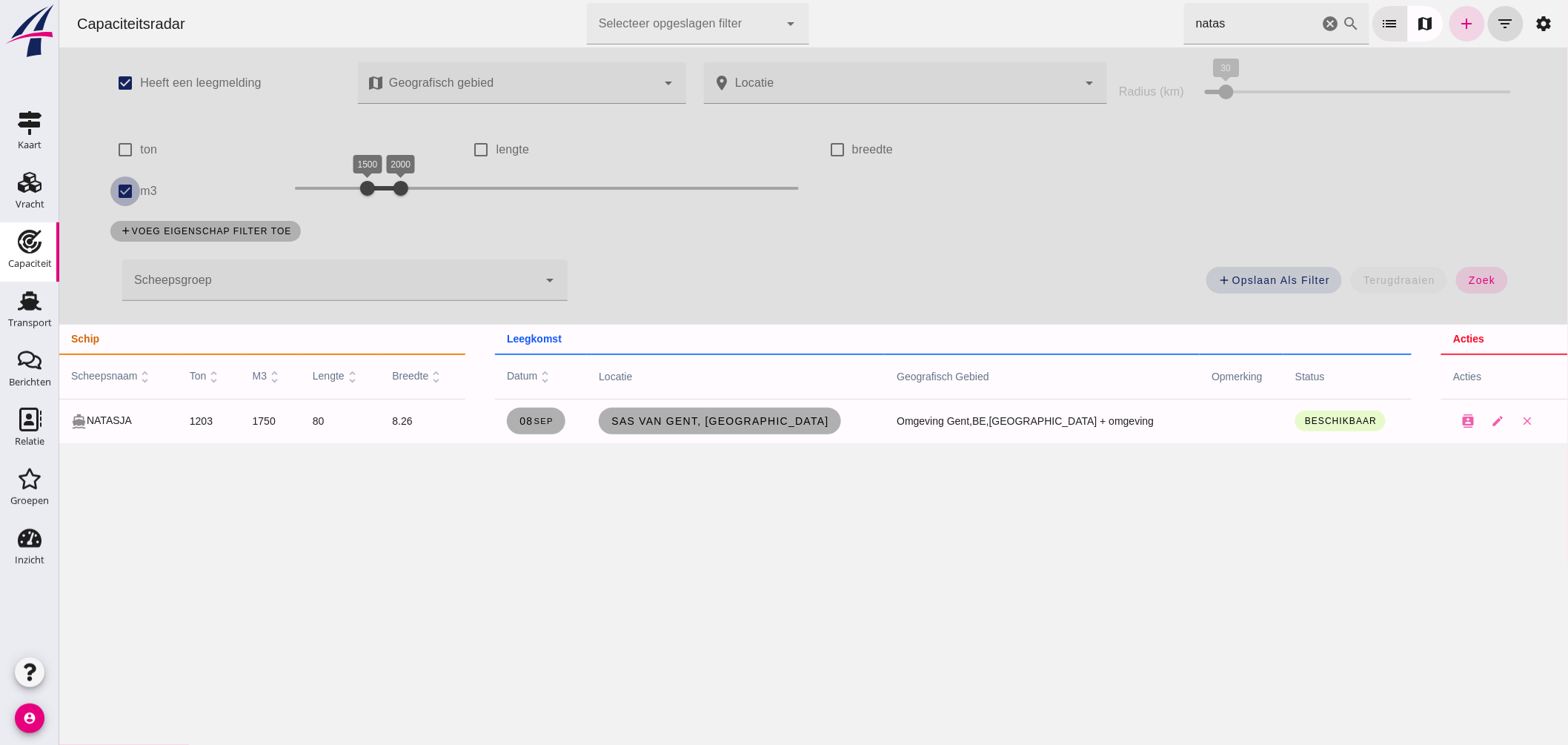
click input "m3"
checkbox input "false"
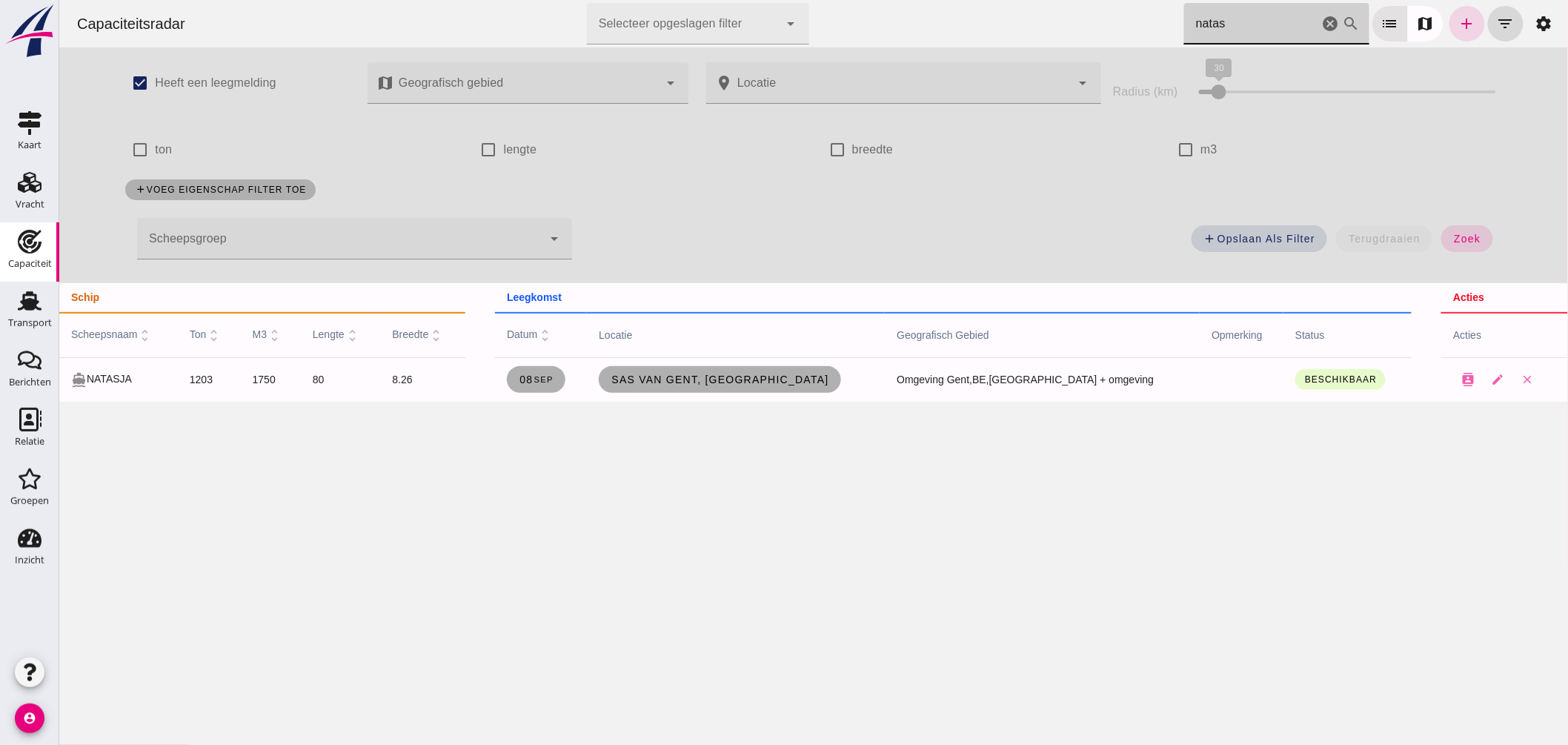
click at [1342, 26] on icon "search" at bounding box center [1351, 24] width 18 height 18
click icon "cancel"
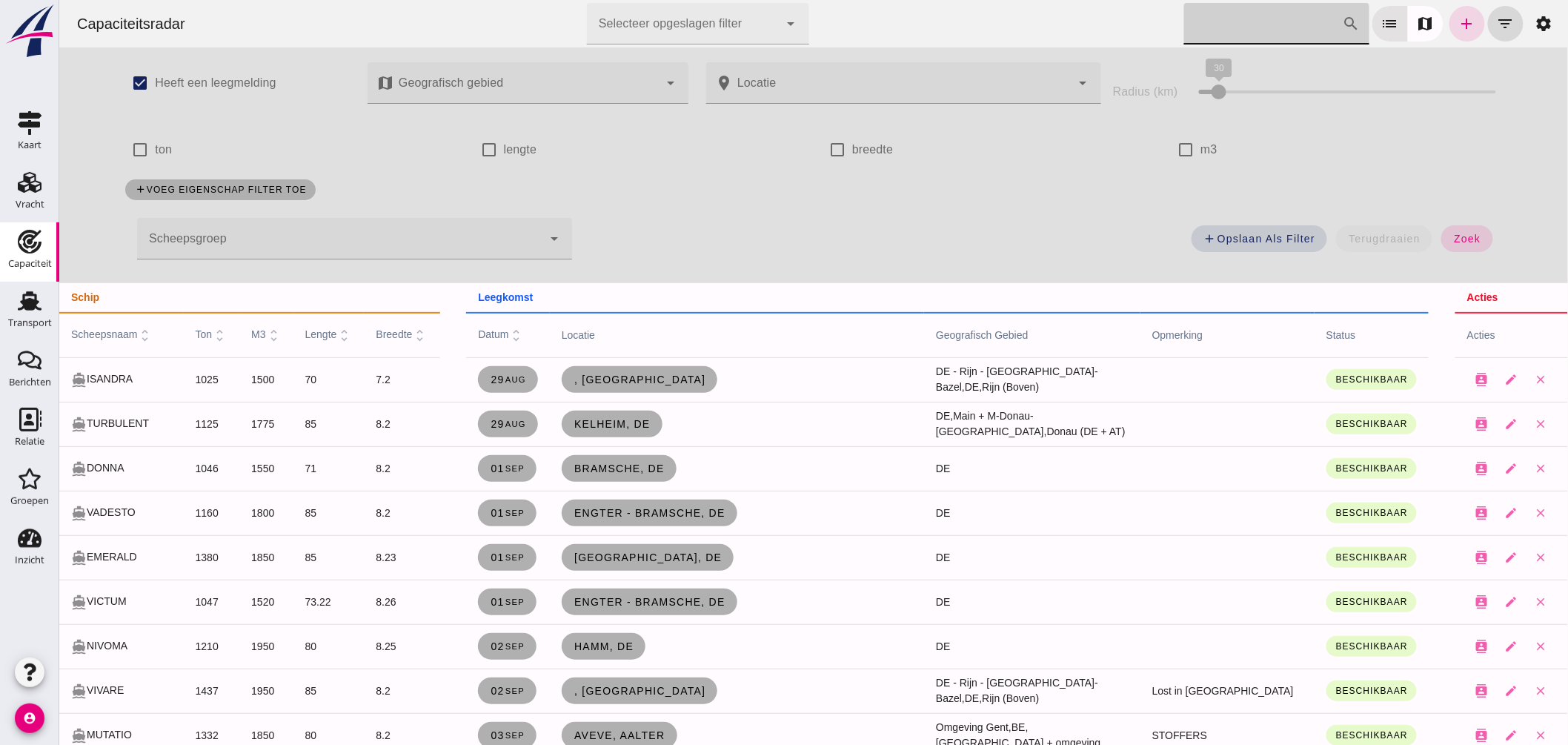
click input "[PERSON_NAME] op scheepsnaam"
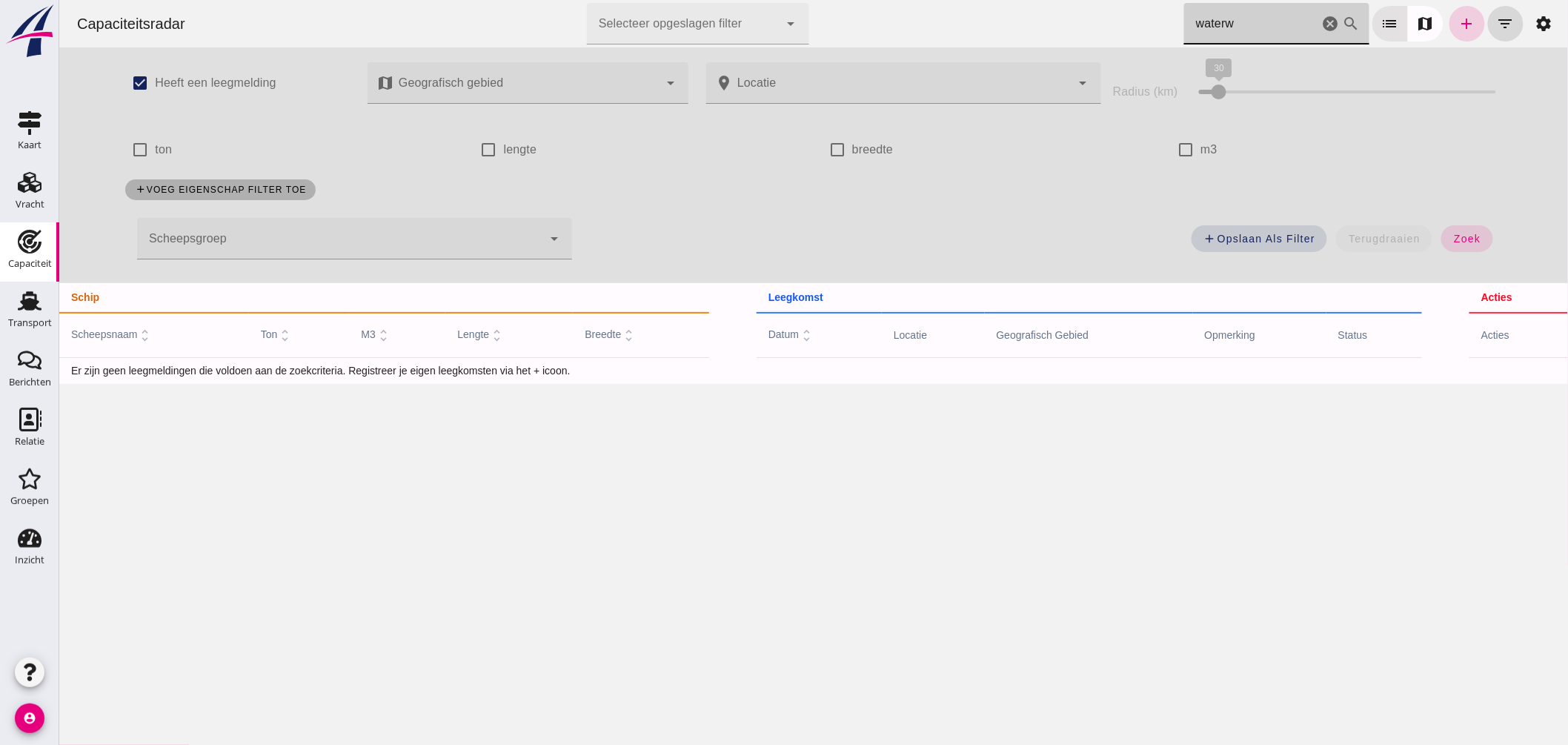
type input "waterw"
click at [1457, 19] on icon "add" at bounding box center [1466, 24] width 18 height 18
checkbox input "true"
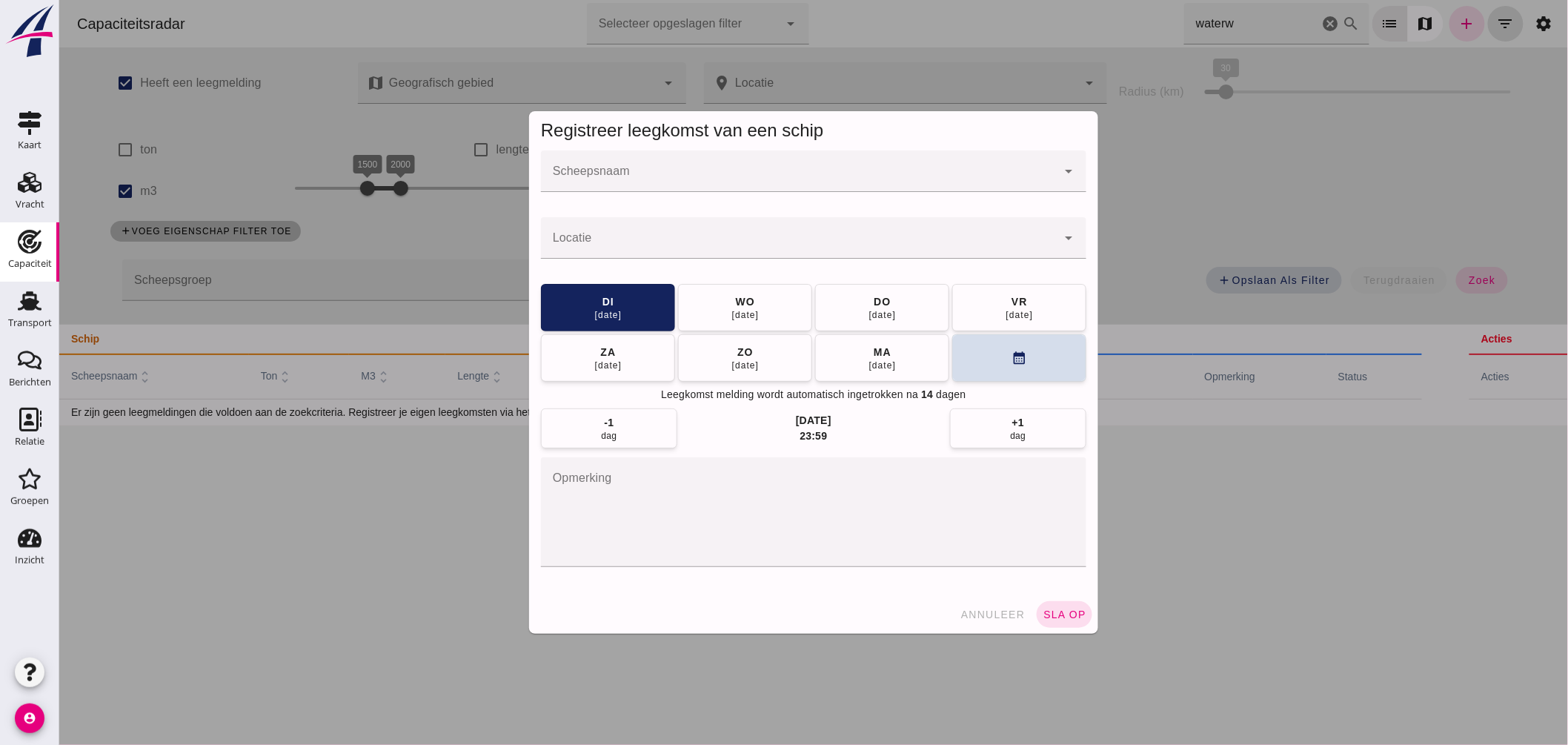
click input "Scheepsnaam"
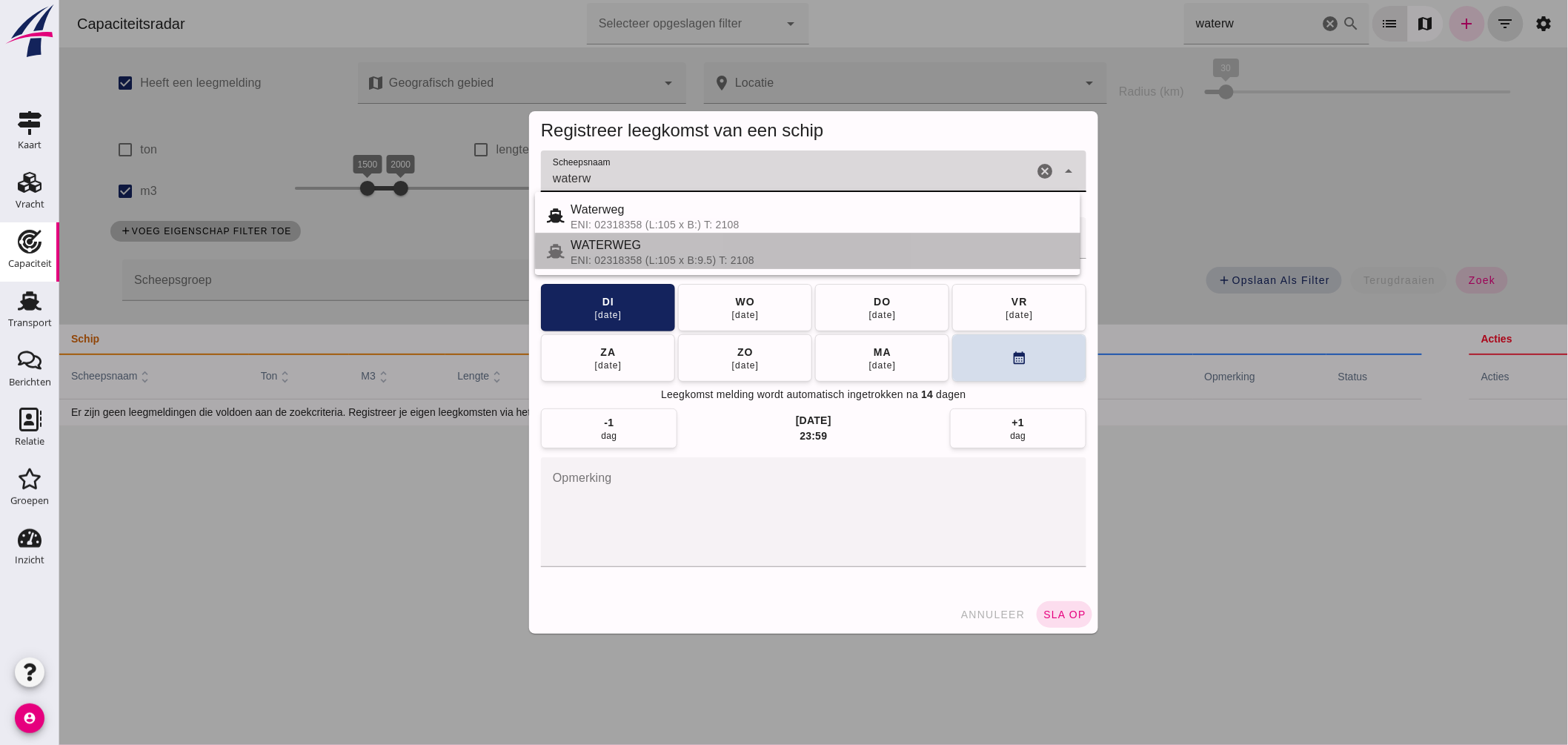
click at [634, 241] on div "WATERWEG" at bounding box center [818, 246] width 498 height 18
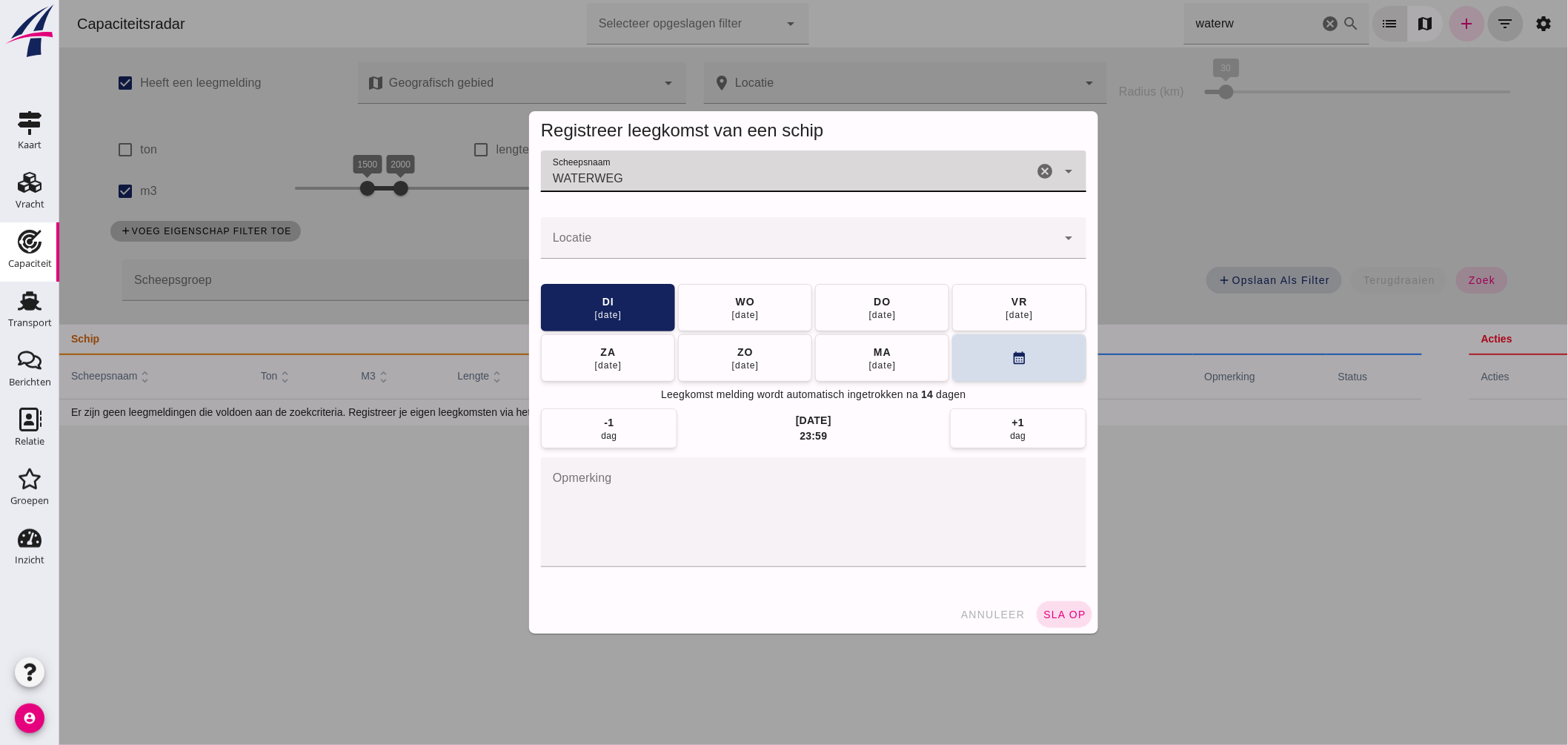
type input "WATERWEG"
click input "Locatie"
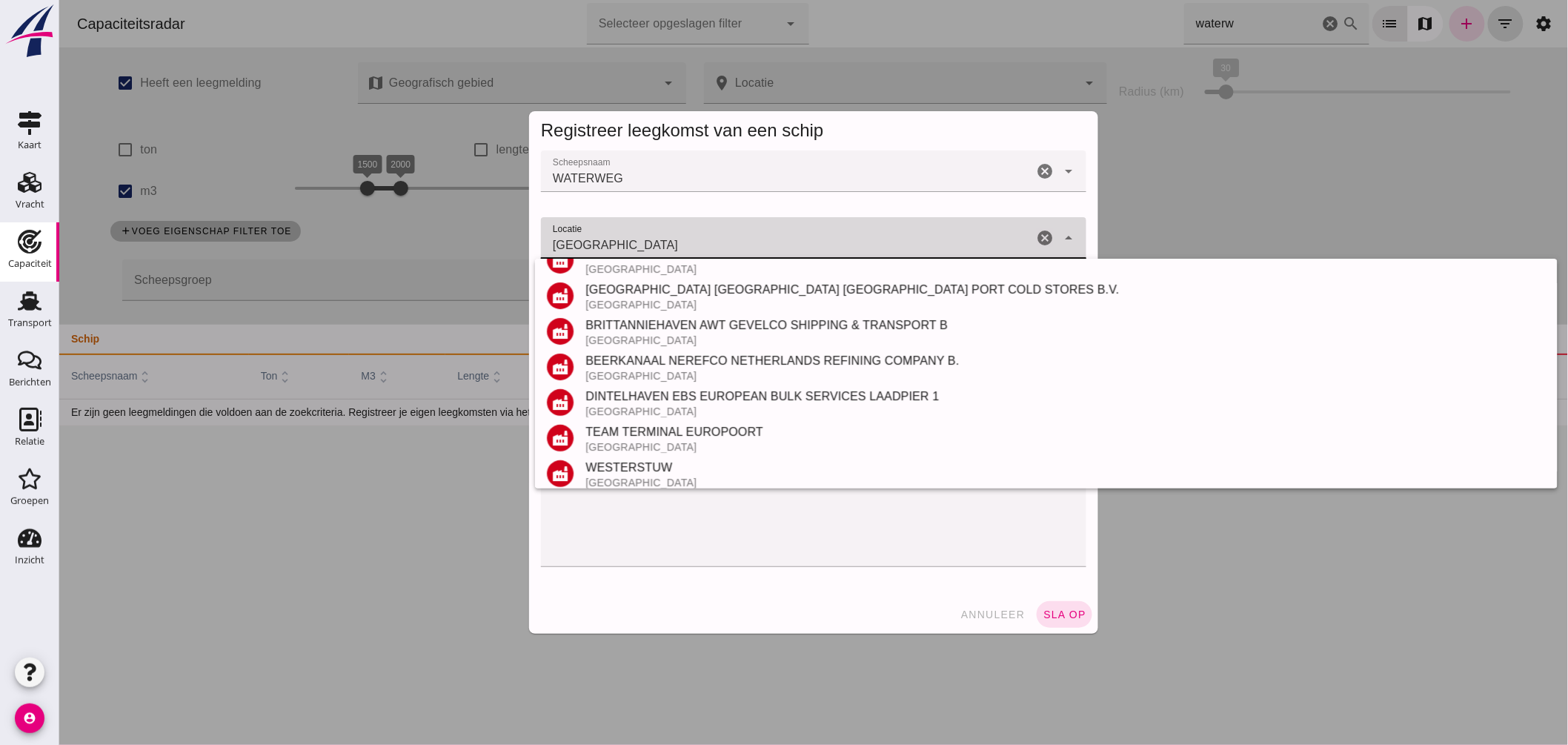
scroll to position [329, 0]
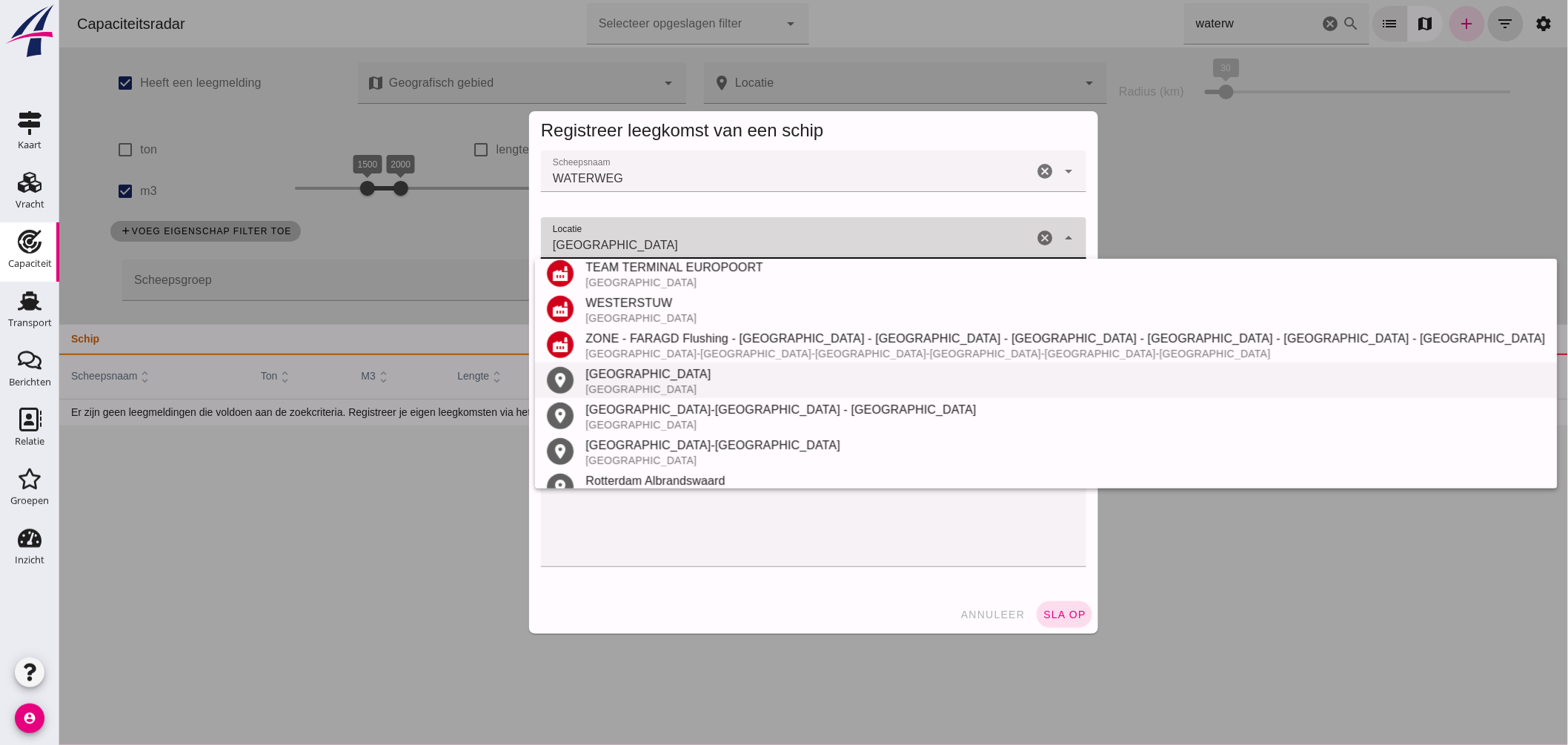
click at [666, 380] on div "[GEOGRAPHIC_DATA]" at bounding box center [1064, 374] width 960 height 18
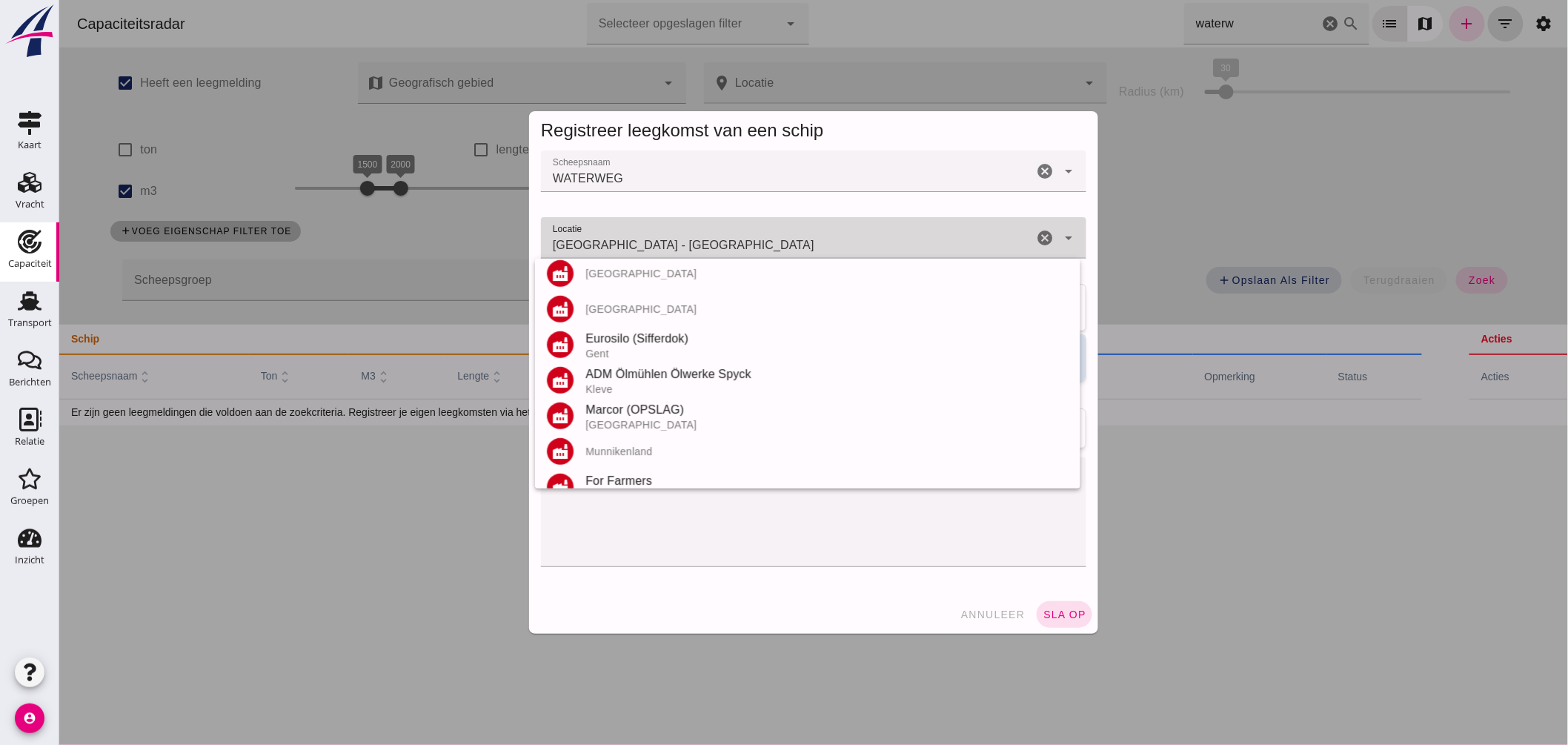
scroll to position [0, 0]
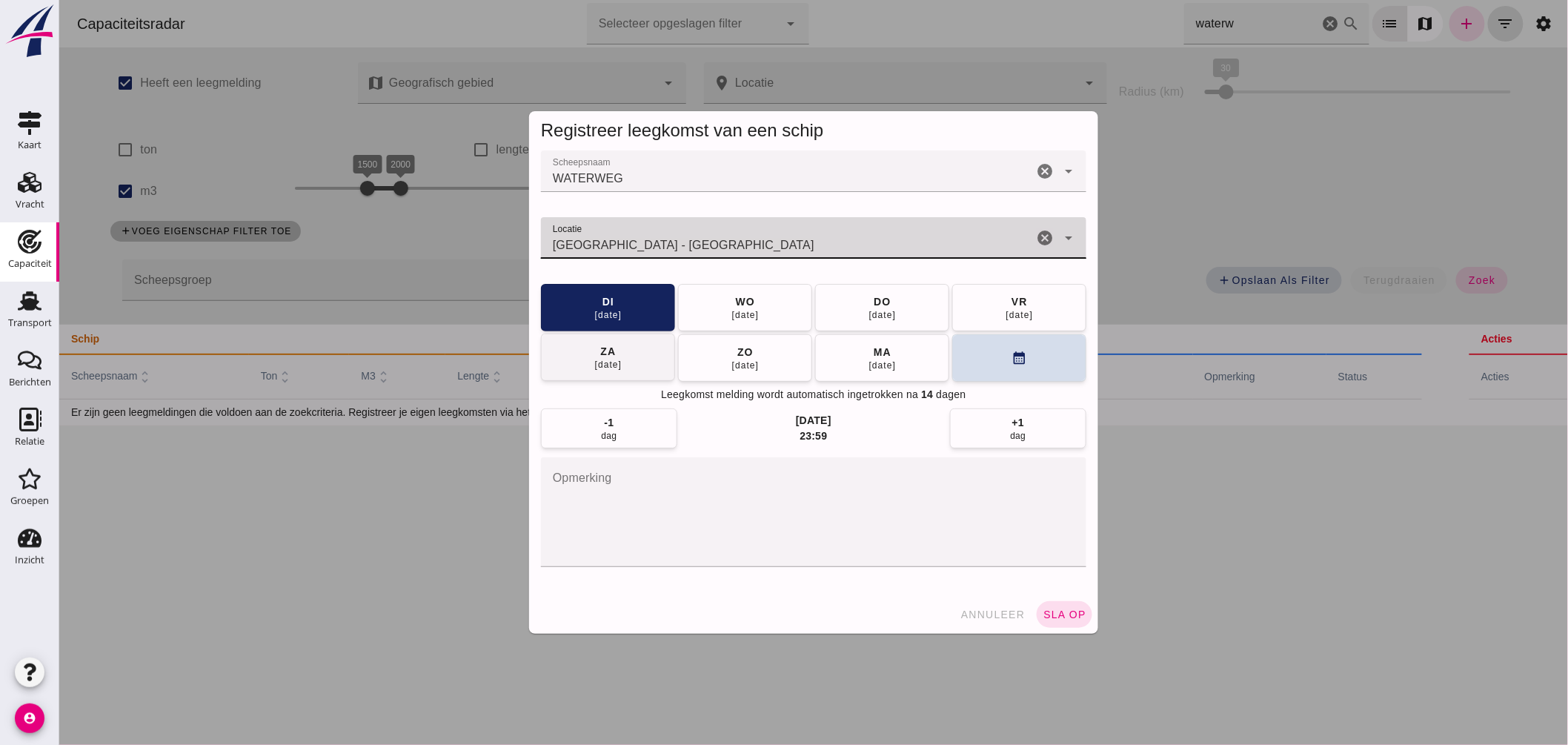
type input "[GEOGRAPHIC_DATA] - [GEOGRAPHIC_DATA]"
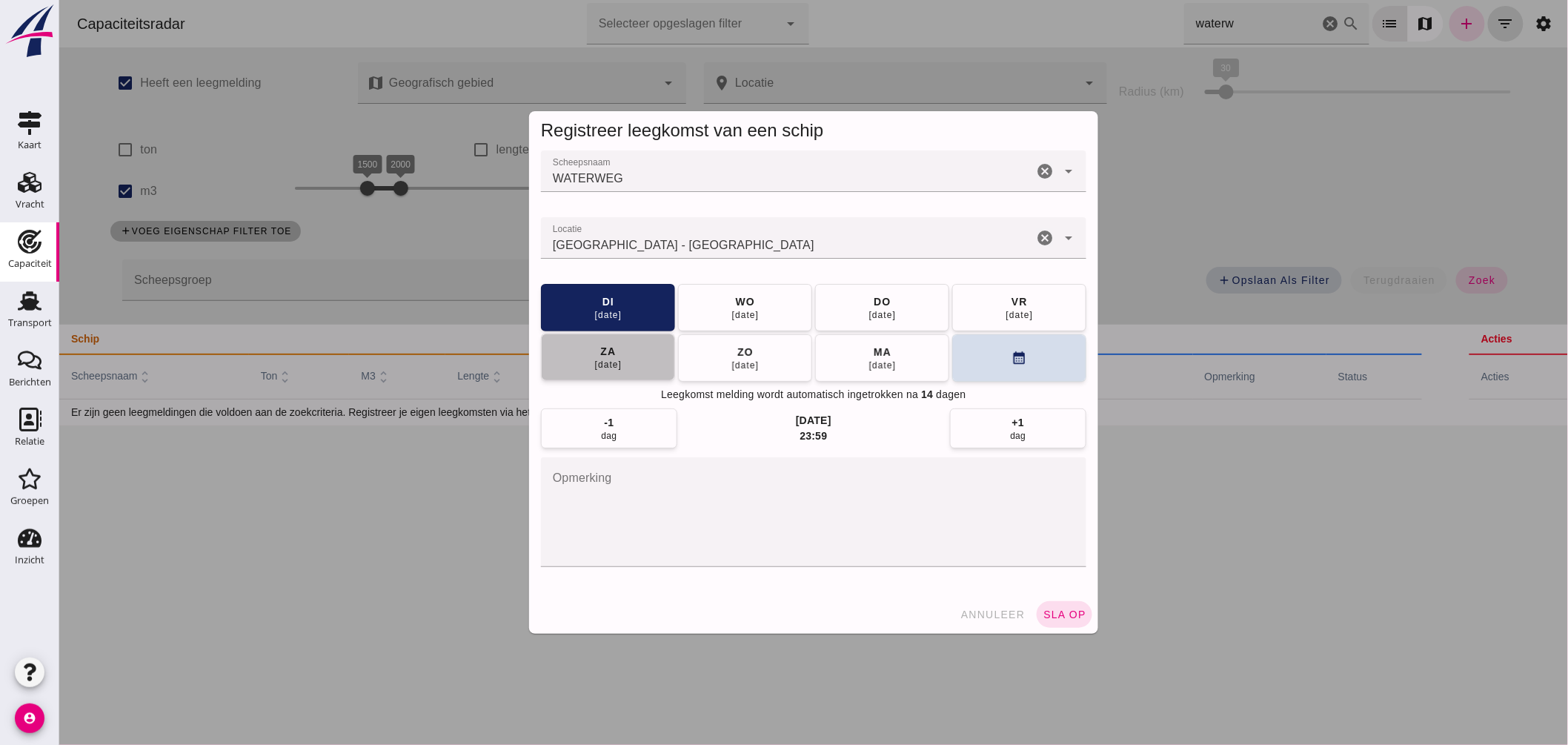
click button "[DATE]"
click span "sla op"
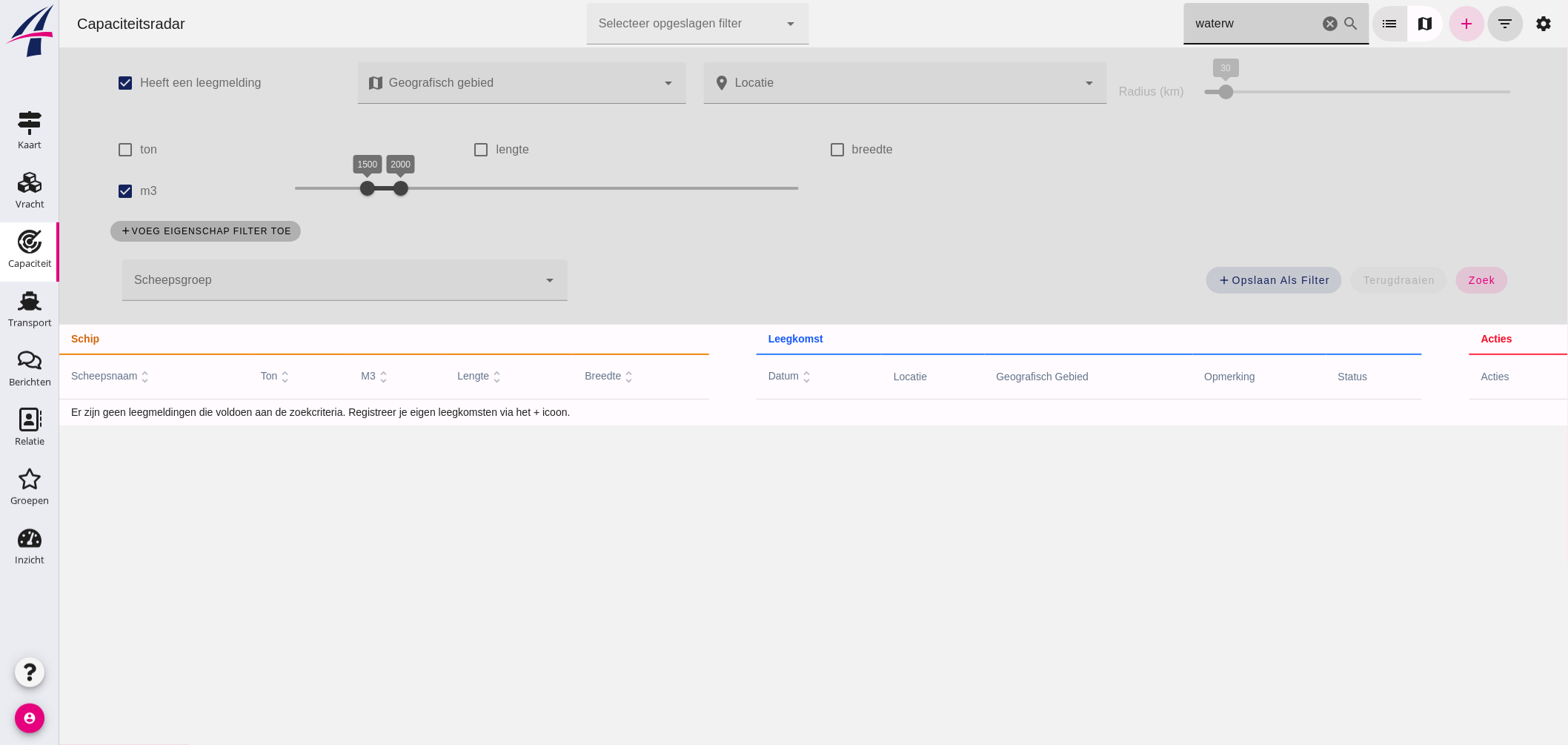
drag, startPoint x: 1224, startPoint y: 20, endPoint x: 979, endPoint y: 20, distance: 245.0
click div "Capaciteitsradar Selecteer opgeslagen filter Selecteer opgeslagen filter cancel…"
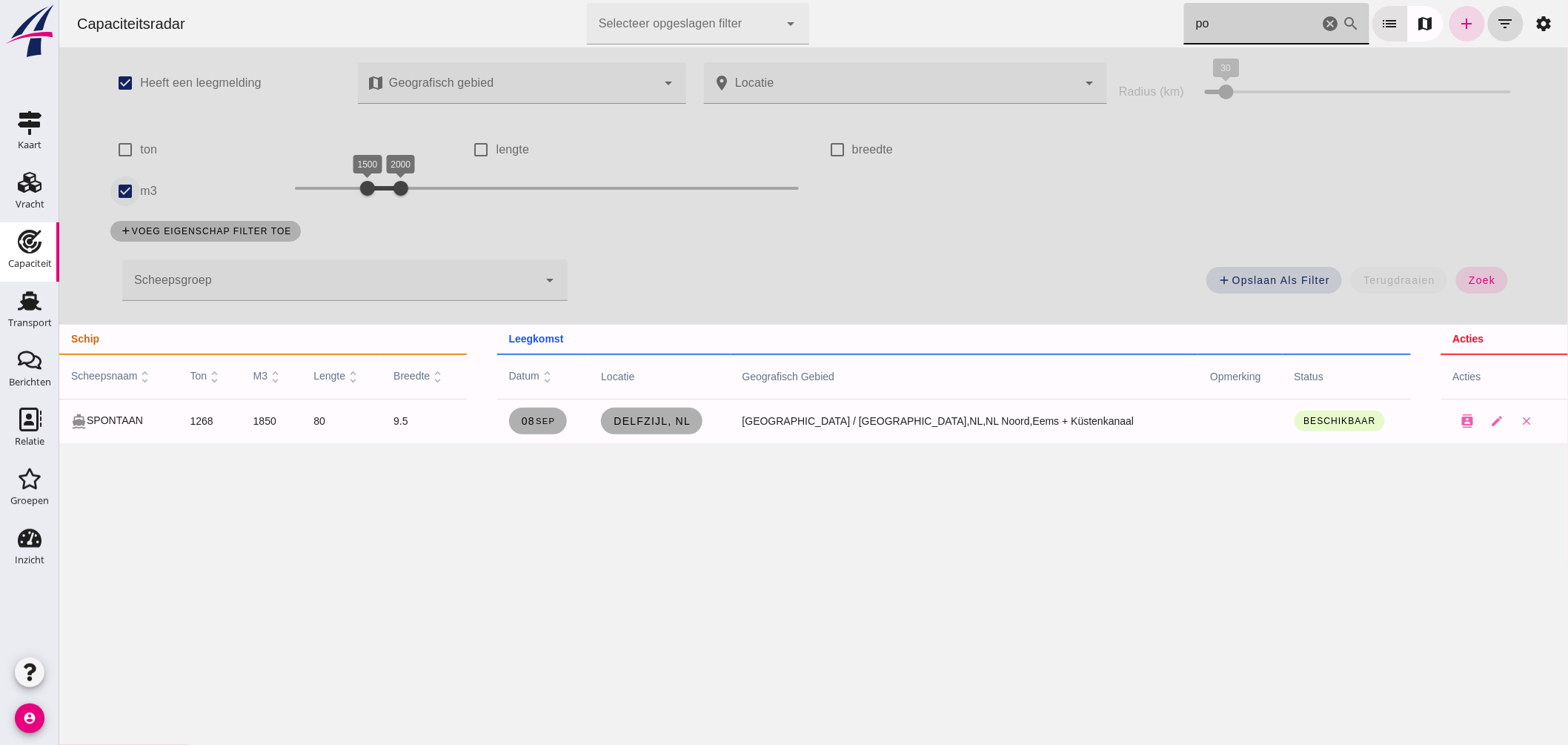
type input "po"
click input "m3"
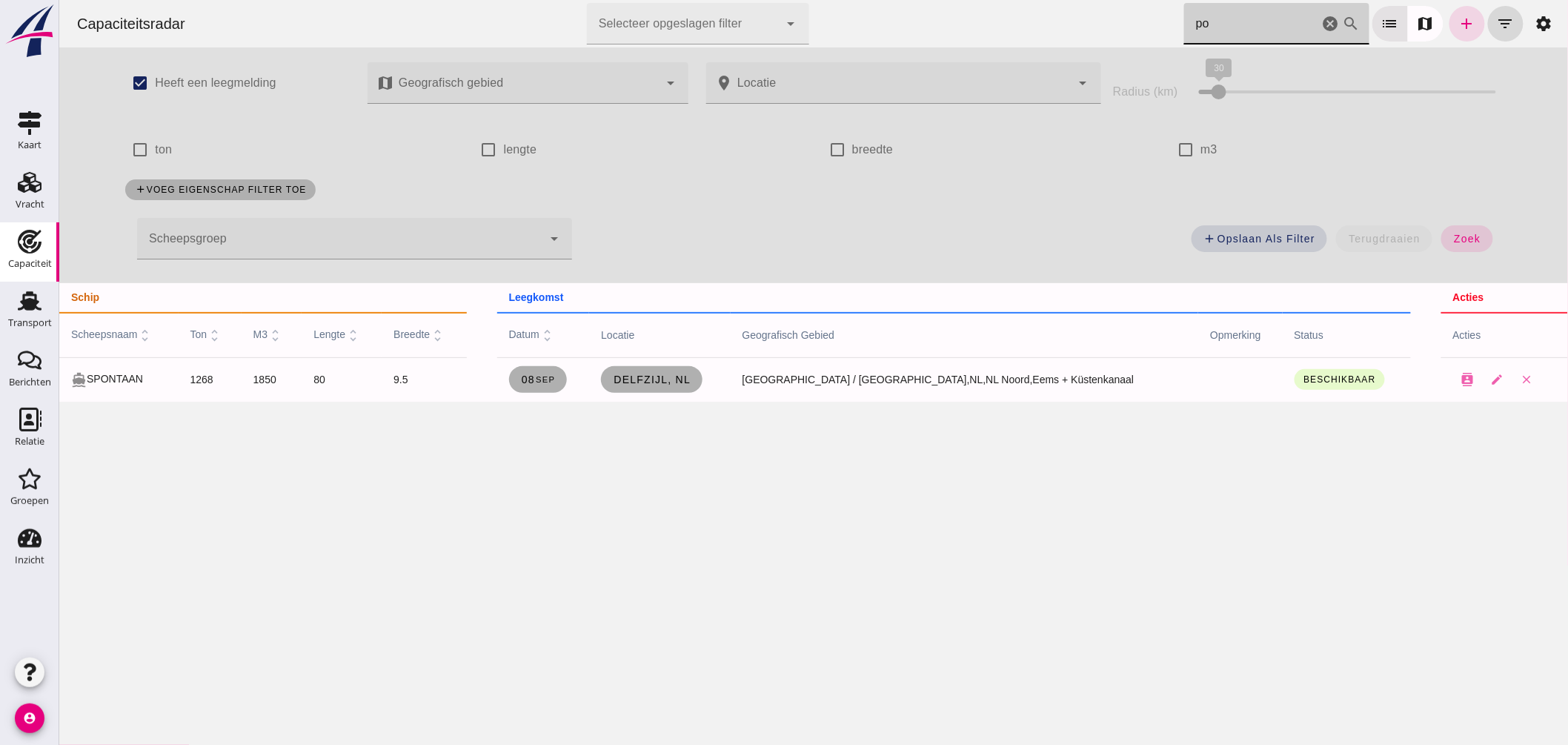
click input "po"
click at [1457, 31] on icon "add" at bounding box center [1466, 24] width 18 height 18
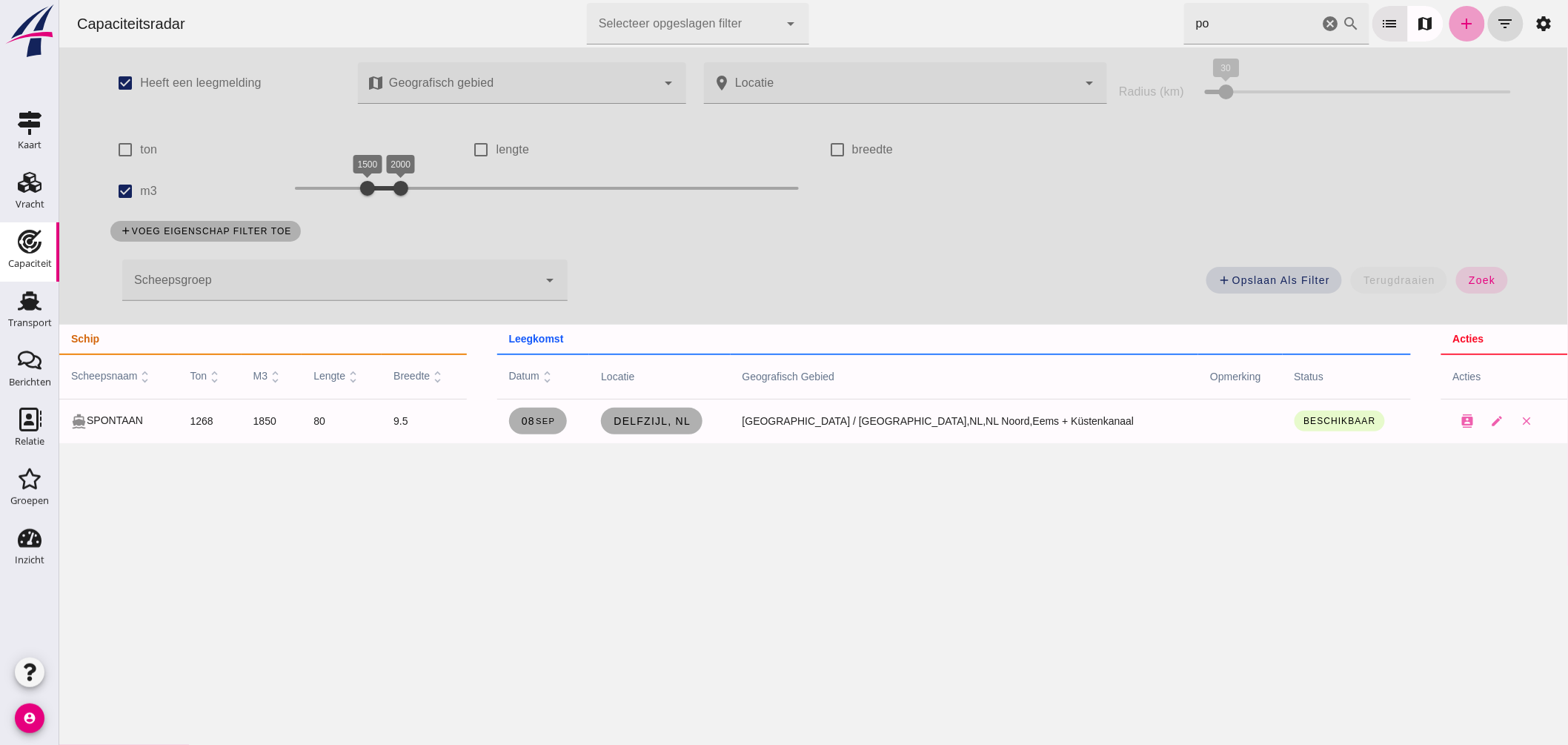
checkbox input "true"
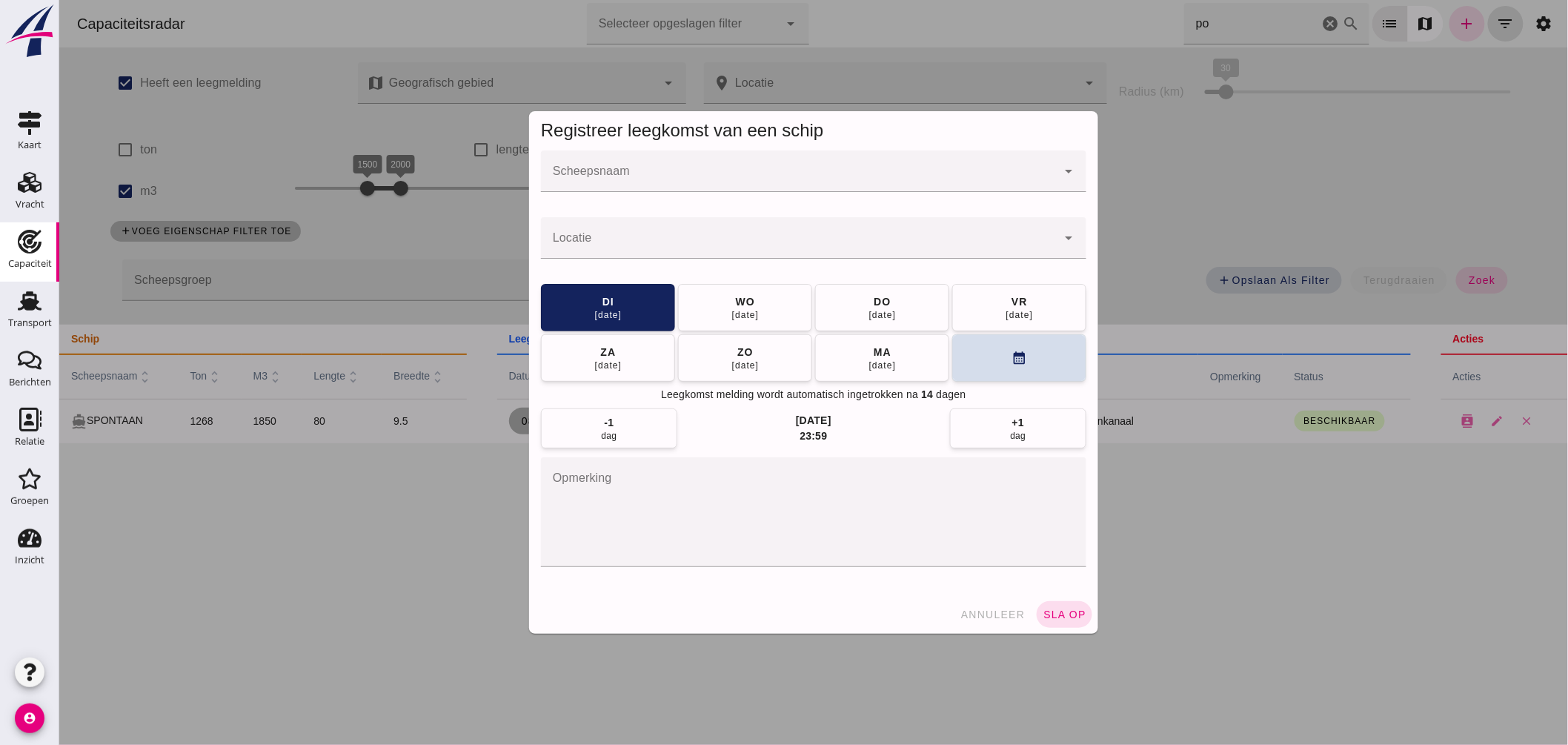
click input "Scheepsnaam"
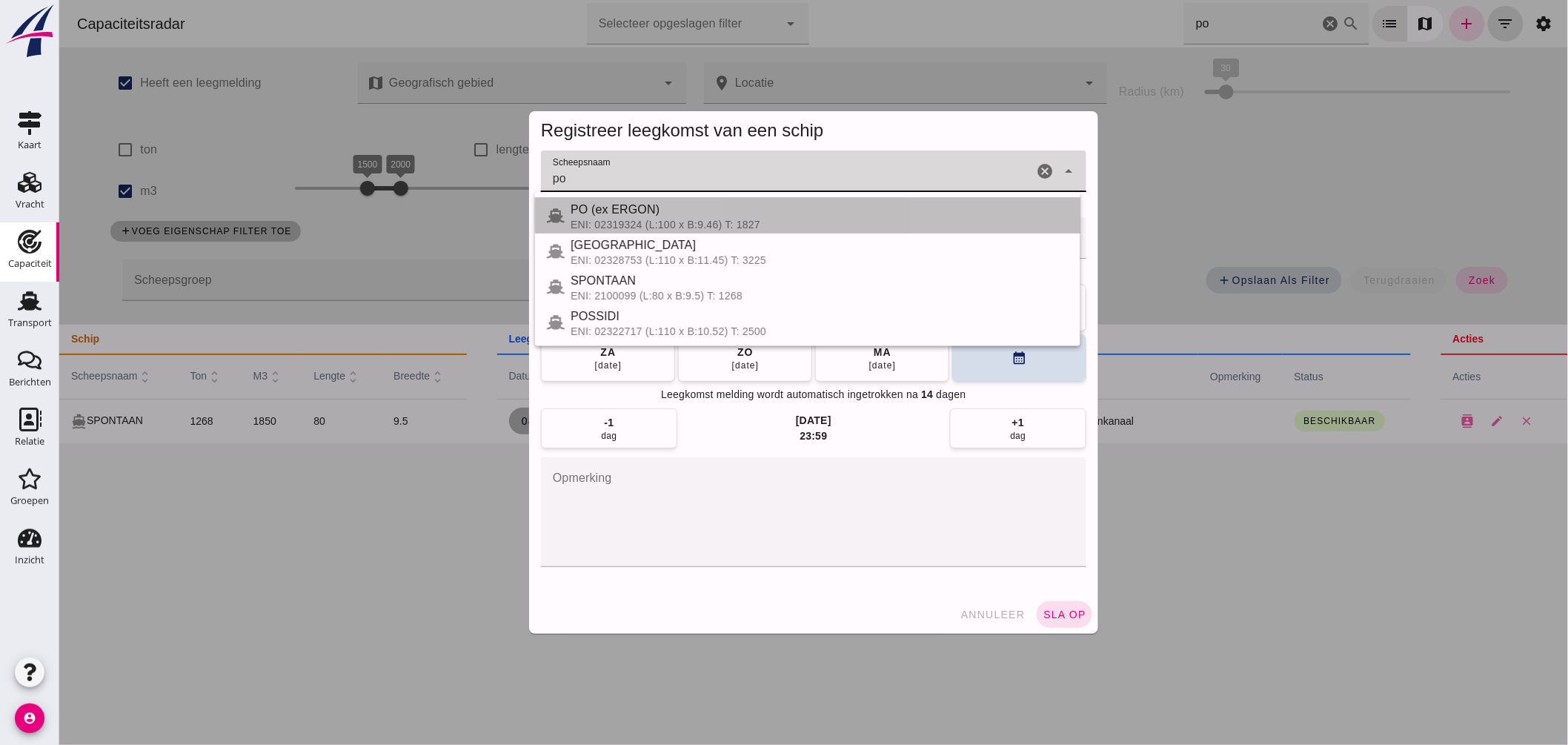
click at [641, 212] on div "PO (ex ERGON)" at bounding box center [818, 210] width 498 height 18
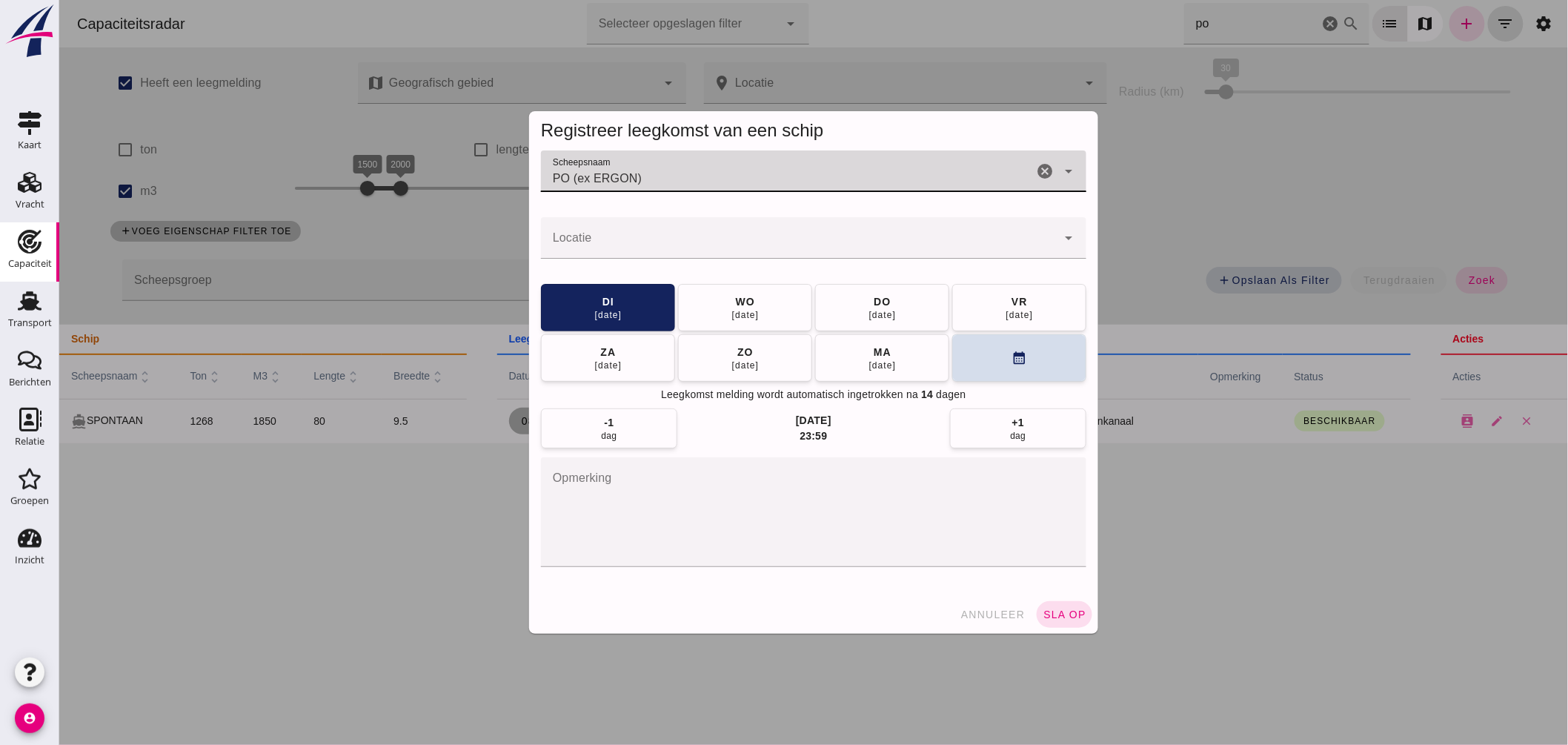
type input "PO (ex ERGON)"
click input "Locatie"
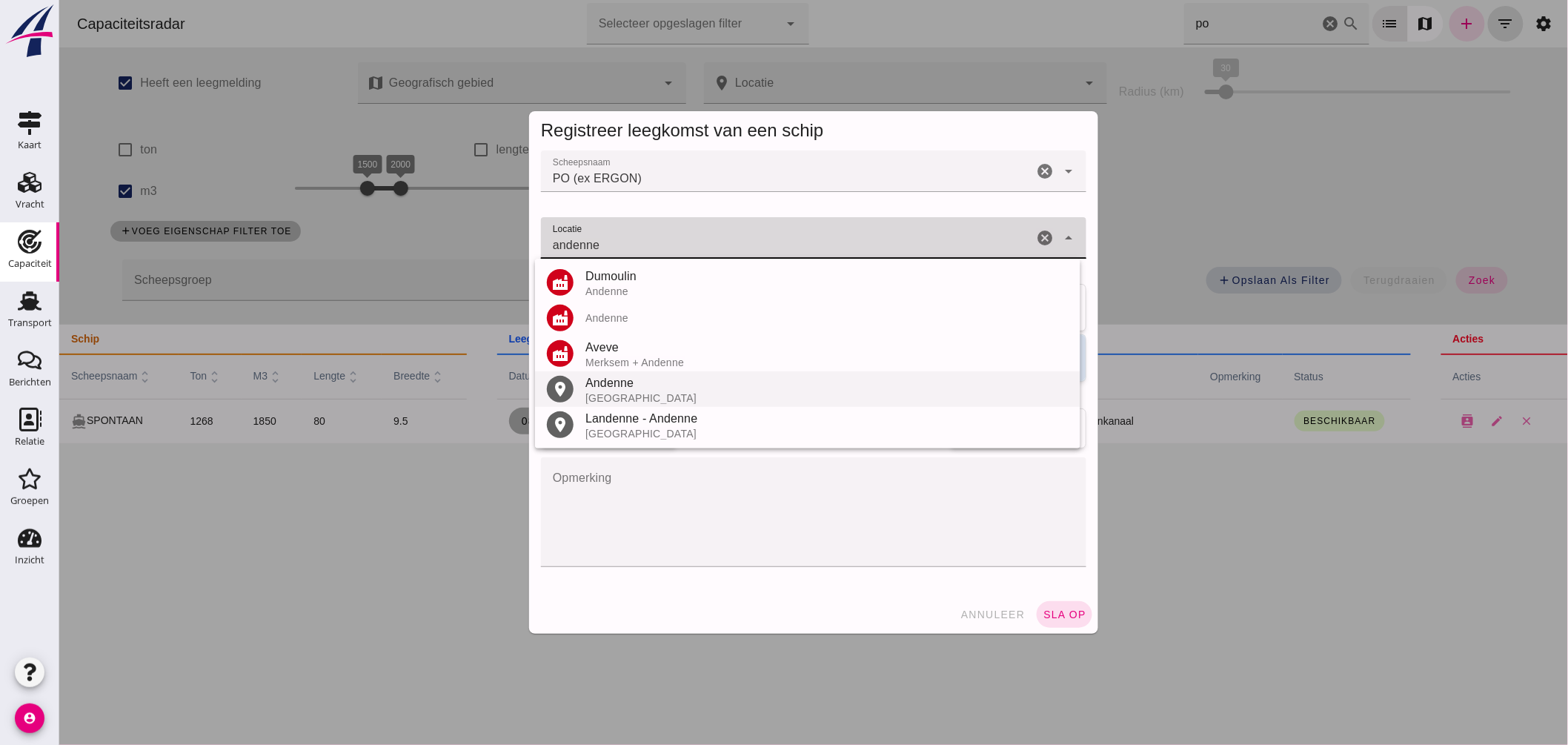
click at [629, 384] on div "Andenne" at bounding box center [826, 383] width 483 height 18
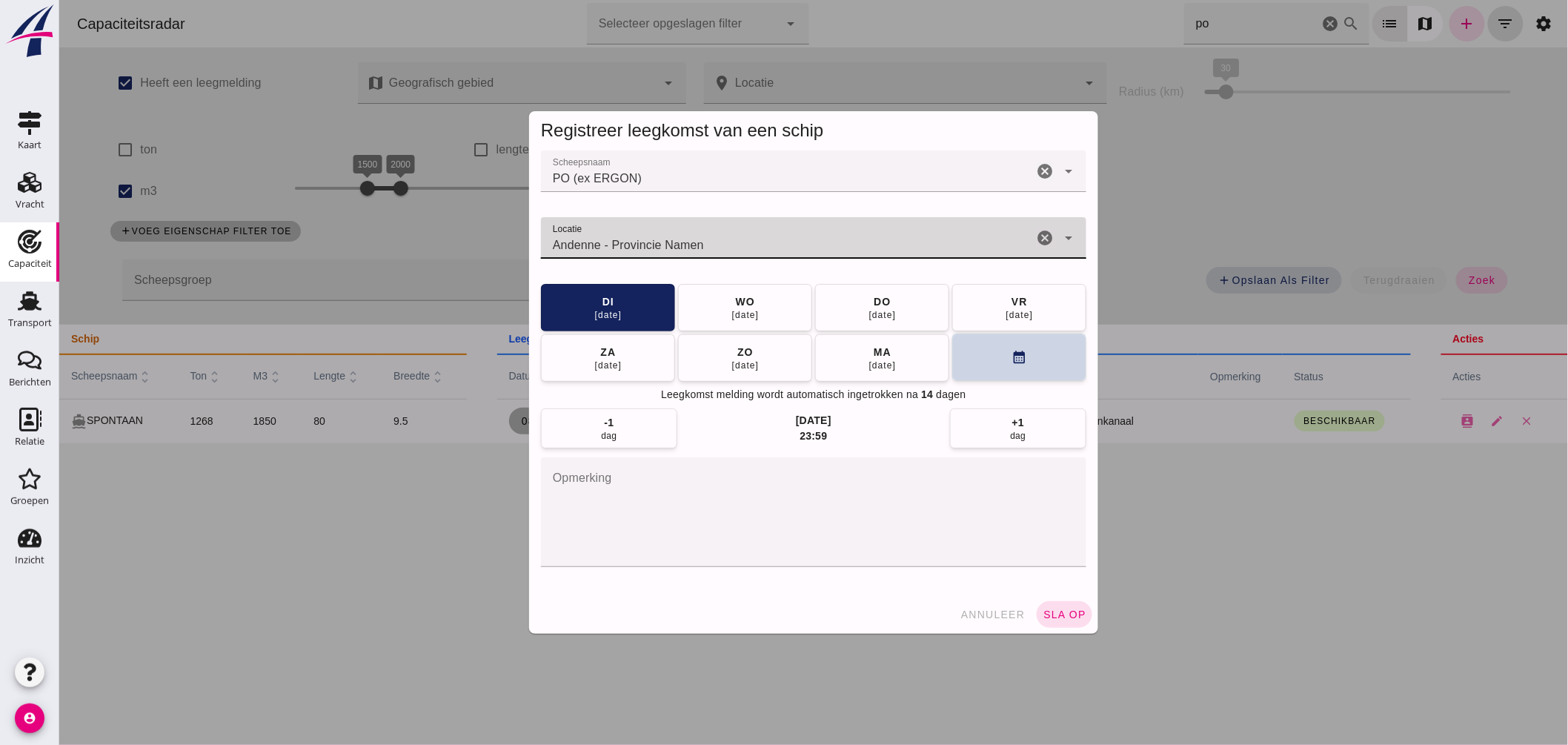
type input "Andenne - Provincie Namen"
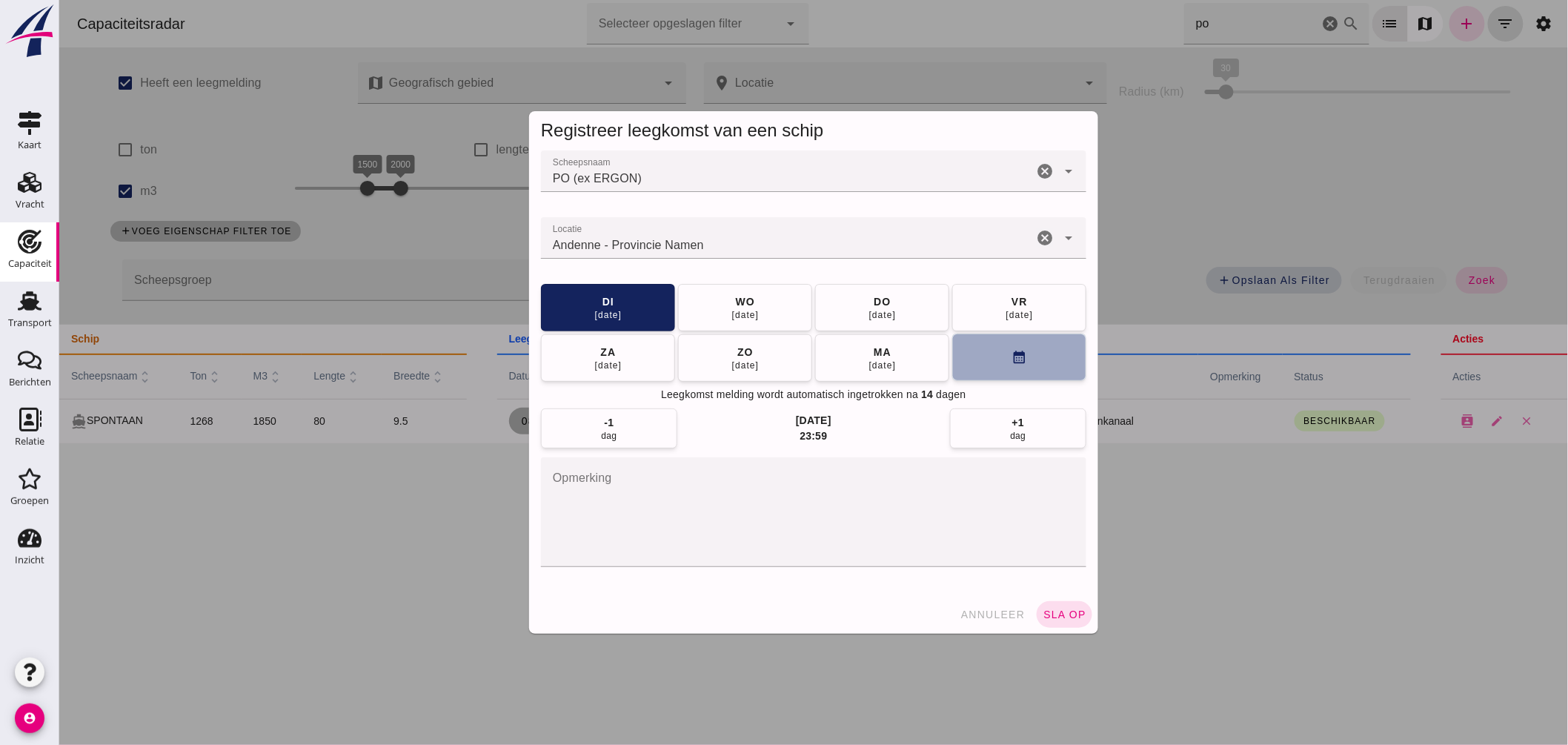
click button "calendar_month"
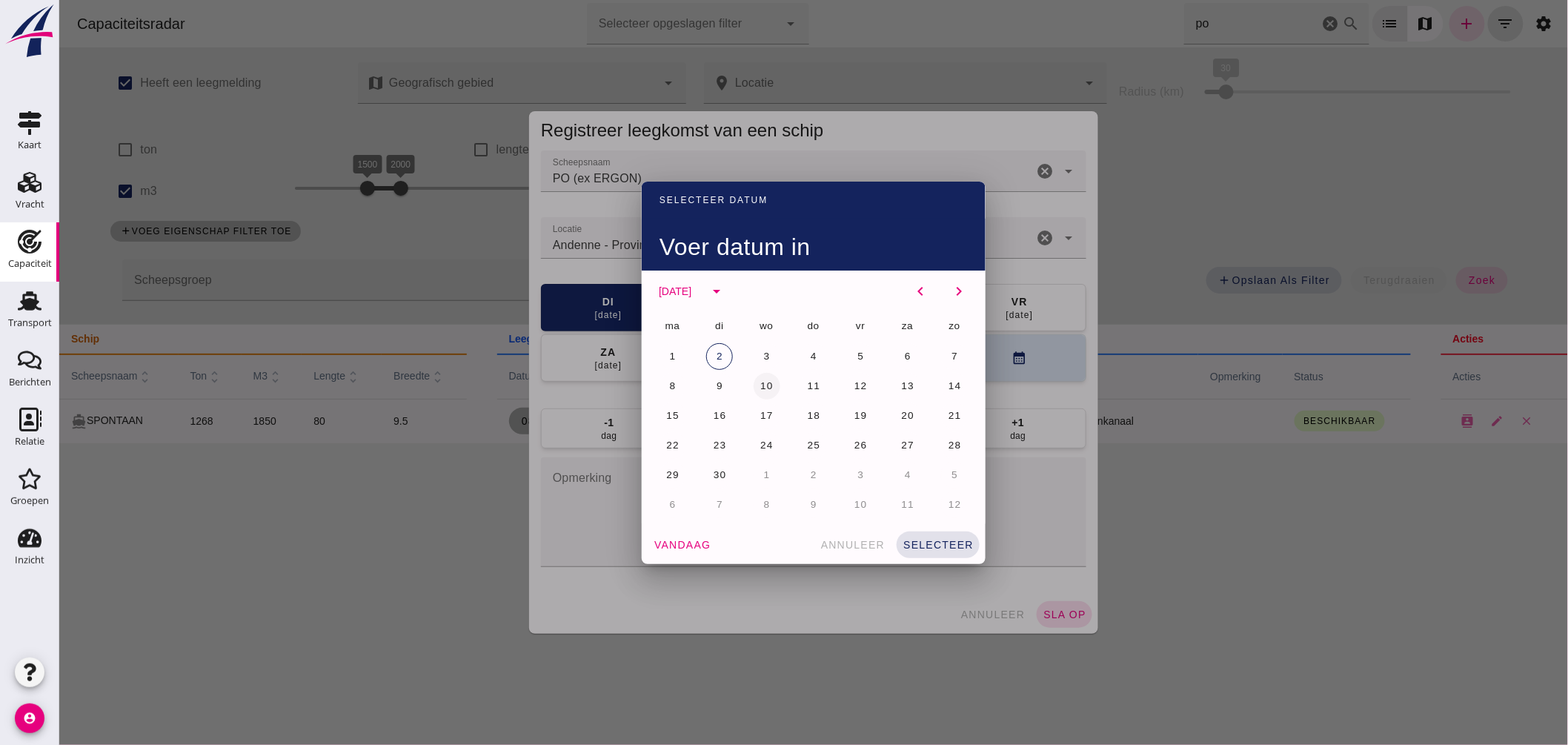
click button "10"
click span "selecteer"
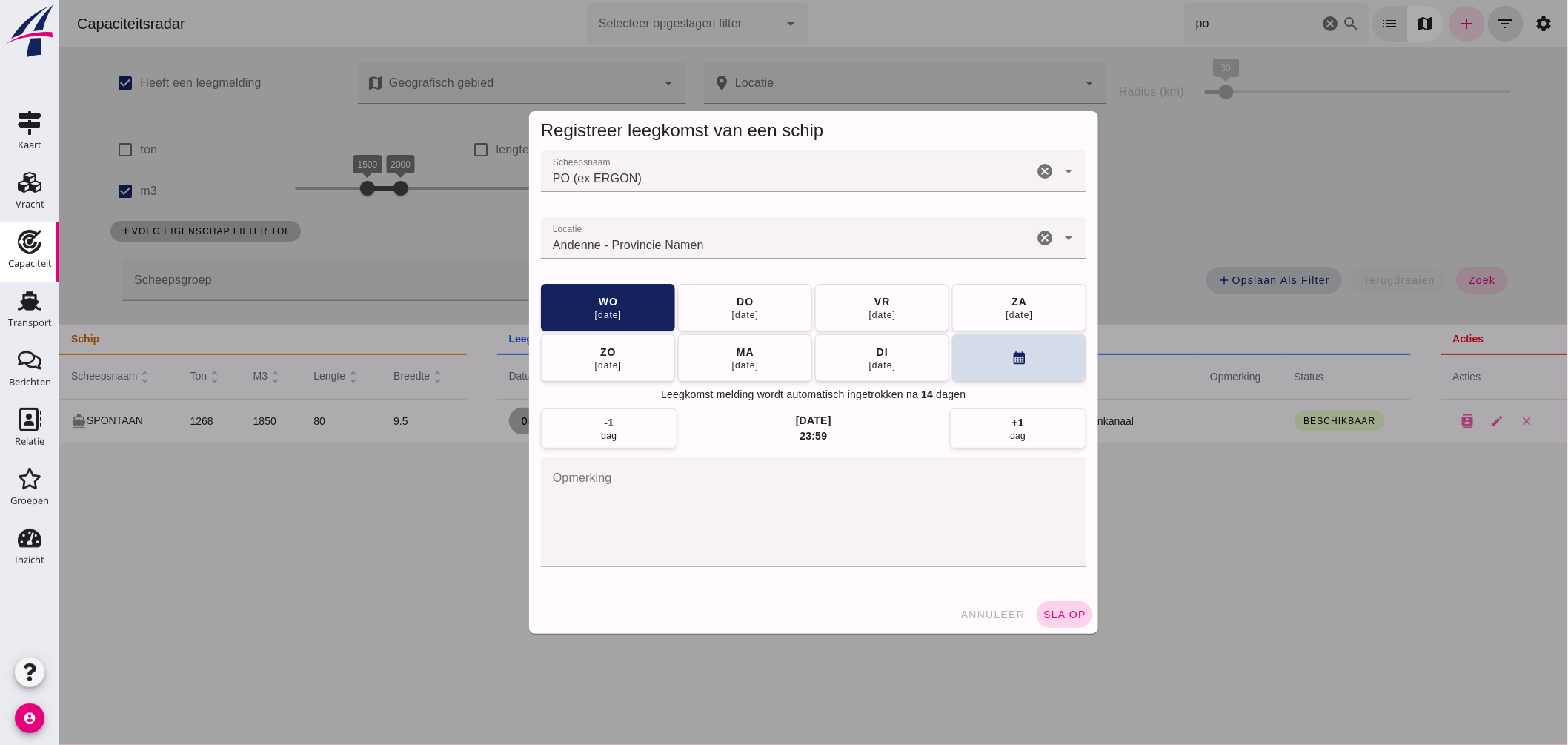
click button "sla op"
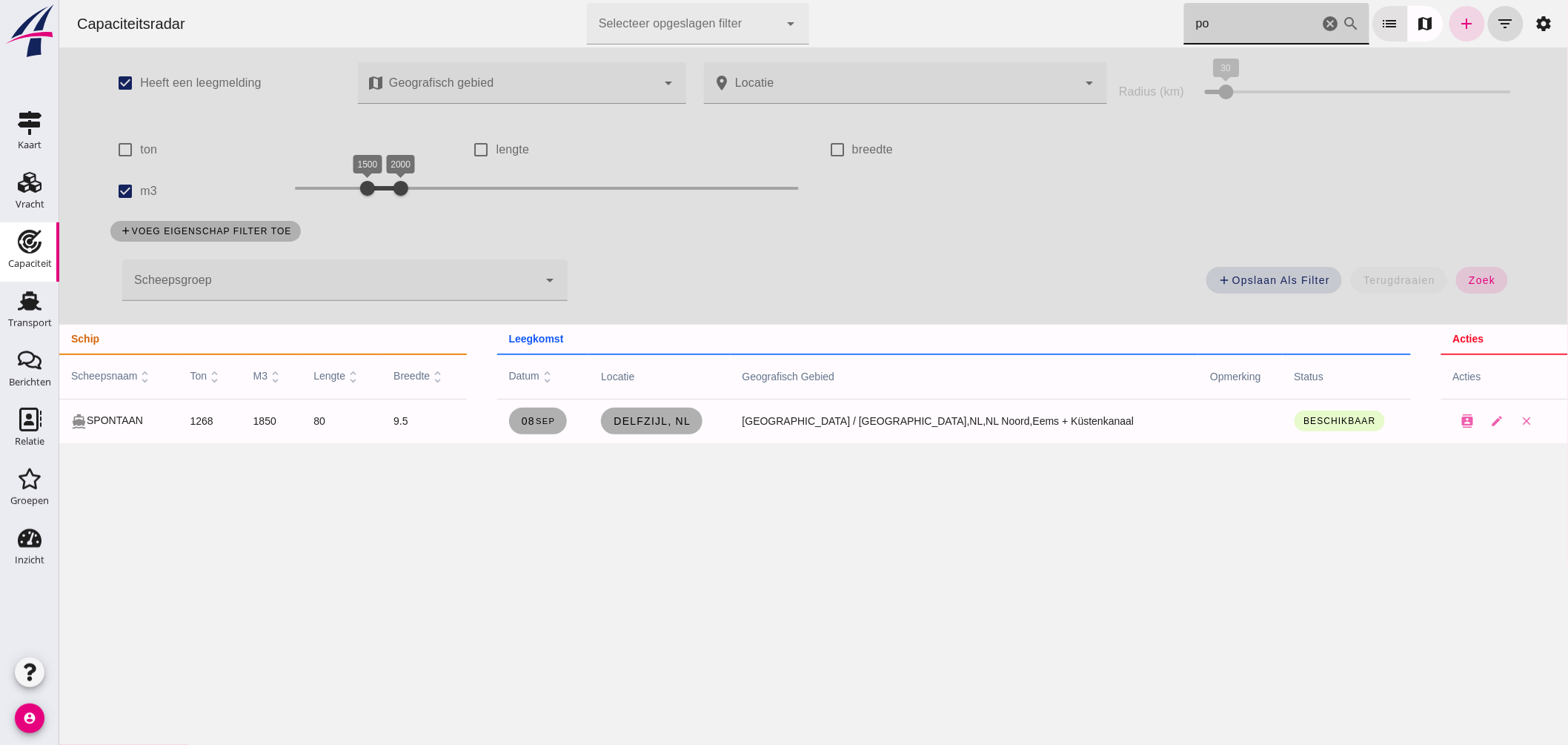
drag, startPoint x: 1204, startPoint y: 23, endPoint x: 929, endPoint y: 1, distance: 275.9
click div "Capaciteitsradar Selecteer opgeslagen filter Selecteer opgeslagen filter cancel…"
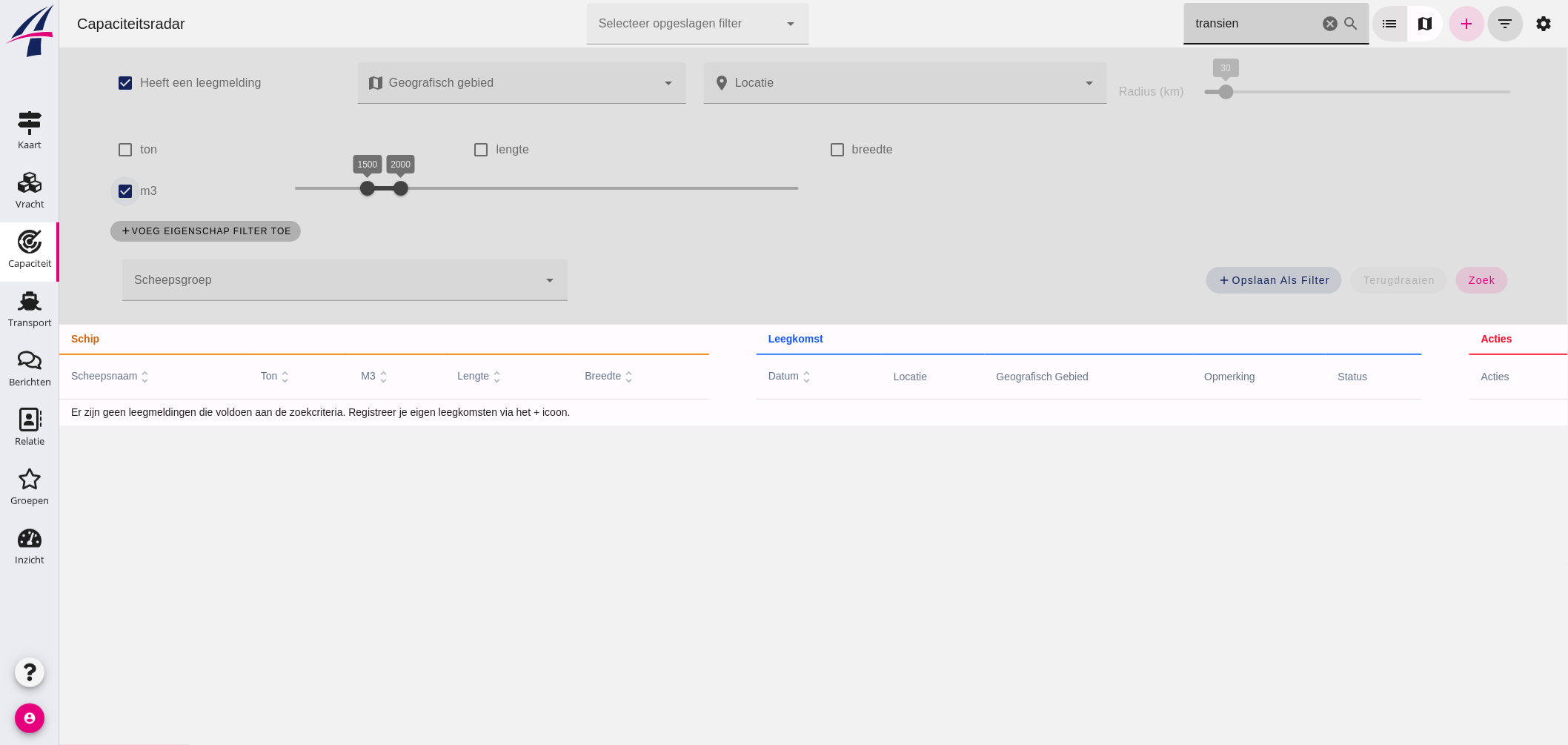
type input "transien"
click input "m3"
checkbox input "false"
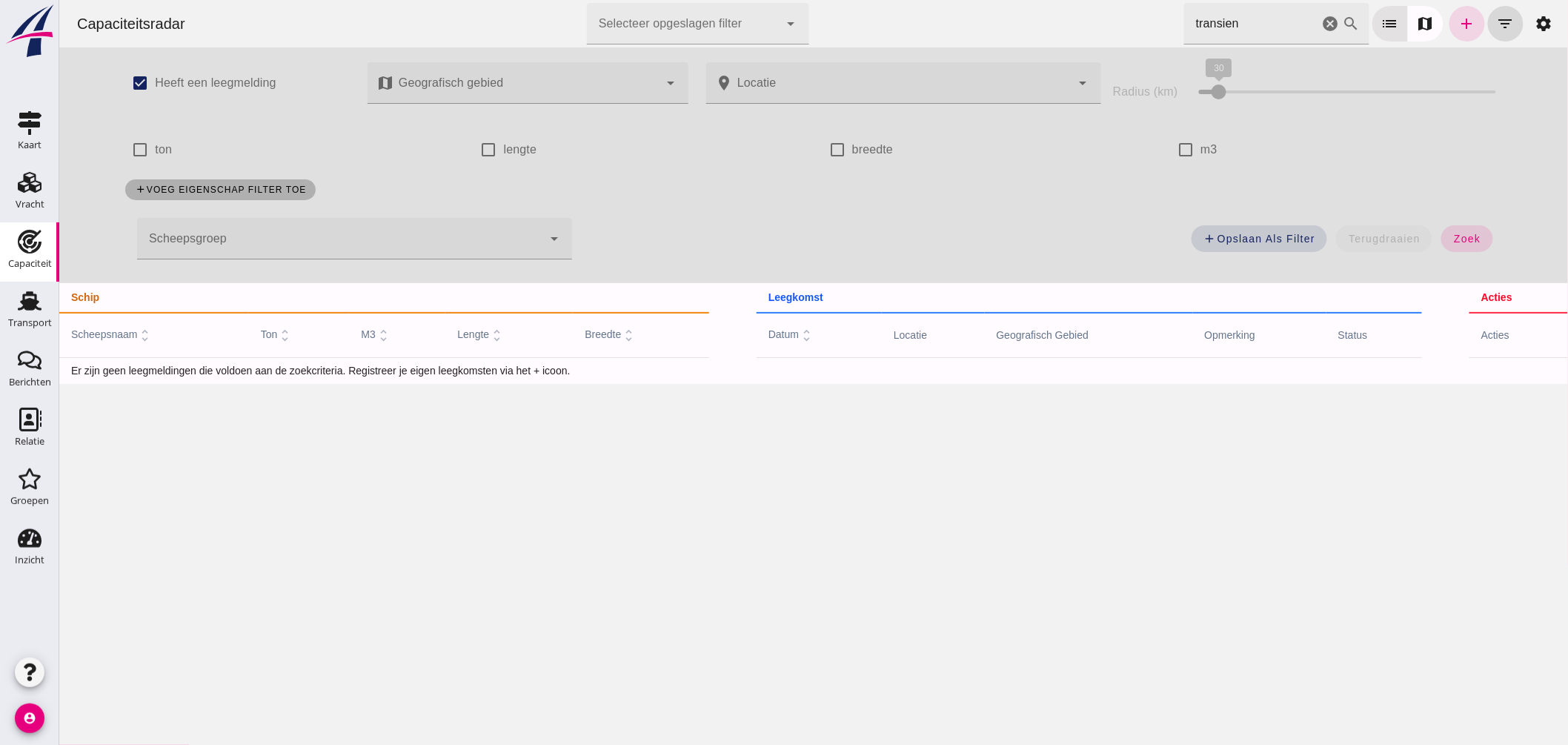
click at [1420, 252] on div "add Opslaan als filter terugdraaien zoek" at bounding box center [1044, 243] width 929 height 53
click span "zoek"
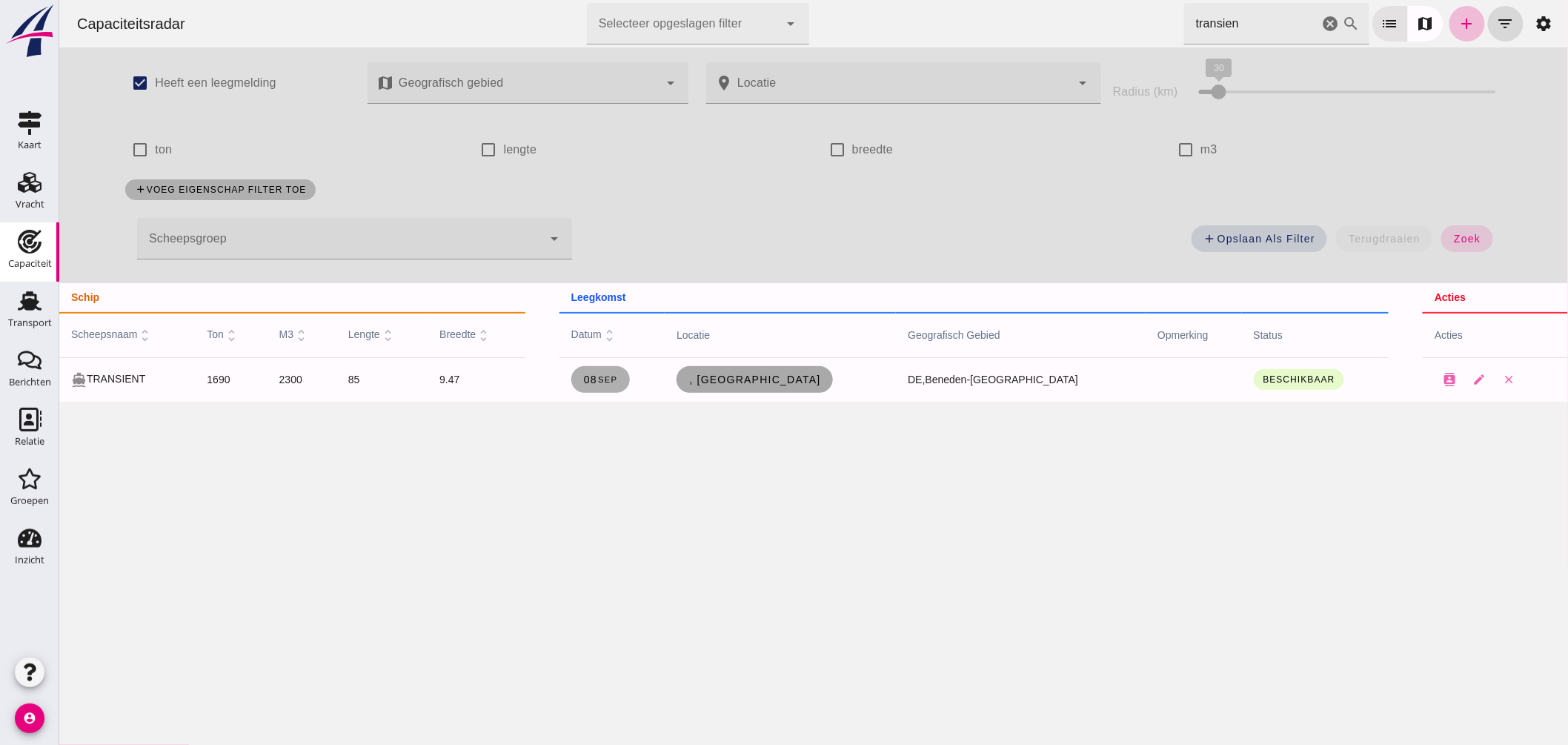
click at [827, 371] on link ", [GEOGRAPHIC_DATA]" at bounding box center [754, 379] width 157 height 27
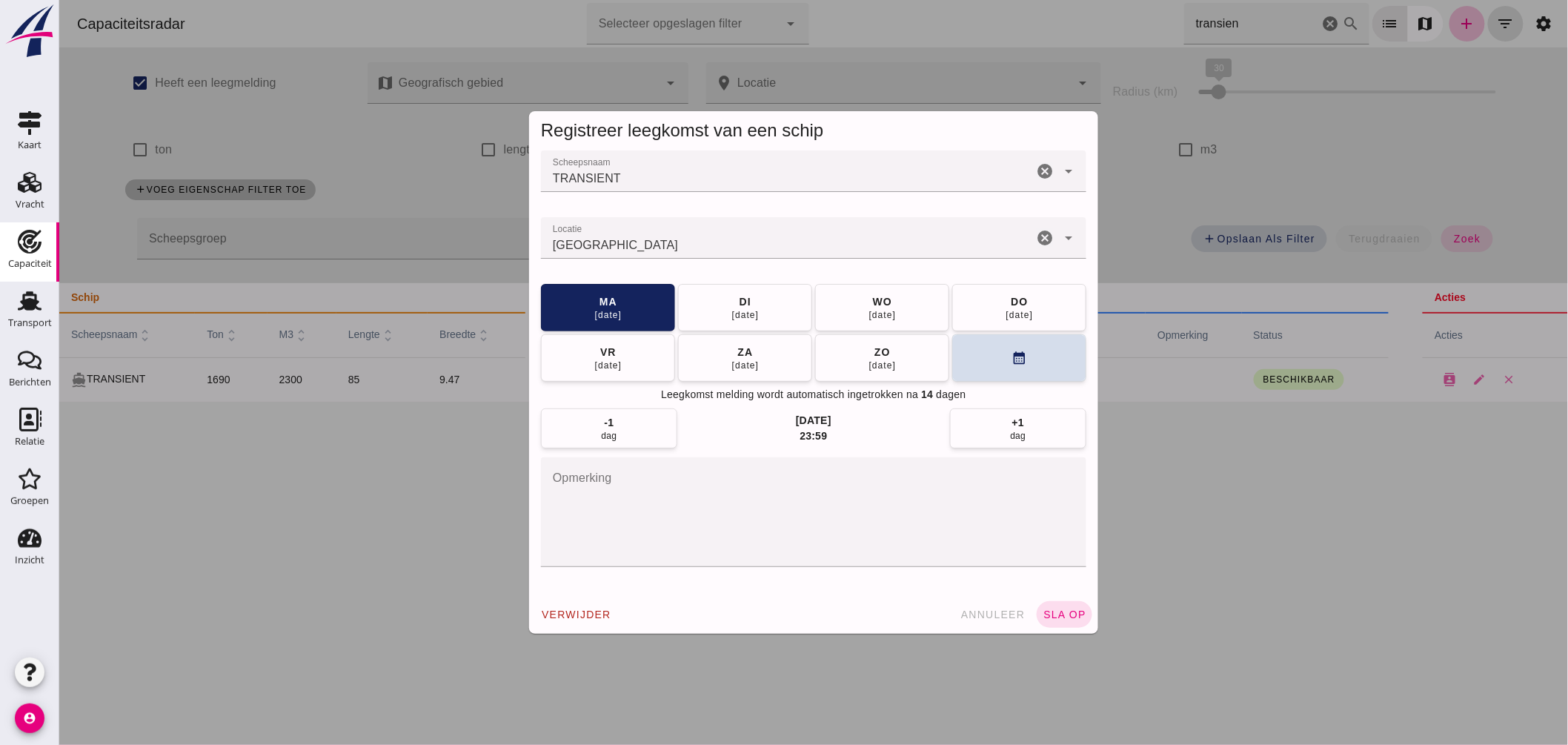
click div "[GEOGRAPHIC_DATA]"
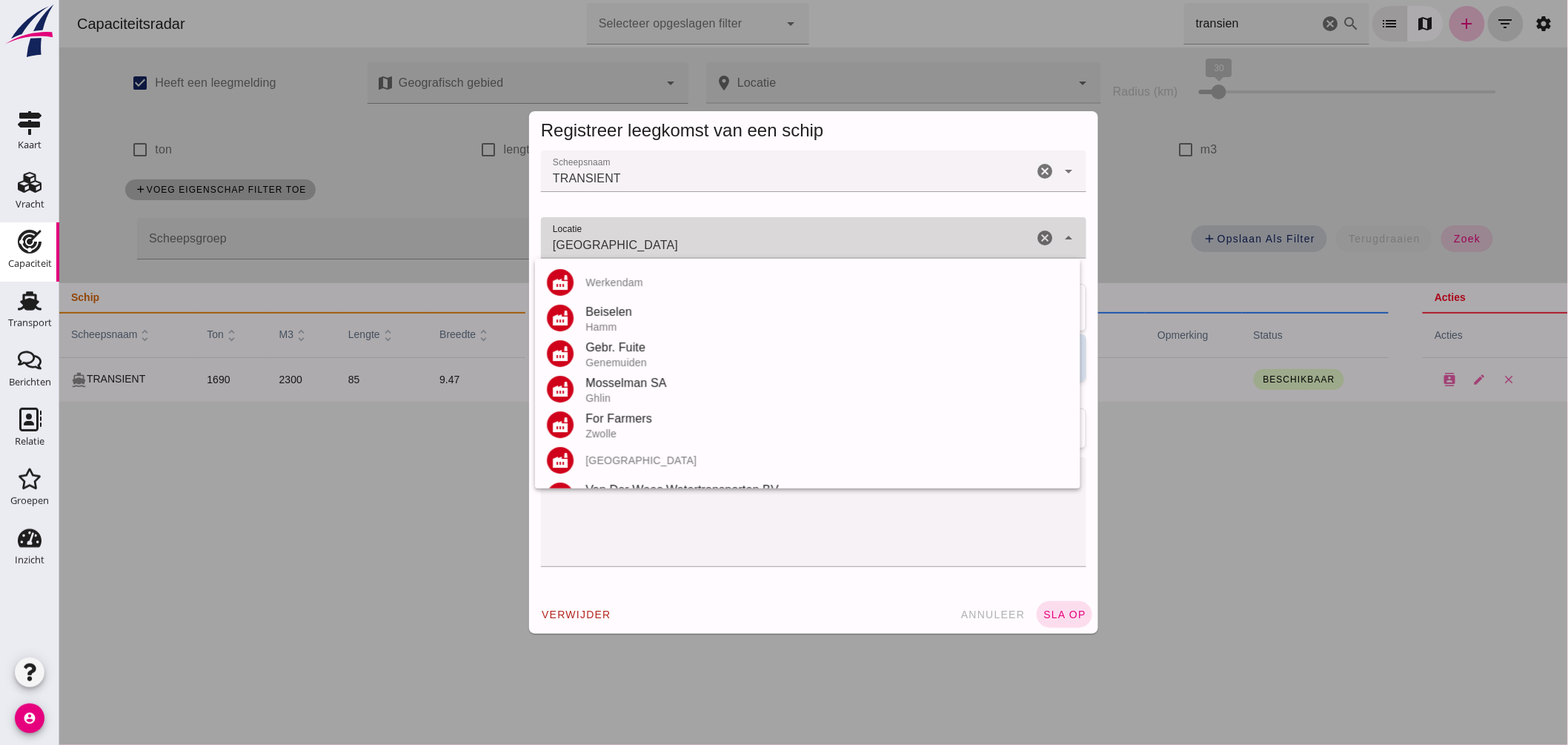
click div "Magdeburg [GEOGRAPHIC_DATA]"
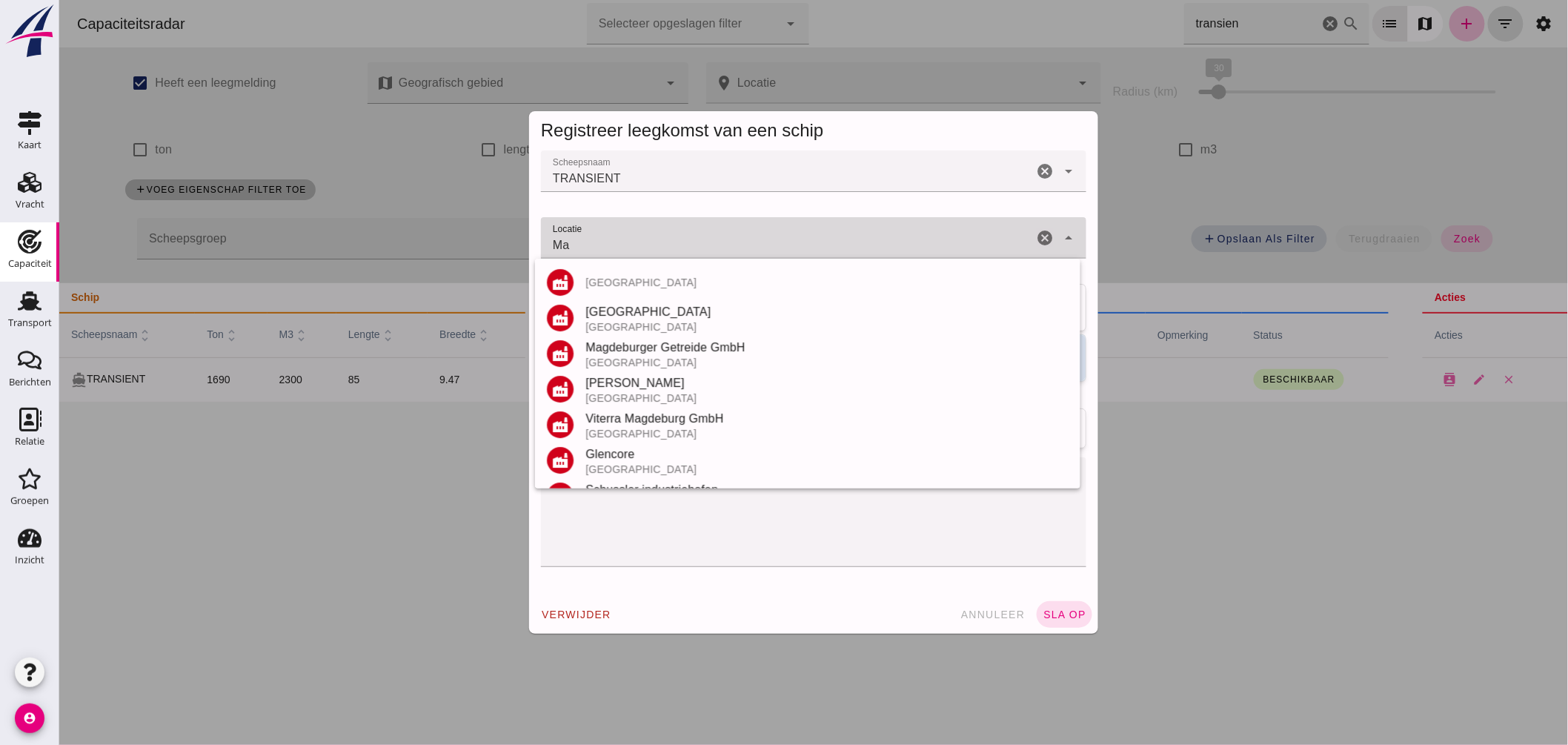
type input "M"
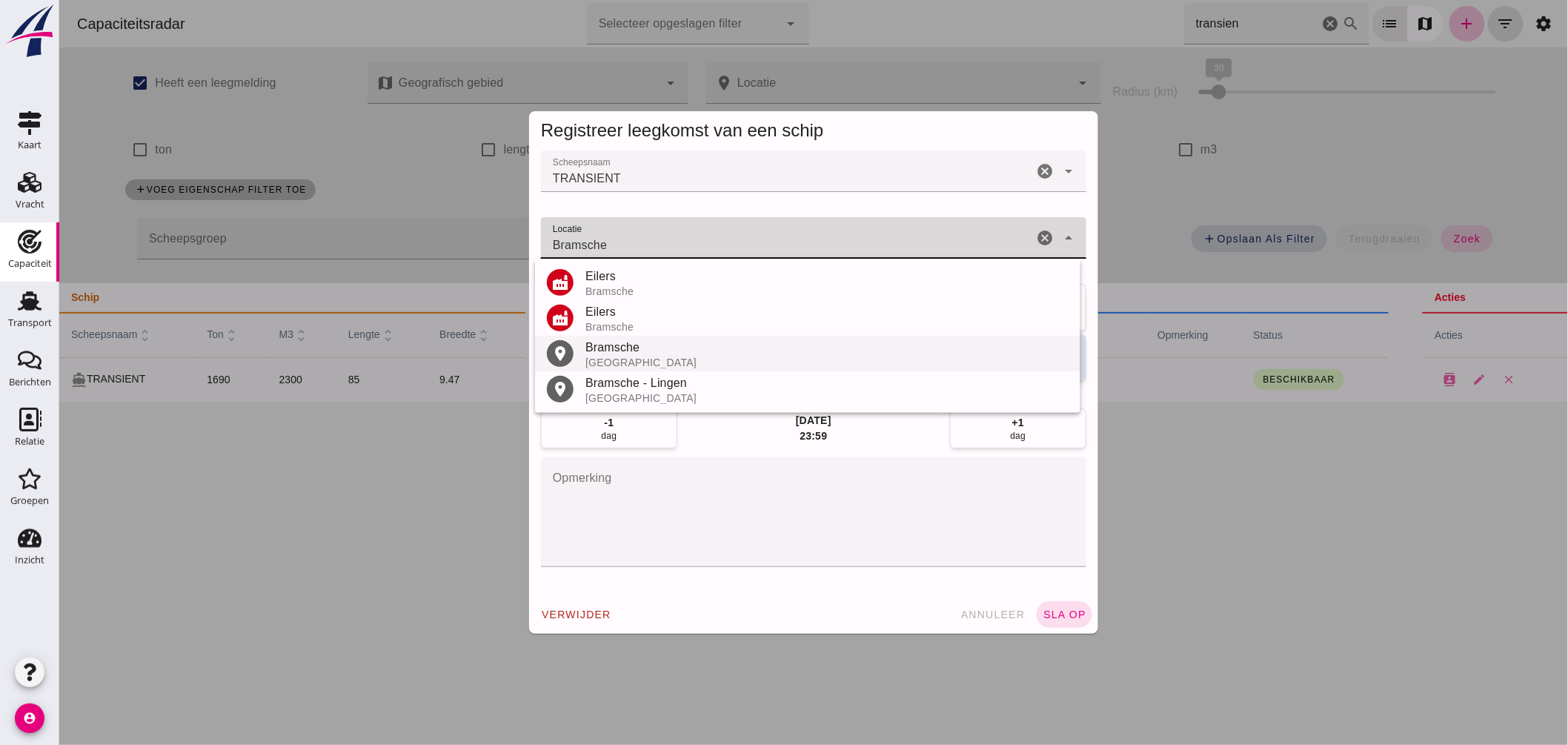
click at [622, 354] on div "Bramsche" at bounding box center [826, 348] width 483 height 18
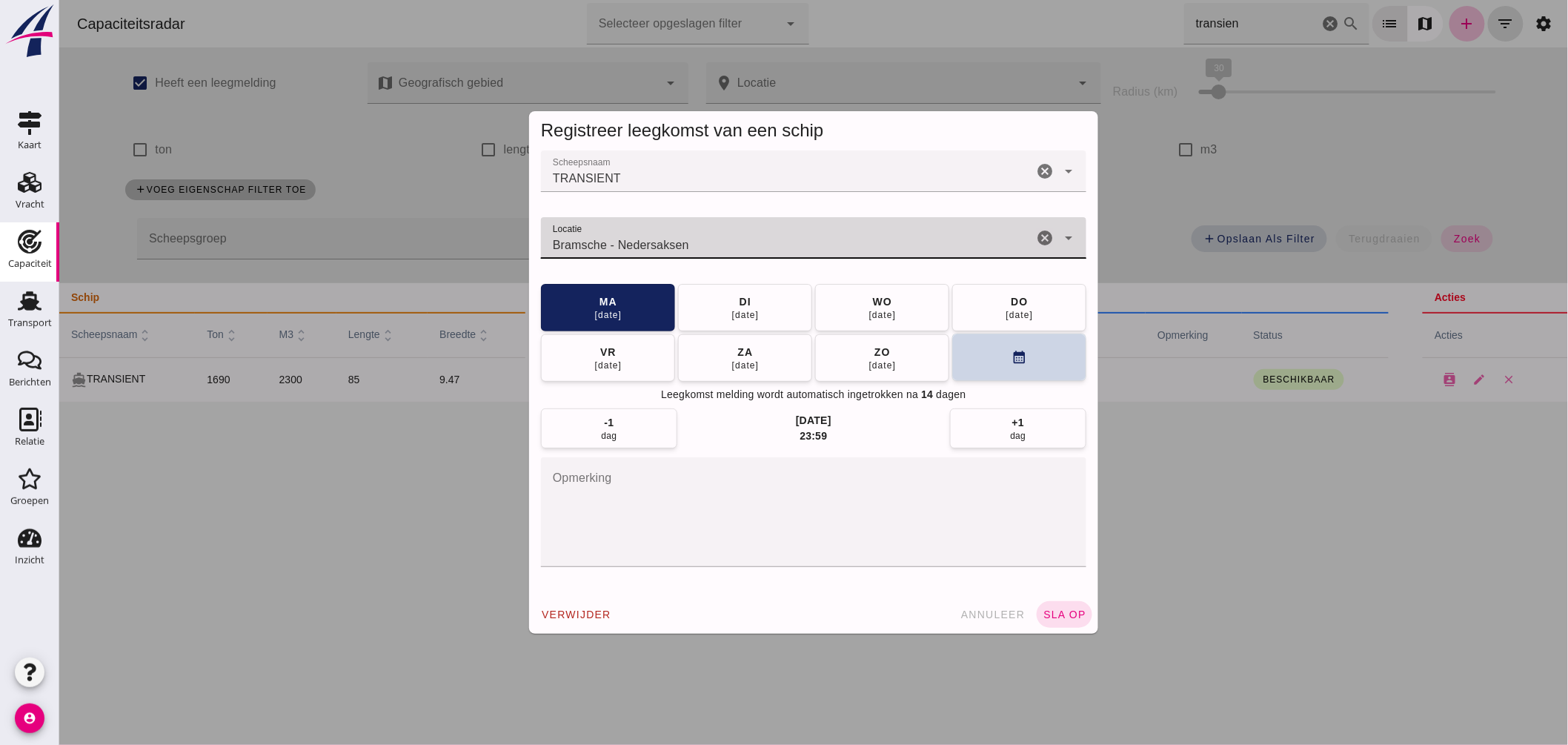
type input "Bramsche - Nedersaksen"
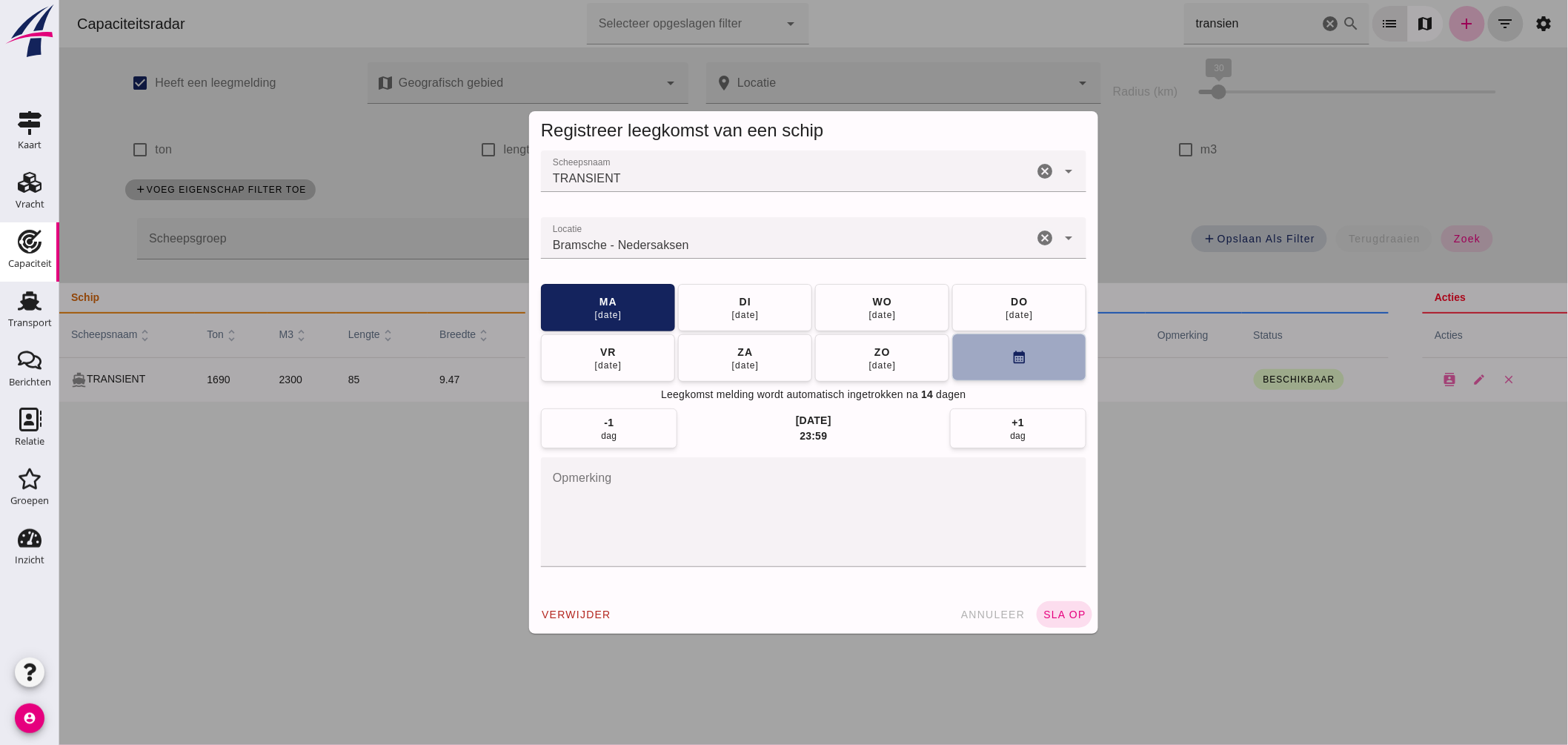
click button "calendar_month"
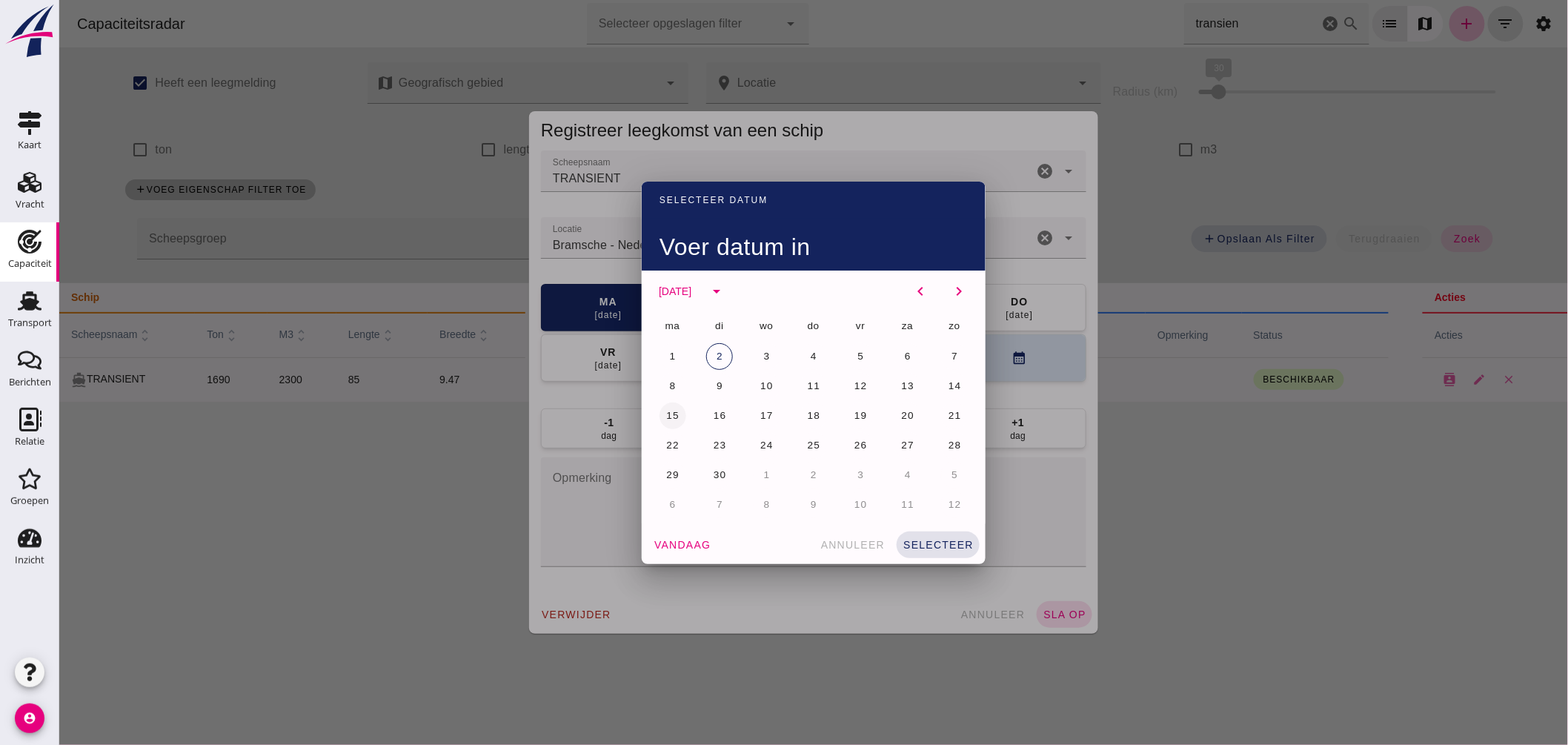
click span "15"
click button "selecteer"
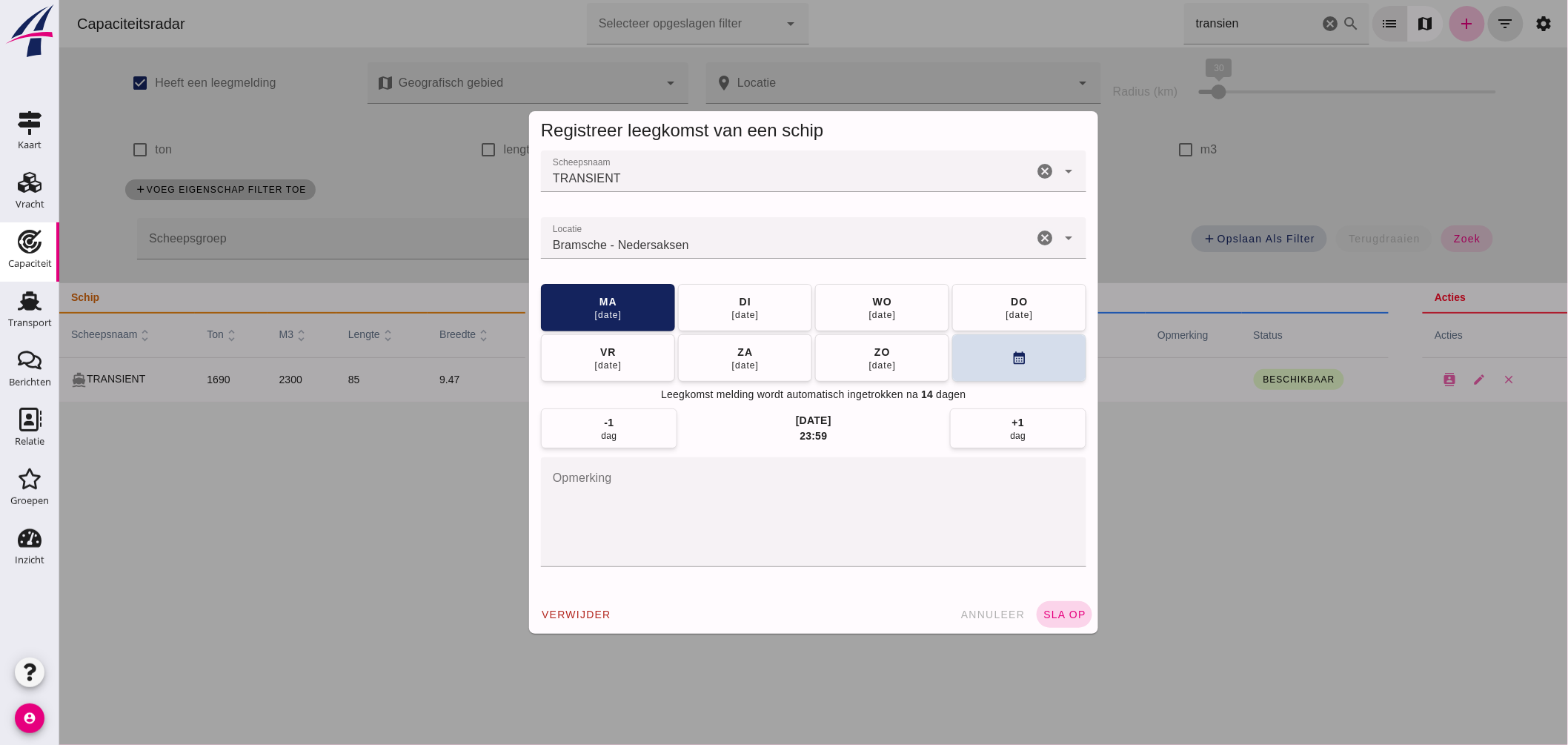
click button "sla op"
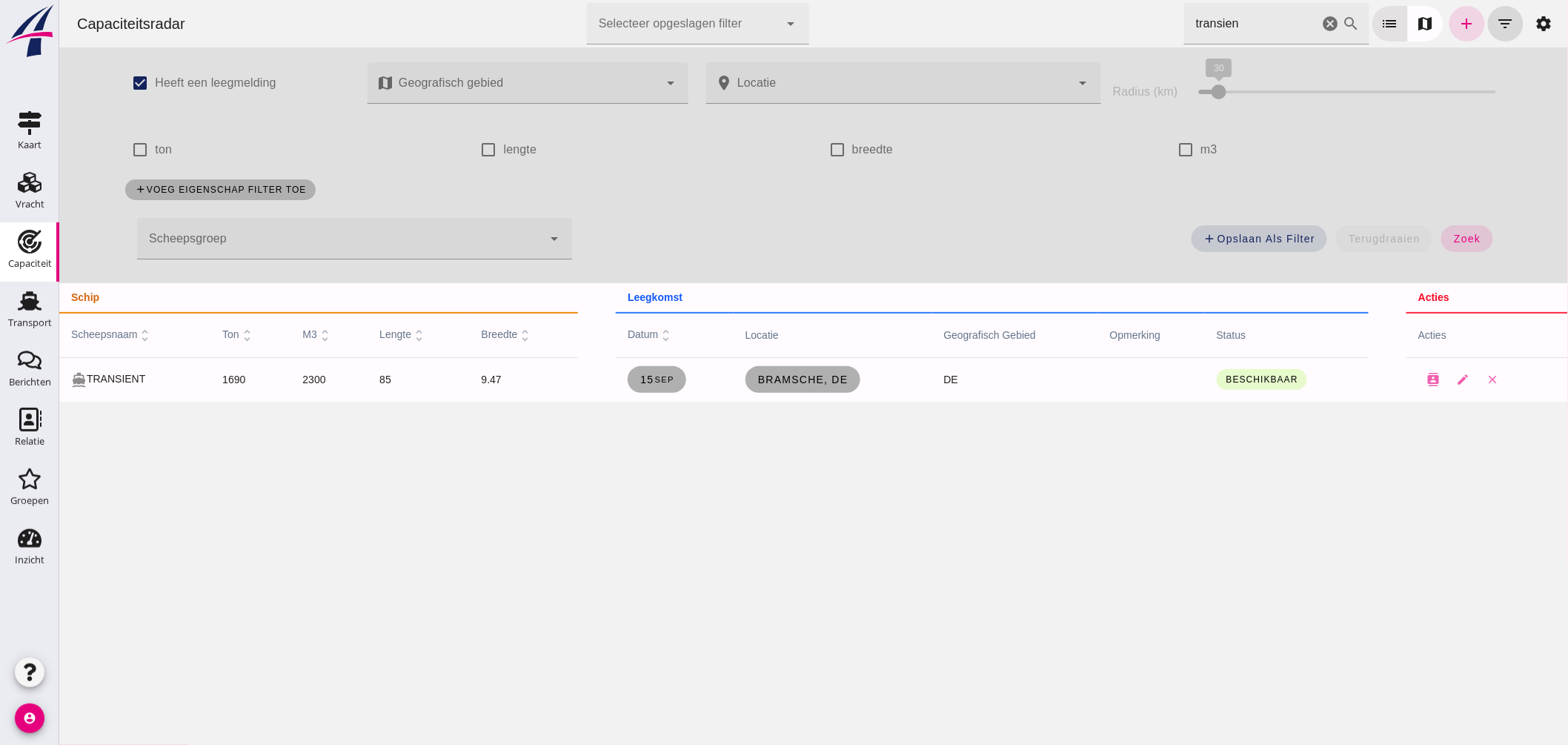
drag, startPoint x: 1225, startPoint y: 23, endPoint x: 955, endPoint y: 13, distance: 270.2
click div "Capaciteitsradar Selecteer opgeslagen filter Selecteer opgeslagen filter cancel…"
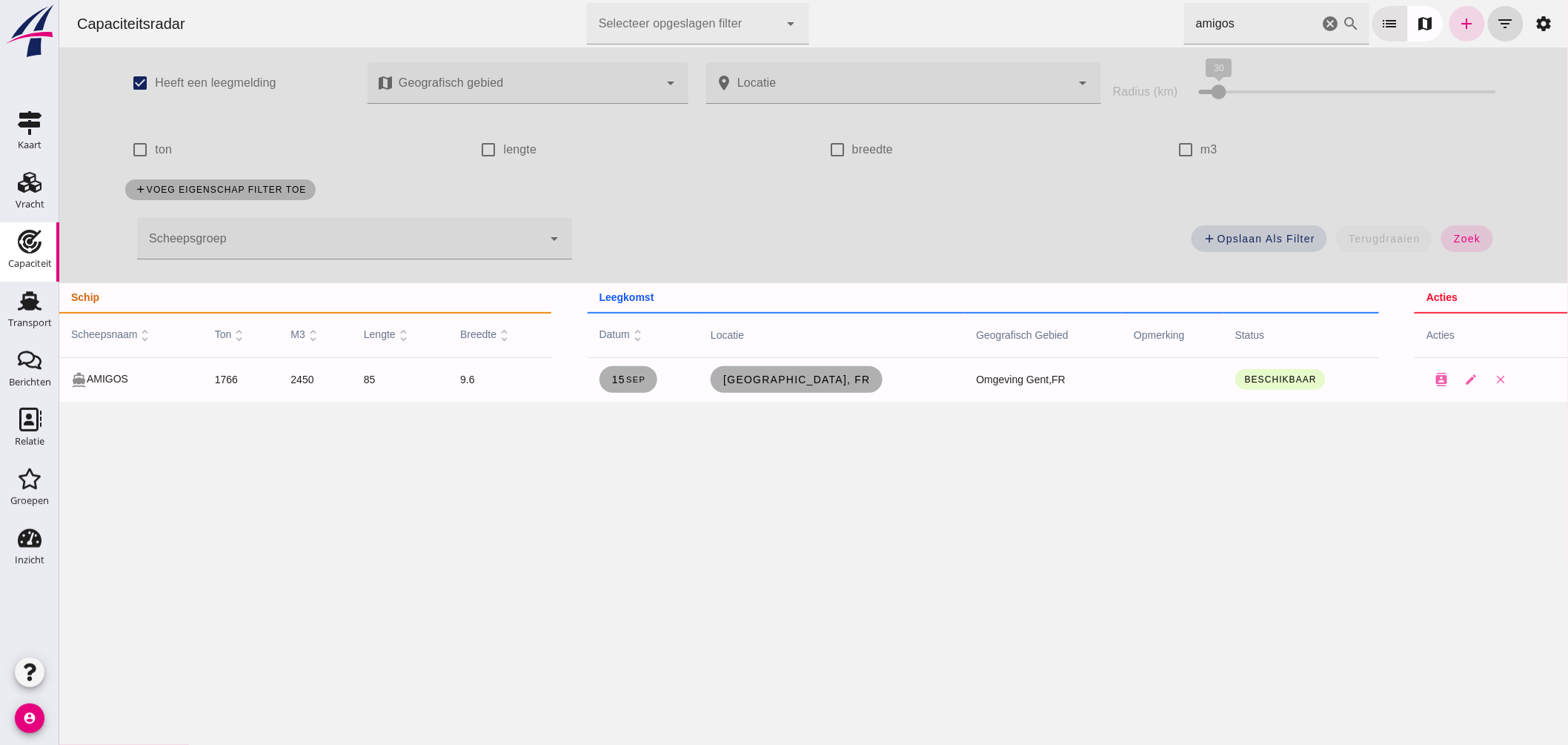
drag, startPoint x: 1242, startPoint y: 16, endPoint x: 882, endPoint y: 24, distance: 360.1
click div "Capaciteitsradar Selecteer opgeslagen filter Selecteer opgeslagen filter cancel…"
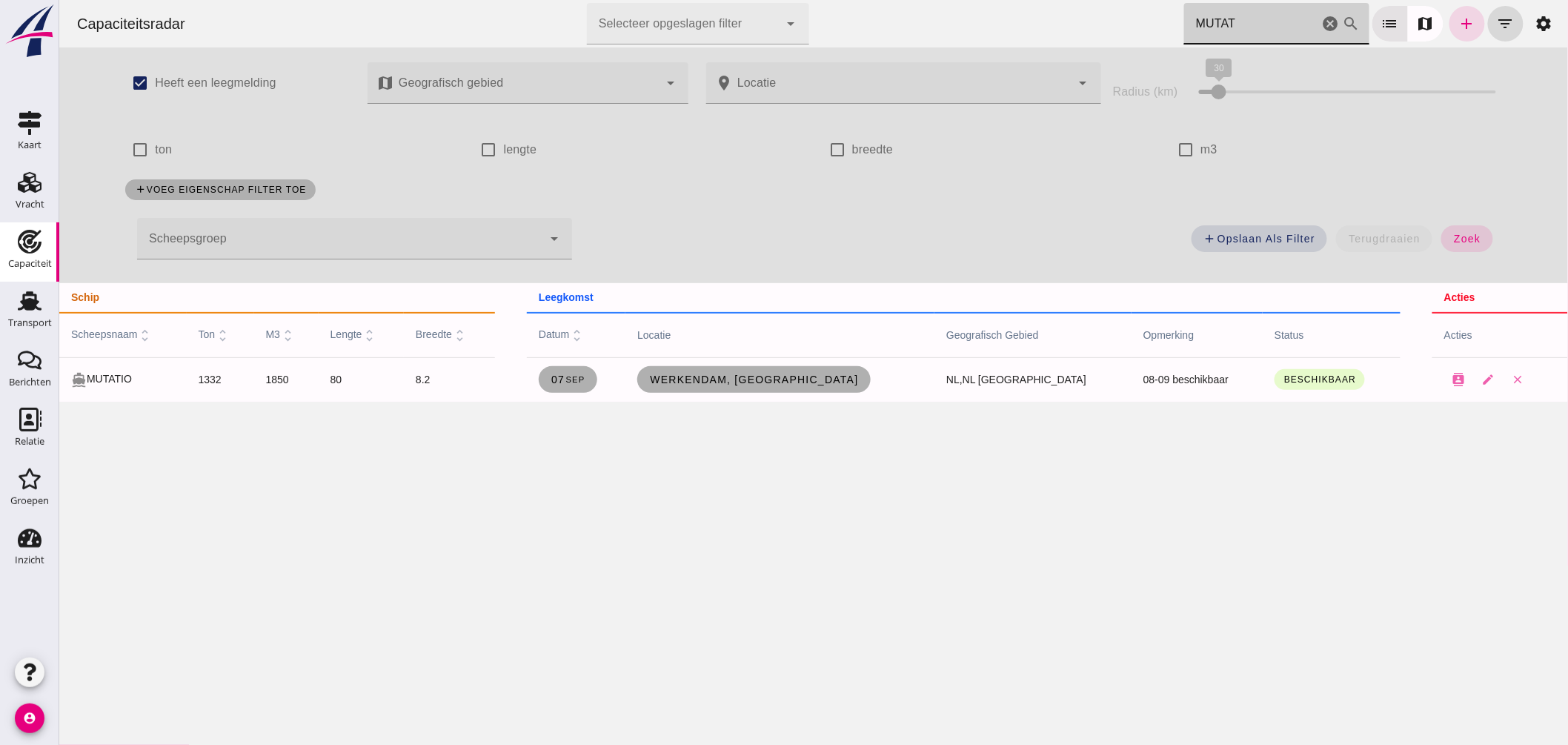
type input "MUTAT"
